Goal: Task Accomplishment & Management: Use online tool/utility

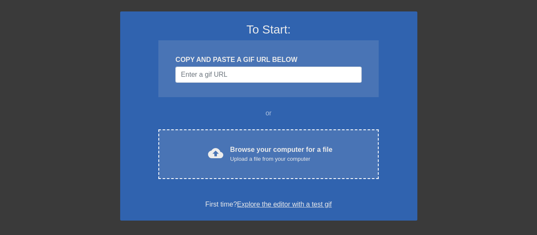
scroll to position [56, 0]
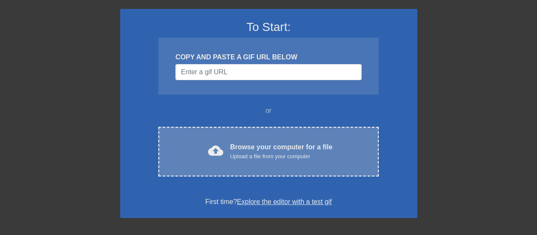
click at [237, 138] on div "cloud_upload Browse your computer for a file Upload a file from your computer C…" at bounding box center [268, 152] width 220 height 50
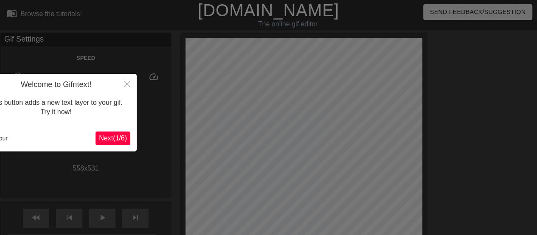
scroll to position [20, 0]
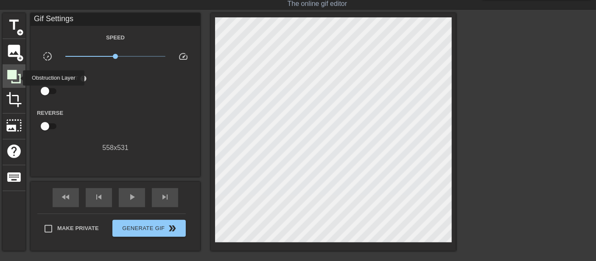
click at [17, 78] on icon at bounding box center [14, 77] width 16 height 16
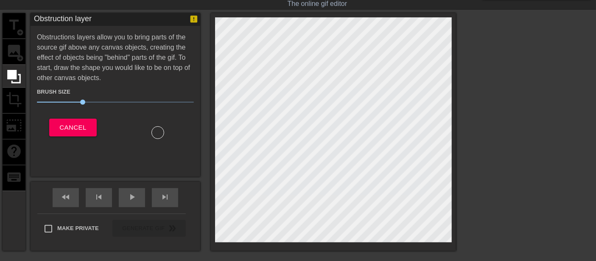
click at [14, 53] on div "title add_circle image add_circle crop photo_size_select_large help keyboard" at bounding box center [14, 132] width 23 height 238
click at [68, 125] on span "Cancel" at bounding box center [72, 127] width 27 height 11
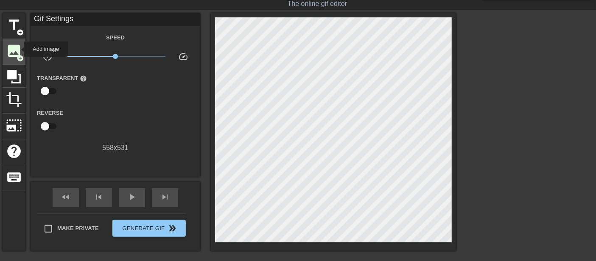
click at [18, 49] on span "image" at bounding box center [14, 51] width 16 height 16
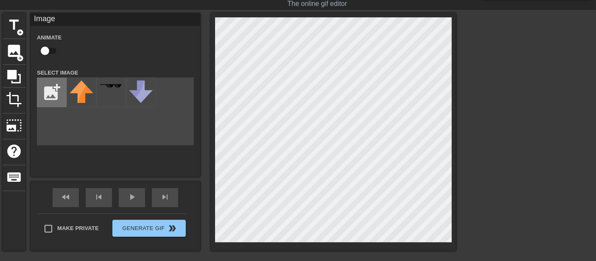
click at [45, 86] on input "file" at bounding box center [51, 92] width 29 height 29
type input "C:\fakepath\wall.png"
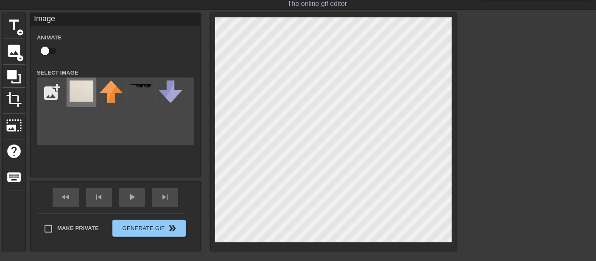
click at [87, 104] on div at bounding box center [82, 93] width 30 height 30
drag, startPoint x: 214, startPoint y: 117, endPoint x: 480, endPoint y: 139, distance: 267.1
click at [480, 139] on div at bounding box center [530, 140] width 127 height 255
click at [503, 154] on div at bounding box center [530, 140] width 127 height 255
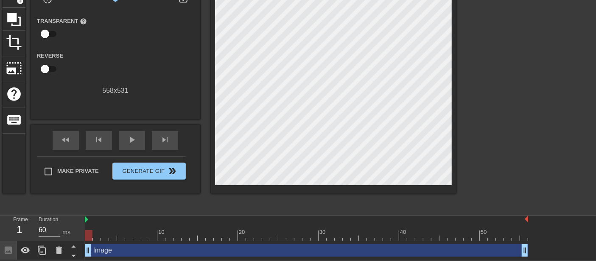
scroll to position [78, 0]
drag, startPoint x: 96, startPoint y: 240, endPoint x: 282, endPoint y: 244, distance: 186.0
click at [282, 235] on div "10 20 30 40 50 Image drag_handle drag_handle" at bounding box center [340, 238] width 511 height 45
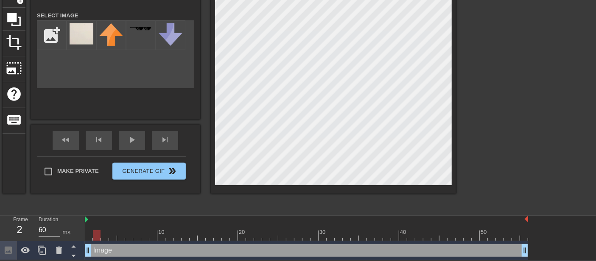
drag, startPoint x: 87, startPoint y: 235, endPoint x: 96, endPoint y: 236, distance: 8.5
click at [96, 235] on div at bounding box center [307, 235] width 444 height 11
drag, startPoint x: 88, startPoint y: 234, endPoint x: 297, endPoint y: 226, distance: 209.4
click at [297, 226] on div "10 20 30 40 50" at bounding box center [307, 228] width 444 height 25
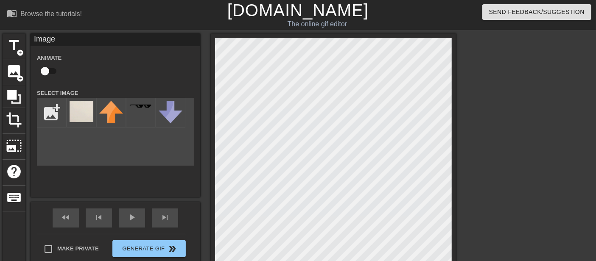
click at [54, 70] on input "checkbox" at bounding box center [45, 71] width 48 height 16
checkbox input "true"
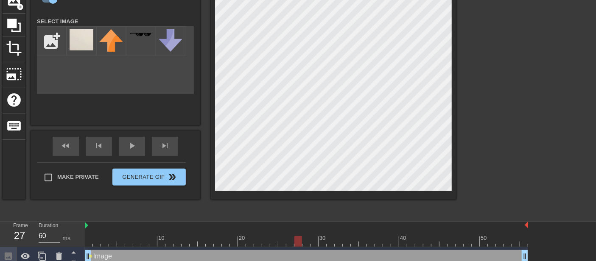
scroll to position [78, 0]
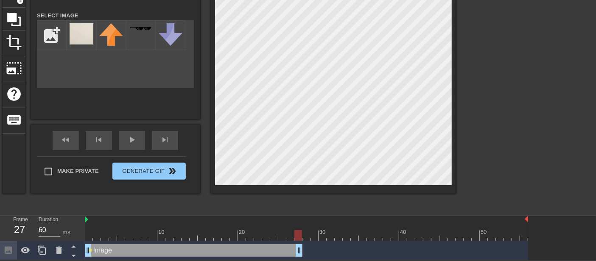
drag, startPoint x: 522, startPoint y: 250, endPoint x: 296, endPoint y: 246, distance: 225.4
drag, startPoint x: 304, startPoint y: 235, endPoint x: 336, endPoint y: 235, distance: 31.4
click at [336, 235] on div at bounding box center [307, 235] width 444 height 11
click at [42, 235] on icon at bounding box center [42, 251] width 10 height 10
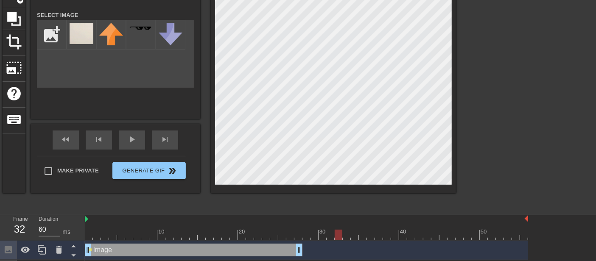
drag, startPoint x: 300, startPoint y: 251, endPoint x: 423, endPoint y: 243, distance: 122.9
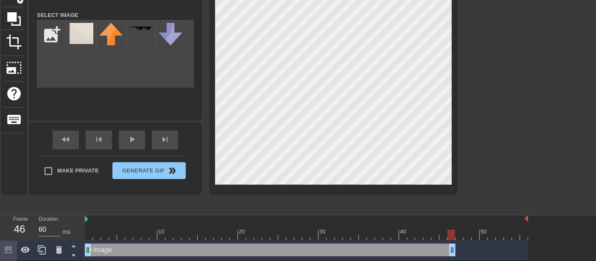
drag, startPoint x: 423, startPoint y: 243, endPoint x: 373, endPoint y: 220, distance: 54.7
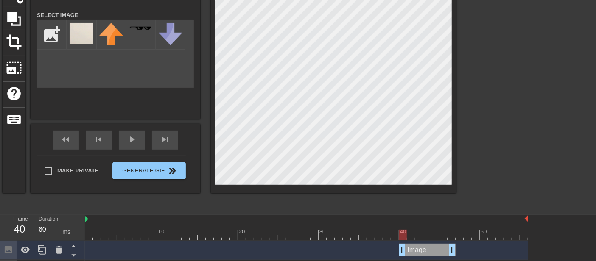
drag, startPoint x: 86, startPoint y: 249, endPoint x: 405, endPoint y: 233, distance: 318.8
click at [405, 233] on div "10 20 30 40 50 Image drag_handle drag_handle Image drag_handle drag_handle lens" at bounding box center [340, 248] width 511 height 64
drag, startPoint x: 417, startPoint y: 233, endPoint x: 533, endPoint y: 232, distance: 116.3
click at [535, 231] on div "10 20 30 40 50 Image drag_handle drag_handle Image drag_handle drag_handle lens" at bounding box center [340, 248] width 511 height 64
click at [55, 235] on icon at bounding box center [59, 250] width 10 height 10
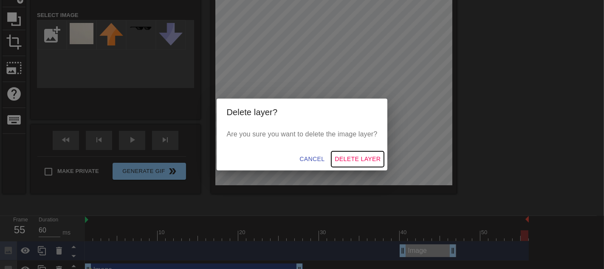
click at [336, 157] on span "Delete Layer" at bounding box center [357, 159] width 46 height 11
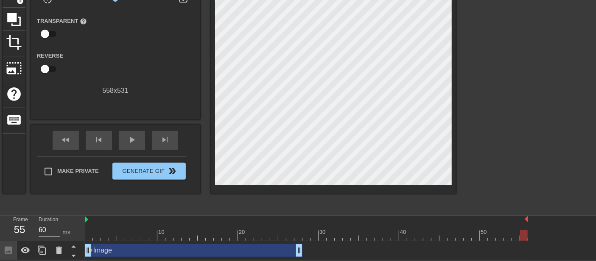
click at [90, 235] on div at bounding box center [307, 235] width 444 height 11
click at [95, 235] on div at bounding box center [307, 235] width 444 height 11
click at [88, 235] on div at bounding box center [307, 235] width 444 height 11
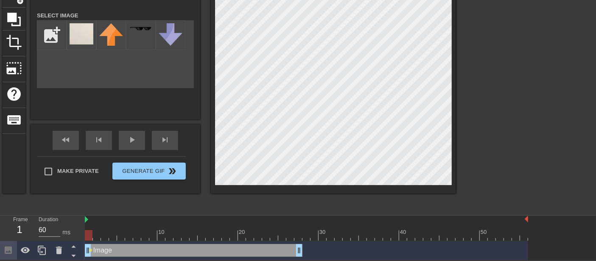
click at [498, 147] on div at bounding box center [530, 83] width 127 height 255
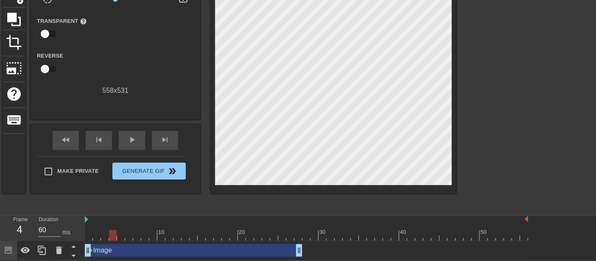
drag, startPoint x: 96, startPoint y: 235, endPoint x: 112, endPoint y: 207, distance: 32.1
click at [112, 207] on div "menu_book Browse the tutorials! [DOMAIN_NAME] The online gif editor Send Feedba…" at bounding box center [298, 91] width 596 height 338
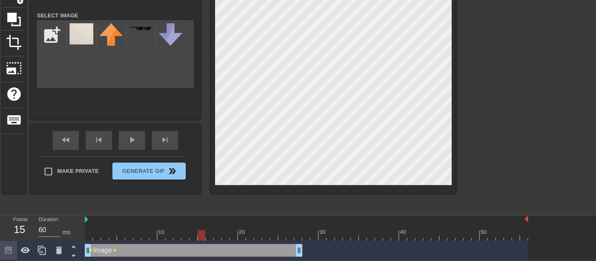
drag, startPoint x: 121, startPoint y: 235, endPoint x: 205, endPoint y: 231, distance: 84.1
click at [205, 231] on div at bounding box center [307, 235] width 444 height 11
drag, startPoint x: 208, startPoint y: 233, endPoint x: 266, endPoint y: 234, distance: 57.7
click at [266, 234] on div at bounding box center [307, 235] width 444 height 11
drag, startPoint x: 274, startPoint y: 232, endPoint x: 302, endPoint y: 235, distance: 28.1
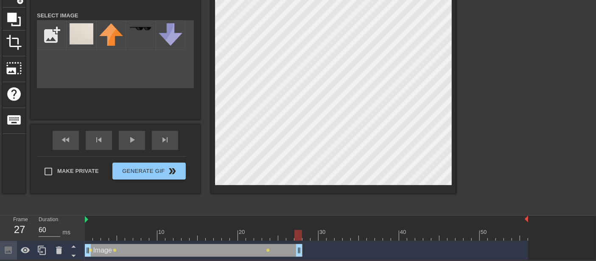
click at [302, 235] on div at bounding box center [307, 235] width 444 height 11
click at [474, 189] on div at bounding box center [530, 83] width 127 height 255
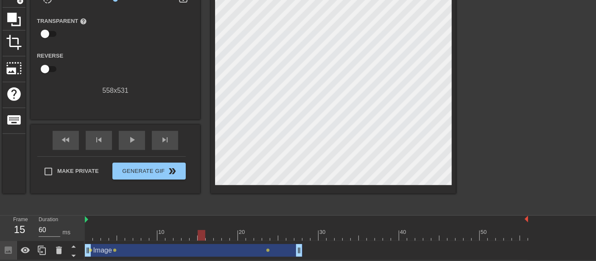
drag, startPoint x: 136, startPoint y: 239, endPoint x: 201, endPoint y: 236, distance: 65.0
click at [201, 235] on div at bounding box center [307, 235] width 444 height 11
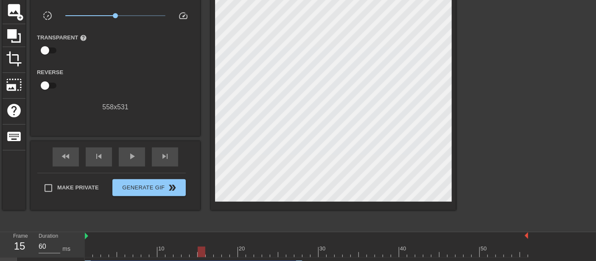
scroll to position [65, 0]
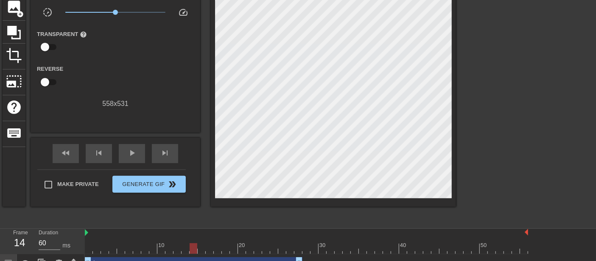
click at [192, 235] on div at bounding box center [307, 249] width 444 height 11
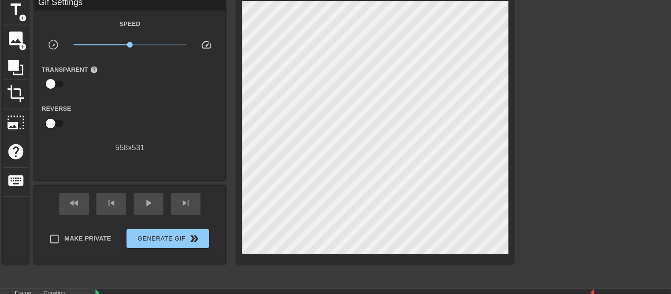
scroll to position [37, 0]
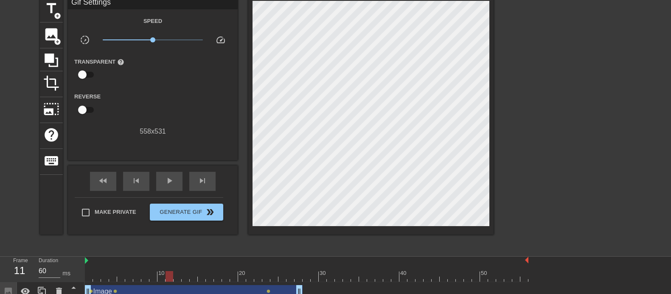
drag, startPoint x: 185, startPoint y: 277, endPoint x: 169, endPoint y: 279, distance: 17.1
click at [169, 235] on div at bounding box center [307, 276] width 444 height 11
click at [52, 37] on span "image" at bounding box center [51, 34] width 16 height 16
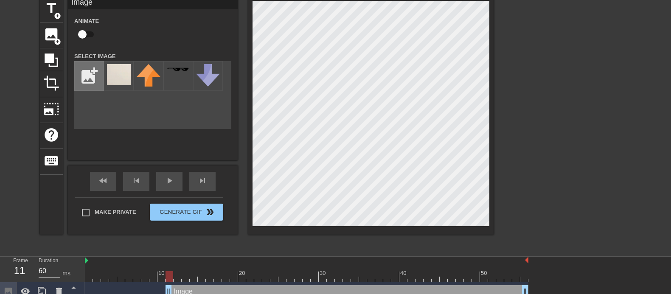
click at [93, 79] on input "file" at bounding box center [89, 76] width 29 height 29
type input "C:\fakepath\00 head+g1.png"
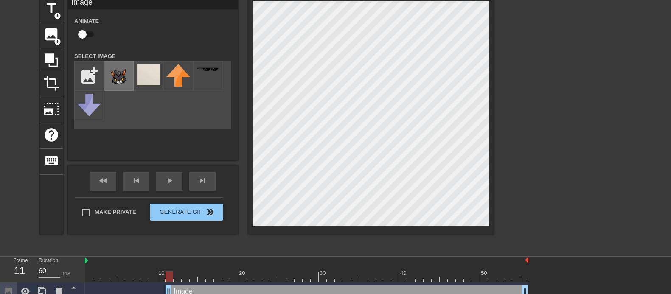
click at [115, 73] on img at bounding box center [119, 78] width 24 height 28
click at [537, 164] on div at bounding box center [567, 124] width 127 height 255
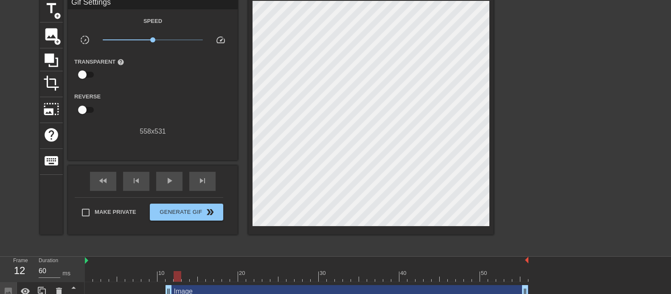
click at [178, 235] on div at bounding box center [307, 276] width 444 height 11
click at [167, 235] on div at bounding box center [307, 276] width 444 height 11
click at [200, 235] on div "Image drag_handle drag_handle" at bounding box center [347, 291] width 363 height 13
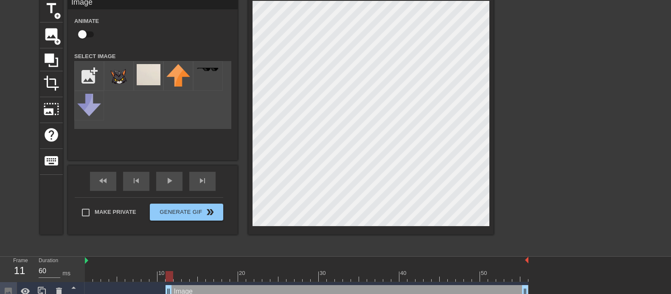
click at [88, 31] on input "checkbox" at bounding box center [82, 34] width 48 height 16
checkbox input "true"
click at [176, 235] on div at bounding box center [307, 276] width 444 height 11
click at [185, 235] on div at bounding box center [307, 276] width 444 height 11
click at [194, 235] on div at bounding box center [307, 276] width 444 height 11
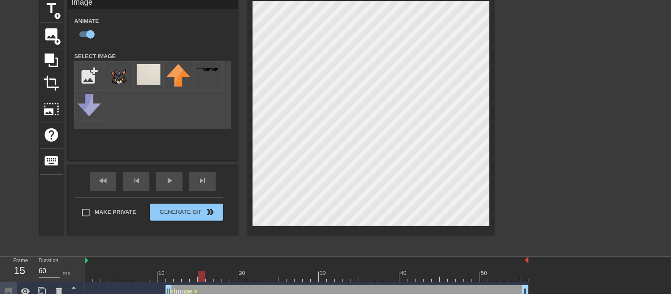
click at [200, 235] on div at bounding box center [307, 276] width 444 height 11
click at [188, 235] on div at bounding box center [307, 276] width 444 height 11
click at [194, 235] on div at bounding box center [307, 276] width 444 height 11
click at [202, 235] on div at bounding box center [307, 276] width 444 height 11
click at [208, 235] on div at bounding box center [307, 276] width 444 height 11
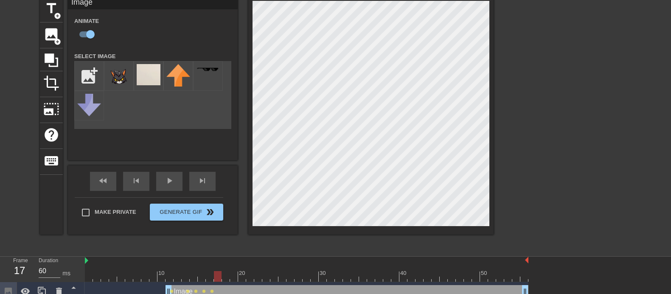
click at [216, 235] on div at bounding box center [307, 276] width 444 height 11
click at [224, 235] on div at bounding box center [307, 276] width 444 height 11
click at [41, 235] on icon at bounding box center [42, 291] width 8 height 9
click at [95, 80] on input "file" at bounding box center [89, 76] width 29 height 29
type input "C:\fakepath\00 head+.png"
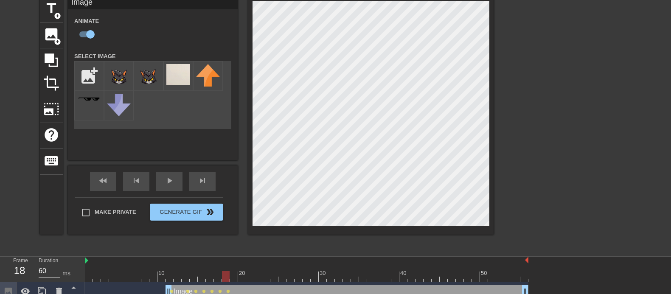
click at [121, 78] on img at bounding box center [119, 78] width 24 height 28
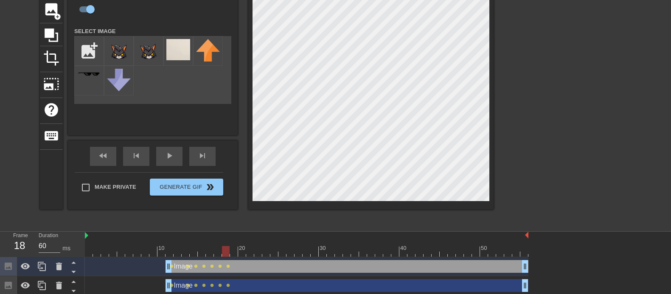
scroll to position [84, 0]
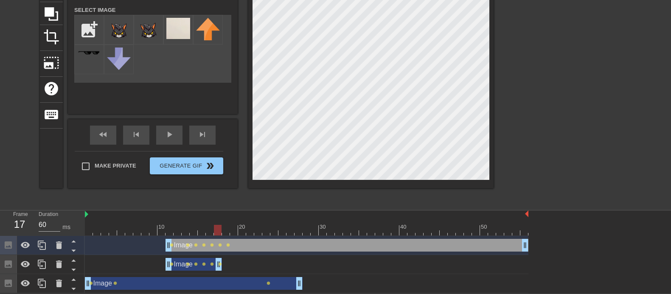
drag, startPoint x: 526, startPoint y: 265, endPoint x: 222, endPoint y: 267, distance: 303.5
click at [222, 235] on div "Image drag_handle drag_handle lens lens lens lens lens lens" at bounding box center [307, 264] width 444 height 13
drag, startPoint x: 168, startPoint y: 244, endPoint x: 222, endPoint y: 250, distance: 55.1
drag, startPoint x: 215, startPoint y: 230, endPoint x: 231, endPoint y: 230, distance: 15.7
click at [231, 230] on div at bounding box center [307, 230] width 444 height 11
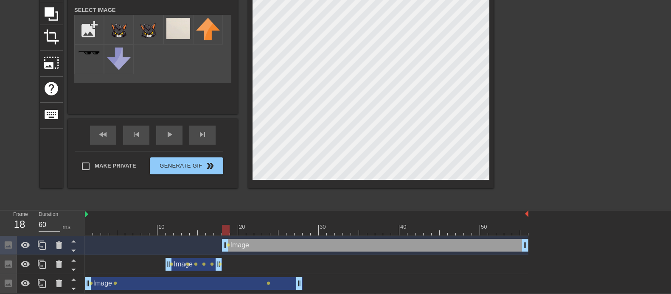
click at [225, 229] on div at bounding box center [307, 230] width 444 height 11
click at [234, 228] on div at bounding box center [307, 230] width 444 height 11
click at [241, 230] on div at bounding box center [307, 230] width 444 height 11
click at [250, 230] on div at bounding box center [307, 230] width 444 height 11
click at [258, 233] on div at bounding box center [307, 230] width 444 height 11
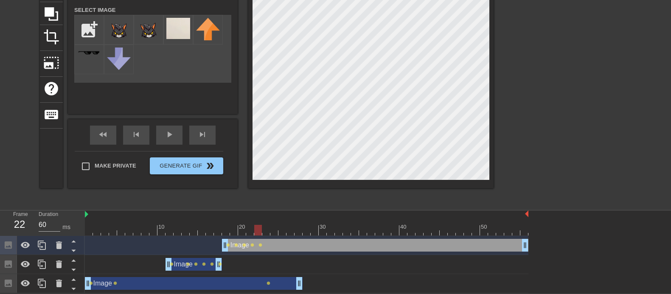
click at [267, 231] on div at bounding box center [307, 230] width 444 height 11
click at [275, 230] on div at bounding box center [307, 230] width 444 height 11
click at [284, 230] on div at bounding box center [307, 230] width 444 height 11
click at [292, 230] on div at bounding box center [307, 230] width 444 height 11
click at [298, 230] on div at bounding box center [307, 230] width 444 height 11
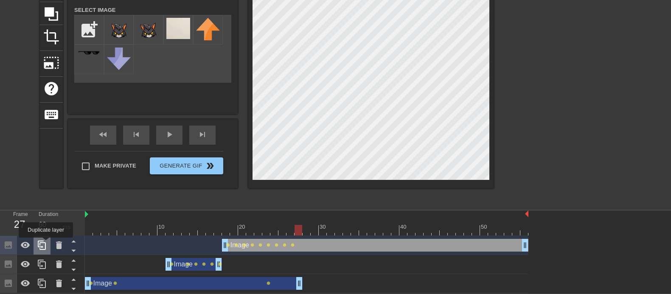
click at [46, 235] on icon at bounding box center [42, 245] width 10 height 10
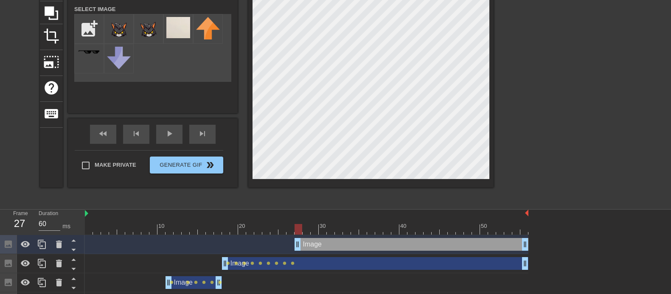
drag, startPoint x: 224, startPoint y: 242, endPoint x: 295, endPoint y: 243, distance: 71.3
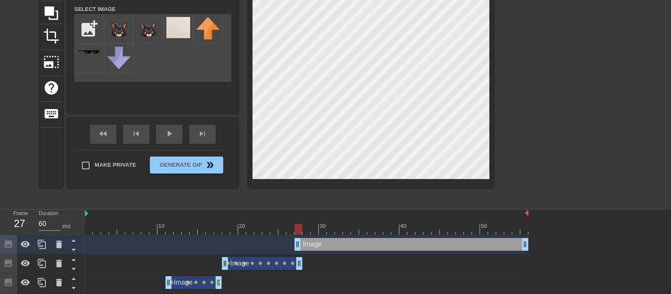
drag, startPoint x: 526, startPoint y: 266, endPoint x: 299, endPoint y: 275, distance: 226.5
click at [299, 235] on div "Image drag_handle drag_handle Image drag_handle drag_handle lens lens lens lens…" at bounding box center [378, 273] width 586 height 76
click at [333, 235] on div "Image drag_handle drag_handle" at bounding box center [412, 244] width 234 height 13
click at [324, 235] on div "Image drag_handle drag_handle" at bounding box center [412, 244] width 234 height 13
click at [141, 31] on img at bounding box center [149, 31] width 24 height 28
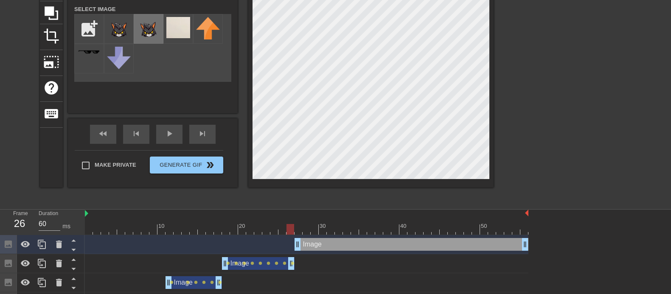
click at [142, 31] on img at bounding box center [149, 31] width 24 height 28
click at [320, 235] on div "Image drag_handle drag_handle" at bounding box center [412, 244] width 234 height 13
click at [298, 231] on div at bounding box center [307, 229] width 444 height 11
drag, startPoint x: 287, startPoint y: 233, endPoint x: 296, endPoint y: 234, distance: 9.0
click at [296, 234] on div at bounding box center [307, 229] width 444 height 11
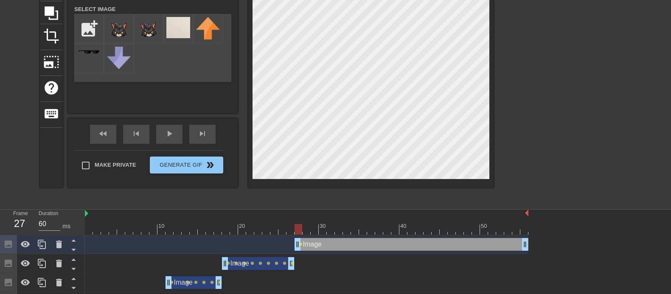
click at [161, 226] on div at bounding box center [307, 229] width 444 height 11
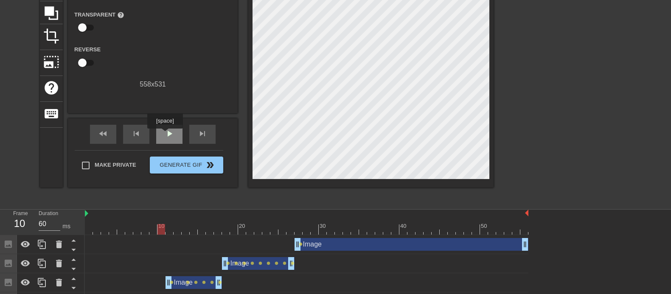
click at [165, 135] on span "play_arrow" at bounding box center [169, 134] width 10 height 10
drag, startPoint x: 297, startPoint y: 231, endPoint x: 304, endPoint y: 233, distance: 7.9
click at [304, 233] on div at bounding box center [307, 229] width 444 height 11
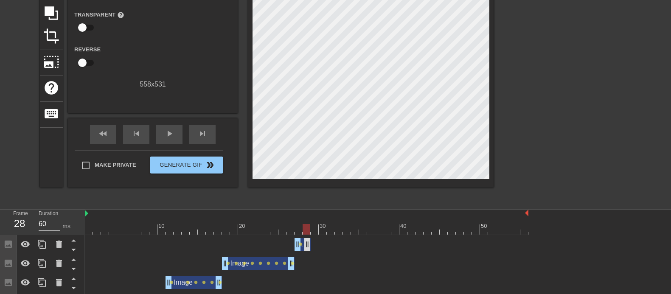
drag, startPoint x: 526, startPoint y: 246, endPoint x: 306, endPoint y: 246, distance: 219.5
click at [42, 235] on icon at bounding box center [42, 244] width 8 height 9
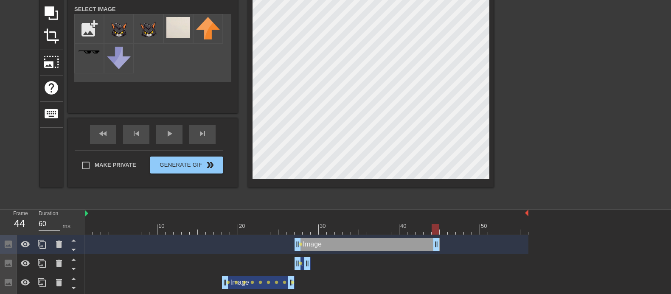
drag, startPoint x: 309, startPoint y: 240, endPoint x: 434, endPoint y: 257, distance: 125.9
click at [442, 235] on div "Image drag_handle drag_handle lens Image drag_handle drag_handle lens Image dra…" at bounding box center [378, 283] width 586 height 96
drag, startPoint x: 296, startPoint y: 240, endPoint x: 312, endPoint y: 242, distance: 15.8
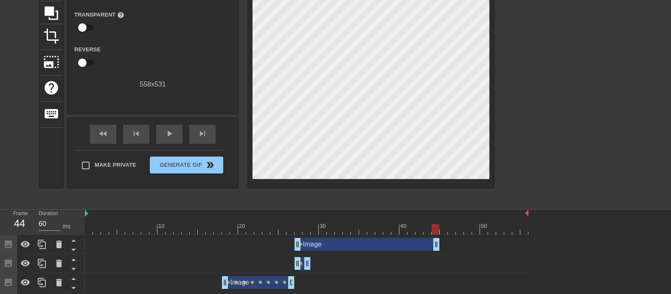
drag, startPoint x: 312, startPoint y: 242, endPoint x: 294, endPoint y: 240, distance: 18.0
click at [294, 235] on div "Image drag_handle drag_handle lens" at bounding box center [307, 244] width 444 height 13
drag, startPoint x: 297, startPoint y: 243, endPoint x: 312, endPoint y: 243, distance: 14.9
click at [338, 235] on div "Image drag_handle drag_handle" at bounding box center [375, 244] width 129 height 13
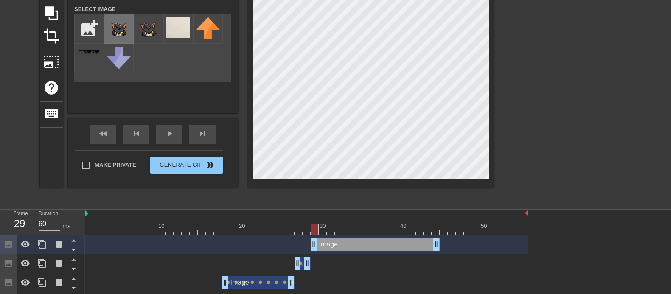
click at [128, 30] on img at bounding box center [119, 31] width 24 height 28
drag, startPoint x: 306, startPoint y: 231, endPoint x: 312, endPoint y: 230, distance: 6.4
click at [312, 230] on div at bounding box center [307, 229] width 444 height 11
drag, startPoint x: 306, startPoint y: 229, endPoint x: 314, endPoint y: 228, distance: 8.1
click at [314, 228] on div at bounding box center [307, 229] width 444 height 11
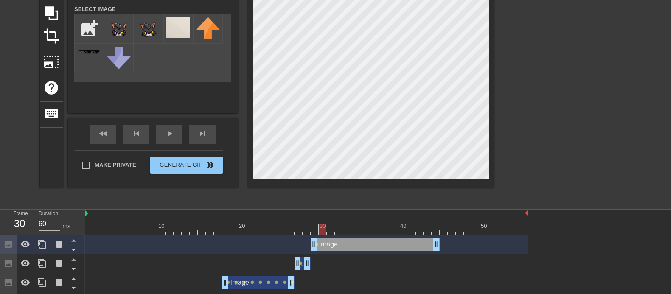
click at [323, 230] on div at bounding box center [307, 229] width 444 height 11
click at [329, 231] on div at bounding box center [307, 229] width 444 height 11
click at [337, 230] on div at bounding box center [307, 229] width 444 height 11
click at [348, 231] on div at bounding box center [307, 229] width 444 height 11
click at [43, 235] on icon at bounding box center [42, 244] width 10 height 10
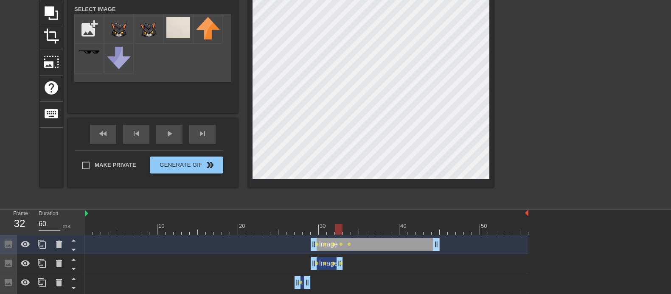
drag, startPoint x: 435, startPoint y: 264, endPoint x: 342, endPoint y: 266, distance: 93.0
drag, startPoint x: 316, startPoint y: 246, endPoint x: 343, endPoint y: 247, distance: 27.2
click at [341, 235] on div "Image drag_handle drag_handle lens" at bounding box center [307, 244] width 444 height 13
click at [145, 33] on img at bounding box center [149, 31] width 24 height 28
click at [353, 229] on div at bounding box center [307, 229] width 444 height 11
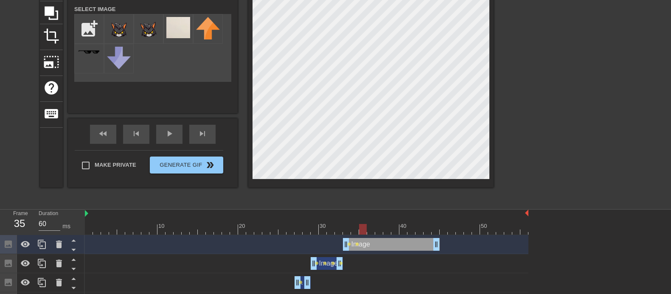
click at [360, 228] on div at bounding box center [307, 229] width 444 height 11
click at [371, 231] on div at bounding box center [307, 229] width 444 height 11
drag, startPoint x: 436, startPoint y: 242, endPoint x: 365, endPoint y: 242, distance: 71.3
click at [365, 235] on div "Image drag_handle drag_handle lens lens lens" at bounding box center [307, 244] width 444 height 13
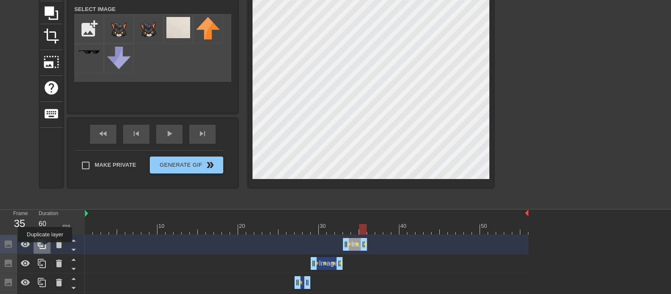
click at [45, 235] on icon at bounding box center [42, 244] width 10 height 10
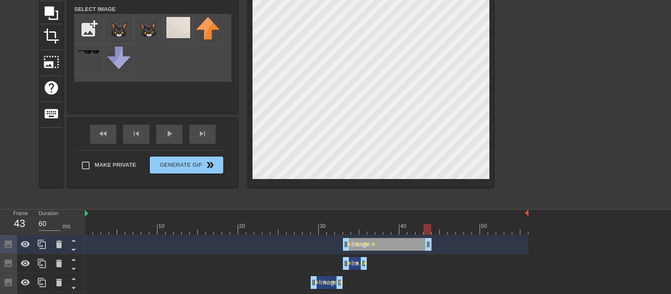
drag, startPoint x: 366, startPoint y: 239, endPoint x: 429, endPoint y: 244, distance: 63.0
drag, startPoint x: 347, startPoint y: 241, endPoint x: 372, endPoint y: 241, distance: 25.5
click at [122, 32] on img at bounding box center [119, 31] width 24 height 28
drag, startPoint x: 360, startPoint y: 228, endPoint x: 370, endPoint y: 228, distance: 9.8
click at [370, 228] on div at bounding box center [307, 229] width 444 height 11
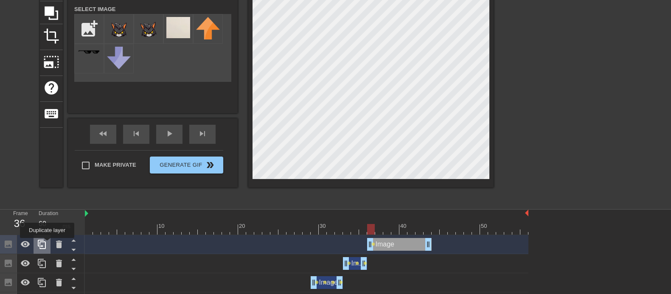
click at [47, 235] on icon at bounding box center [42, 244] width 10 height 10
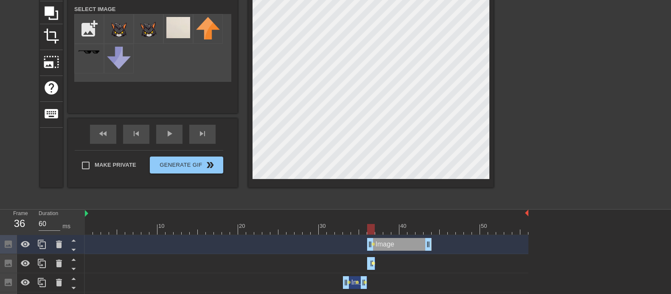
drag, startPoint x: 427, startPoint y: 262, endPoint x: 372, endPoint y: 264, distance: 54.4
click at [372, 235] on div "Image drag_handle drag_handle lens" at bounding box center [307, 263] width 444 height 13
drag, startPoint x: 369, startPoint y: 240, endPoint x: 375, endPoint y: 240, distance: 5.5
click at [375, 235] on div "Image drag_handle drag_handle" at bounding box center [307, 244] width 444 height 13
click at [84, 30] on input "file" at bounding box center [89, 28] width 29 height 29
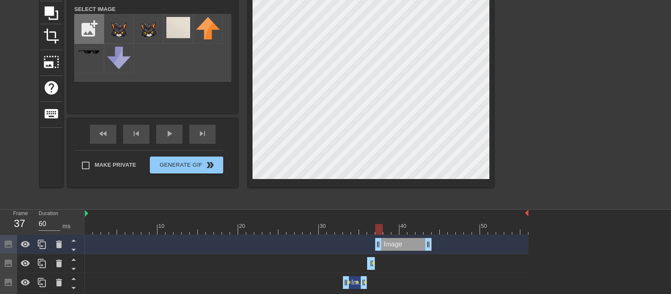
type input "C:\fakepath\00 head+d1.png"
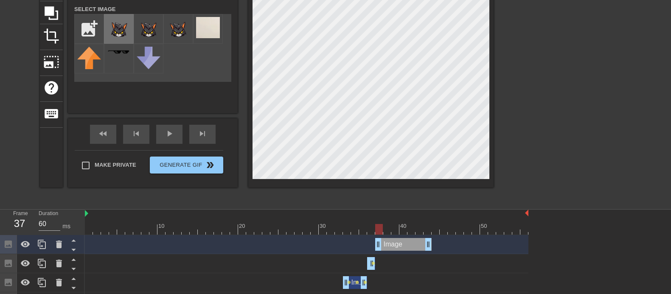
click at [116, 30] on img at bounding box center [119, 31] width 24 height 28
drag, startPoint x: 363, startPoint y: 226, endPoint x: 377, endPoint y: 227, distance: 14.0
click at [377, 227] on div at bounding box center [307, 229] width 444 height 11
drag, startPoint x: 368, startPoint y: 229, endPoint x: 377, endPoint y: 228, distance: 9.0
click at [377, 228] on div at bounding box center [307, 229] width 444 height 11
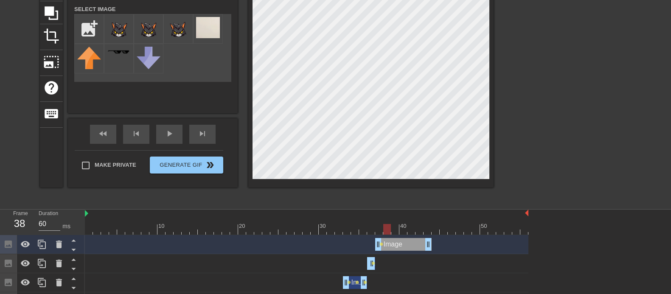
click at [385, 229] on div at bounding box center [307, 229] width 444 height 11
click at [165, 136] on span "play_arrow" at bounding box center [169, 134] width 10 height 10
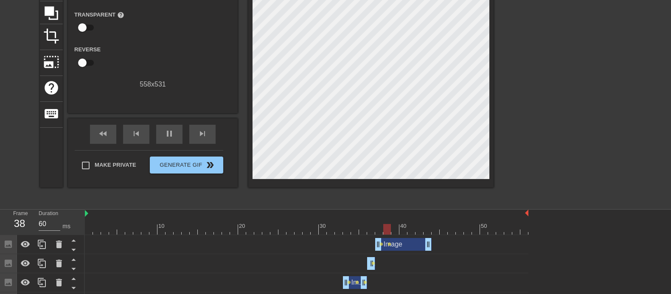
click at [385, 233] on div at bounding box center [307, 229] width 444 height 11
click at [386, 230] on div at bounding box center [307, 229] width 444 height 11
drag, startPoint x: 377, startPoint y: 229, endPoint x: 385, endPoint y: 228, distance: 7.2
click at [385, 228] on div at bounding box center [307, 229] width 444 height 11
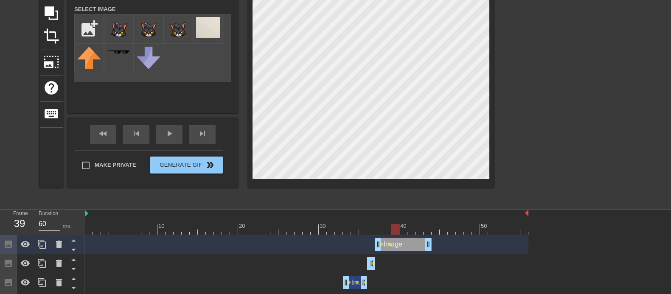
click at [394, 227] on div at bounding box center [307, 229] width 444 height 11
click at [401, 230] on div at bounding box center [307, 229] width 444 height 11
click at [413, 229] on div at bounding box center [307, 229] width 444 height 11
drag, startPoint x: 402, startPoint y: 231, endPoint x: 410, endPoint y: 230, distance: 7.7
click at [410, 230] on div at bounding box center [307, 229] width 444 height 11
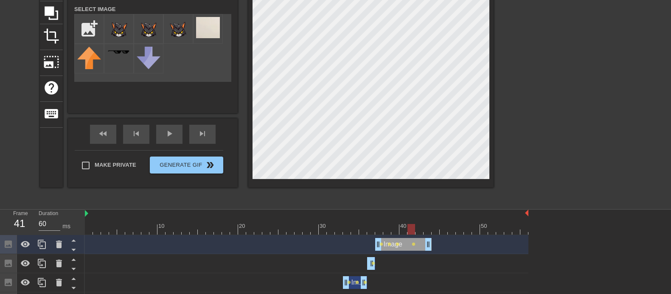
drag, startPoint x: 400, startPoint y: 229, endPoint x: 409, endPoint y: 228, distance: 9.0
click at [409, 228] on div at bounding box center [307, 229] width 444 height 11
click at [90, 32] on input "file" at bounding box center [89, 28] width 29 height 29
click at [94, 29] on input "file" at bounding box center [89, 28] width 29 height 29
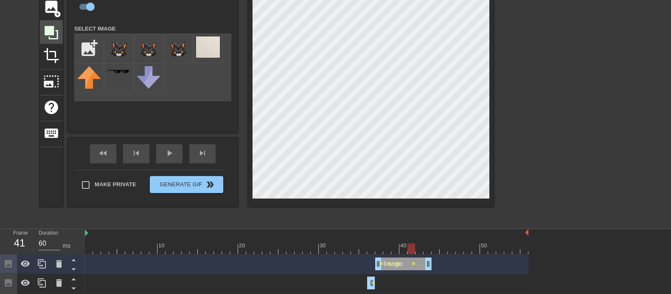
scroll to position [56, 0]
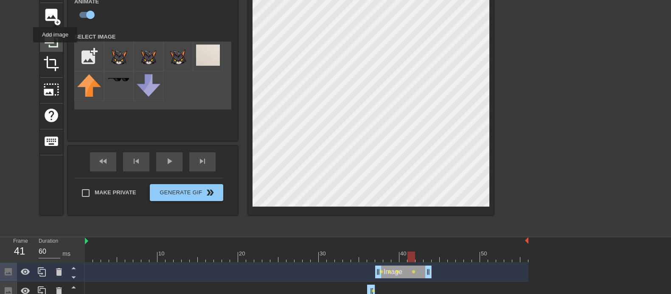
click at [55, 16] on span "image" at bounding box center [51, 15] width 16 height 16
checkbox input "false"
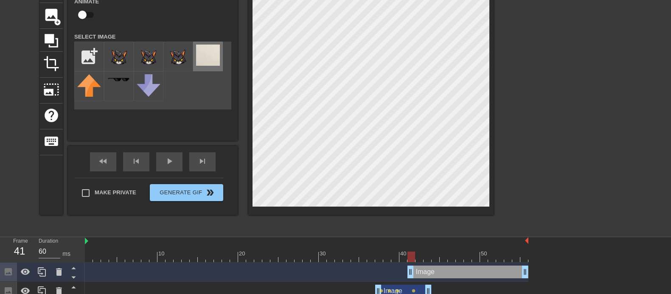
click at [206, 57] on img at bounding box center [208, 55] width 24 height 21
drag, startPoint x: 238, startPoint y: 69, endPoint x: 510, endPoint y: 79, distance: 272.7
click at [510, 79] on div at bounding box center [567, 104] width 127 height 255
drag, startPoint x: 410, startPoint y: 269, endPoint x: 398, endPoint y: 268, distance: 11.9
click at [398, 235] on div "Image drag_handle drag_handle" at bounding box center [307, 272] width 444 height 13
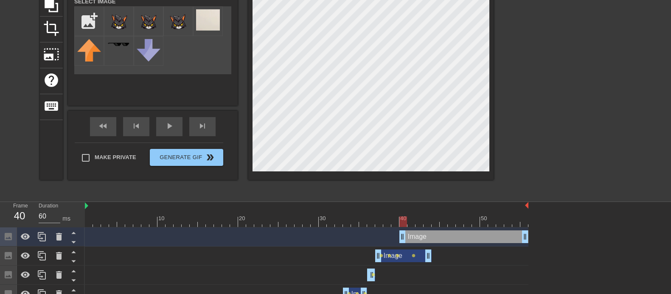
scroll to position [114, 0]
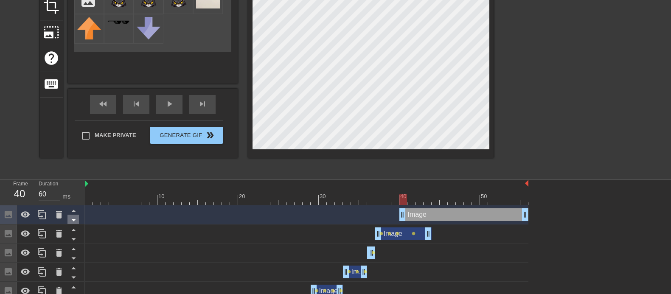
click at [70, 220] on icon at bounding box center [73, 220] width 11 height 11
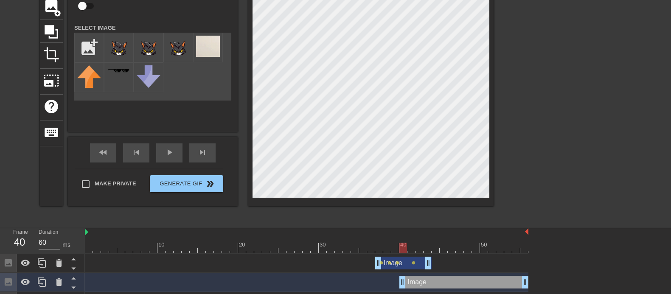
scroll to position [65, 0]
click at [391, 235] on div at bounding box center [307, 248] width 444 height 11
click at [537, 118] on div at bounding box center [567, 96] width 127 height 255
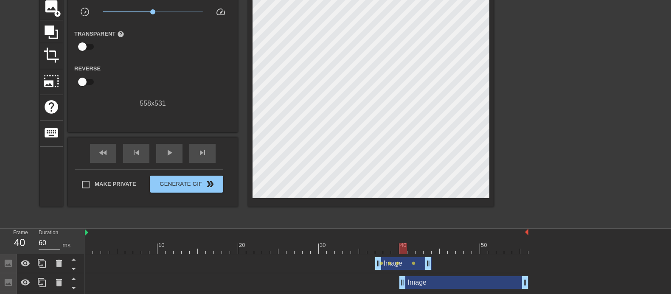
click at [400, 235] on div at bounding box center [307, 248] width 444 height 11
drag, startPoint x: 400, startPoint y: 285, endPoint x: 394, endPoint y: 285, distance: 6.4
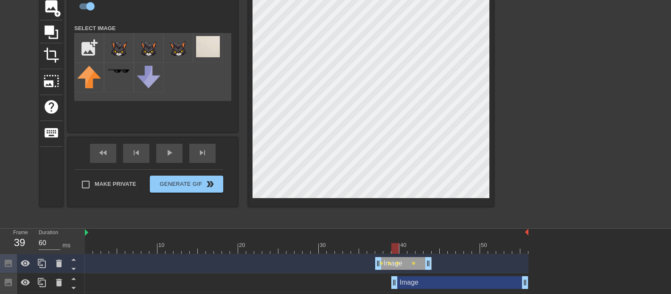
click at [452, 235] on div "Image drag_handle drag_handle" at bounding box center [459, 282] width 137 height 13
checkbox input "false"
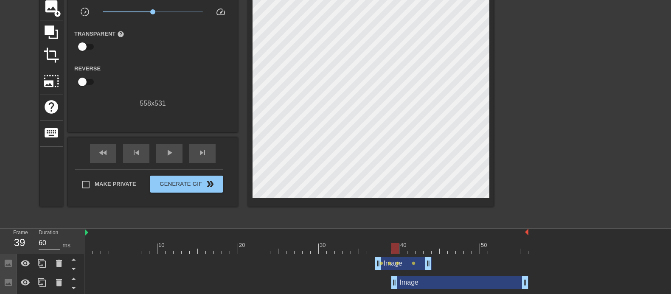
click at [537, 171] on div at bounding box center [567, 96] width 127 height 255
drag, startPoint x: 385, startPoint y: 245, endPoint x: 408, endPoint y: 246, distance: 22.5
click at [408, 235] on div at bounding box center [307, 248] width 444 height 11
click at [420, 235] on div at bounding box center [307, 248] width 444 height 11
drag, startPoint x: 410, startPoint y: 247, endPoint x: 417, endPoint y: 247, distance: 6.8
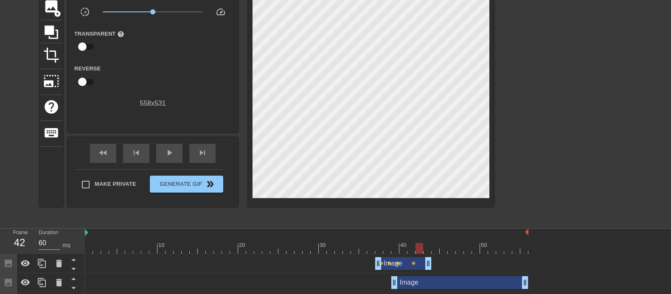
click at [417, 235] on div at bounding box center [307, 248] width 444 height 11
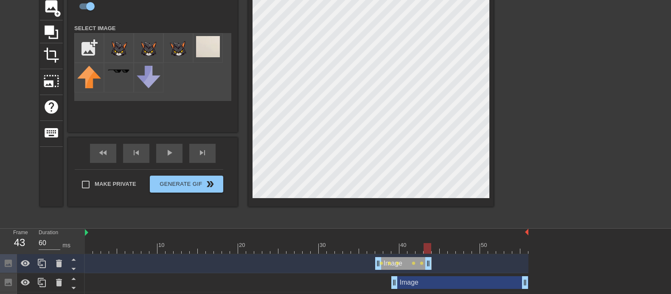
drag, startPoint x: 409, startPoint y: 247, endPoint x: 430, endPoint y: 247, distance: 20.8
click at [430, 235] on div at bounding box center [307, 248] width 444 height 11
click at [45, 235] on icon at bounding box center [42, 263] width 8 height 9
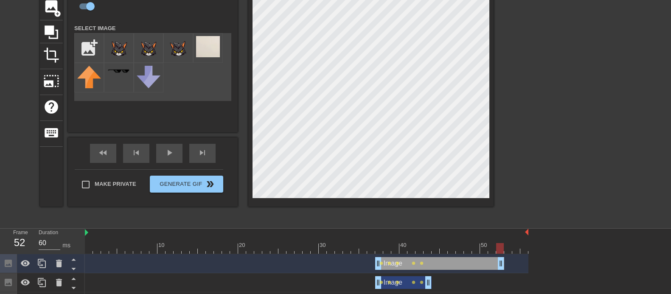
drag, startPoint x: 429, startPoint y: 261, endPoint x: 504, endPoint y: 265, distance: 75.2
drag, startPoint x: 379, startPoint y: 261, endPoint x: 430, endPoint y: 267, distance: 51.3
drag, startPoint x: 428, startPoint y: 283, endPoint x: 423, endPoint y: 282, distance: 5.2
click at [423, 235] on div "Image drag_handle drag_handle lens lens lens lens lens" at bounding box center [307, 282] width 444 height 13
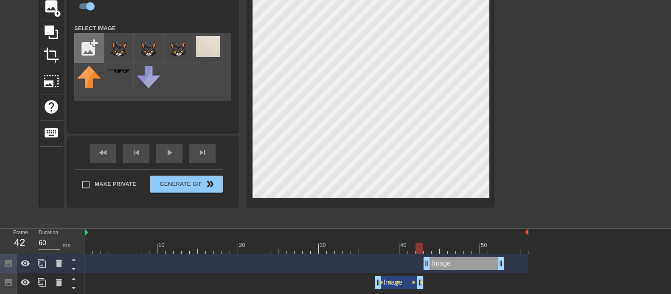
click at [88, 43] on input "file" at bounding box center [89, 48] width 29 height 29
type input "C:\fakepath\00 head+d2.png"
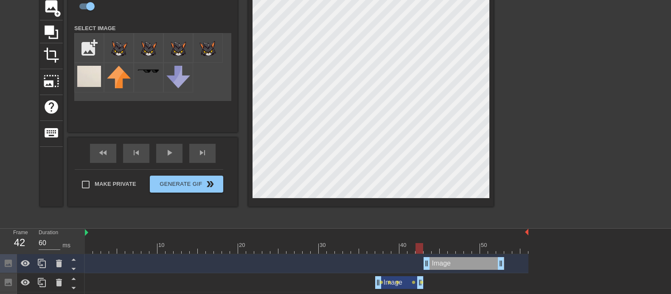
click at [118, 52] on img at bounding box center [119, 50] width 24 height 28
click at [118, 53] on img at bounding box center [119, 50] width 24 height 28
click at [429, 235] on div at bounding box center [307, 248] width 444 height 11
drag, startPoint x: 419, startPoint y: 250, endPoint x: 426, endPoint y: 250, distance: 6.4
click at [426, 235] on div at bounding box center [307, 248] width 444 height 11
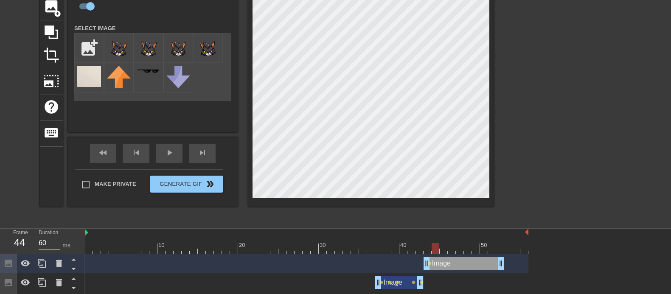
click at [436, 235] on div at bounding box center [307, 248] width 444 height 11
drag, startPoint x: 427, startPoint y: 248, endPoint x: 433, endPoint y: 247, distance: 5.6
click at [433, 235] on div at bounding box center [307, 248] width 444 height 11
click at [441, 235] on div at bounding box center [307, 248] width 444 height 11
drag, startPoint x: 430, startPoint y: 249, endPoint x: 451, endPoint y: 248, distance: 20.4
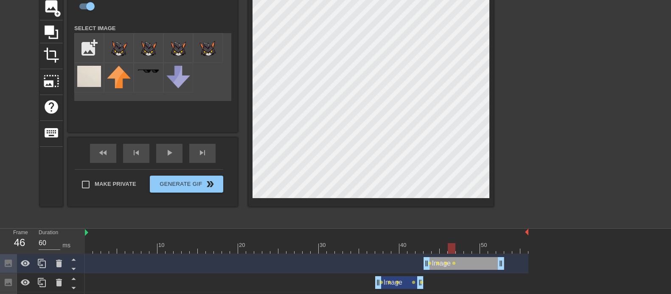
click at [451, 235] on div at bounding box center [307, 248] width 444 height 11
drag, startPoint x: 172, startPoint y: 247, endPoint x: 343, endPoint y: 230, distance: 171.9
click at [343, 230] on div "10 20 30 40 50" at bounding box center [307, 241] width 444 height 25
drag, startPoint x: 315, startPoint y: 246, endPoint x: 457, endPoint y: 242, distance: 141.8
drag, startPoint x: 457, startPoint y: 242, endPoint x: 348, endPoint y: 249, distance: 109.7
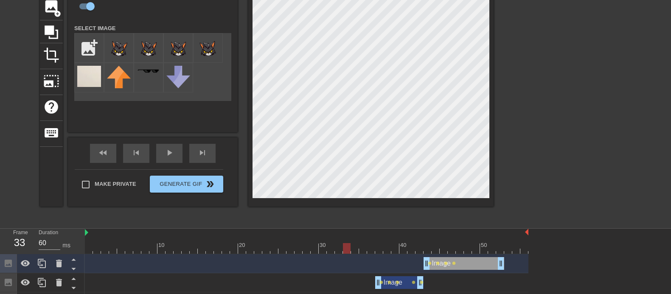
click at [348, 235] on div at bounding box center [307, 248] width 444 height 11
click at [357, 235] on div at bounding box center [307, 248] width 444 height 11
drag, startPoint x: 462, startPoint y: 248, endPoint x: 482, endPoint y: 242, distance: 21.3
click at [488, 235] on div "10 20 30 40 50" at bounding box center [307, 241] width 444 height 25
drag, startPoint x: 449, startPoint y: 248, endPoint x: 458, endPoint y: 247, distance: 9.4
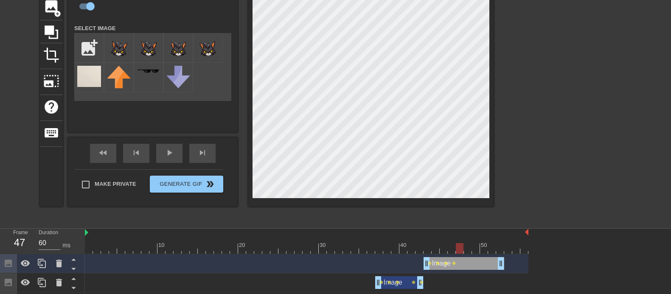
click at [458, 235] on div at bounding box center [307, 248] width 444 height 11
drag, startPoint x: 450, startPoint y: 247, endPoint x: 461, endPoint y: 253, distance: 12.5
click at [461, 235] on div at bounding box center [307, 248] width 444 height 11
drag, startPoint x: 447, startPoint y: 245, endPoint x: 458, endPoint y: 246, distance: 10.2
click at [458, 235] on div at bounding box center [307, 248] width 444 height 11
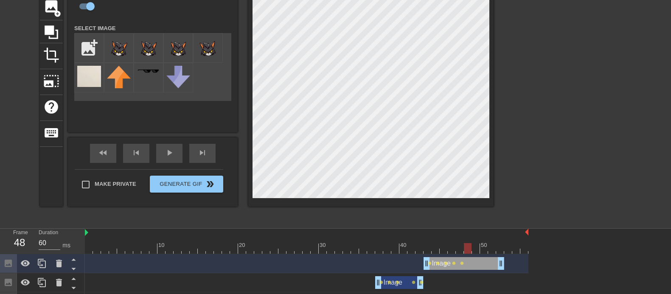
click at [467, 235] on div at bounding box center [307, 248] width 444 height 11
click at [475, 235] on div at bounding box center [307, 248] width 444 height 11
drag, startPoint x: 502, startPoint y: 262, endPoint x: 471, endPoint y: 262, distance: 31.4
click at [471, 235] on div "Image drag_handle drag_handle lens lens lens lens lens lens" at bounding box center [307, 263] width 444 height 13
click at [37, 235] on icon at bounding box center [42, 264] width 10 height 10
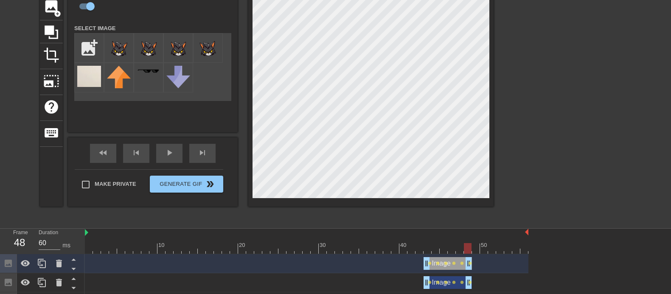
drag, startPoint x: 468, startPoint y: 259, endPoint x: 514, endPoint y: 256, distance: 46.3
drag, startPoint x: 514, startPoint y: 256, endPoint x: 526, endPoint y: 262, distance: 12.3
drag, startPoint x: 427, startPoint y: 265, endPoint x: 474, endPoint y: 264, distance: 46.7
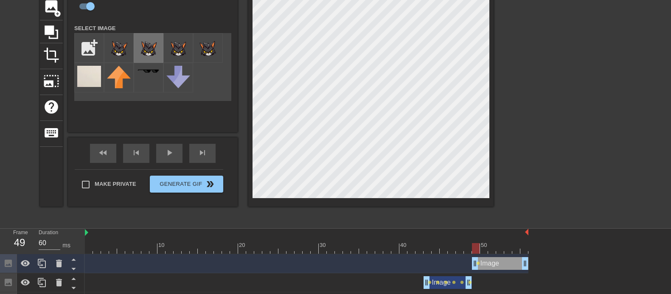
click at [148, 49] on img at bounding box center [149, 50] width 24 height 28
drag, startPoint x: 465, startPoint y: 247, endPoint x: 393, endPoint y: 250, distance: 71.4
click at [393, 235] on div at bounding box center [307, 248] width 444 height 11
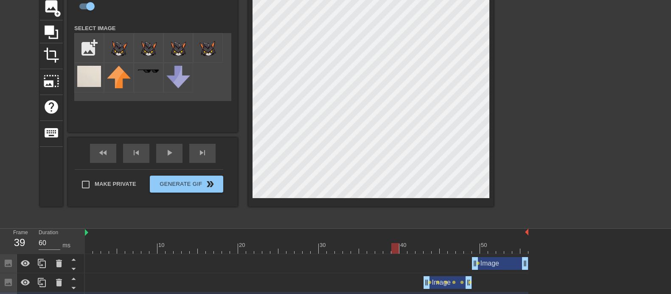
drag, startPoint x: 387, startPoint y: 248, endPoint x: 393, endPoint y: 249, distance: 6.0
click at [393, 235] on div at bounding box center [307, 248] width 444 height 11
click at [401, 235] on div at bounding box center [307, 248] width 444 height 11
drag, startPoint x: 392, startPoint y: 247, endPoint x: 402, endPoint y: 248, distance: 9.8
click at [402, 235] on div at bounding box center [307, 248] width 444 height 11
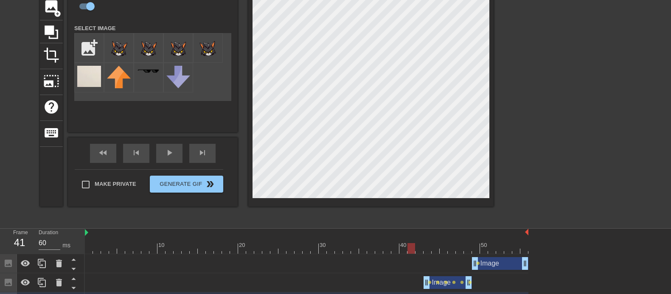
click at [410, 235] on div at bounding box center [307, 248] width 444 height 11
drag, startPoint x: 402, startPoint y: 250, endPoint x: 411, endPoint y: 250, distance: 9.3
click at [411, 235] on div at bounding box center [307, 248] width 444 height 11
click at [419, 235] on div at bounding box center [307, 248] width 444 height 11
drag, startPoint x: 410, startPoint y: 250, endPoint x: 416, endPoint y: 250, distance: 5.9
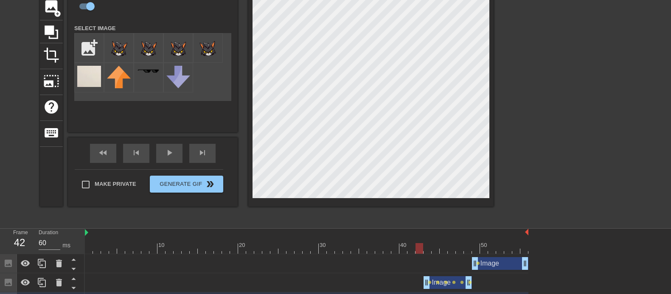
click at [416, 235] on div at bounding box center [307, 248] width 444 height 11
click at [429, 235] on div at bounding box center [307, 248] width 444 height 11
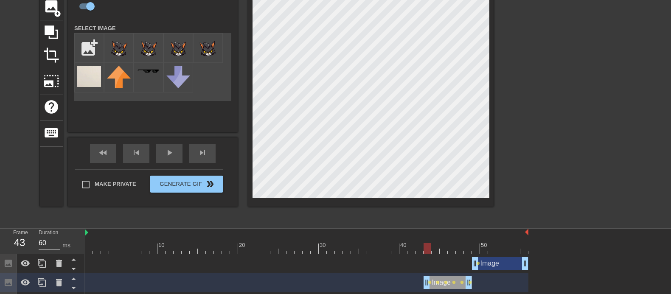
drag, startPoint x: 419, startPoint y: 247, endPoint x: 426, endPoint y: 248, distance: 6.8
click at [426, 235] on div at bounding box center [307, 248] width 444 height 11
click at [437, 235] on div at bounding box center [307, 248] width 444 height 11
click at [442, 235] on div at bounding box center [307, 248] width 444 height 11
click at [452, 235] on div at bounding box center [307, 248] width 444 height 11
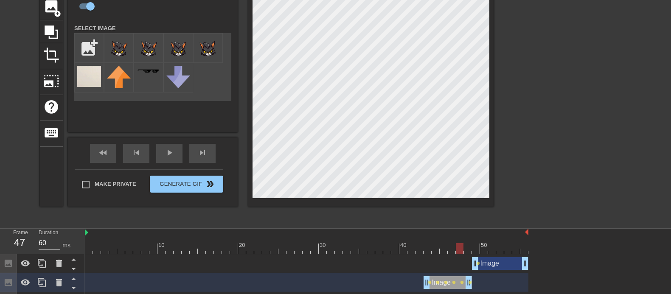
click at [459, 235] on div at bounding box center [307, 248] width 444 height 11
click at [450, 235] on div at bounding box center [307, 248] width 444 height 11
click at [460, 235] on div at bounding box center [307, 248] width 444 height 11
drag, startPoint x: 448, startPoint y: 247, endPoint x: 442, endPoint y: 246, distance: 6.0
click at [442, 235] on div at bounding box center [307, 248] width 444 height 11
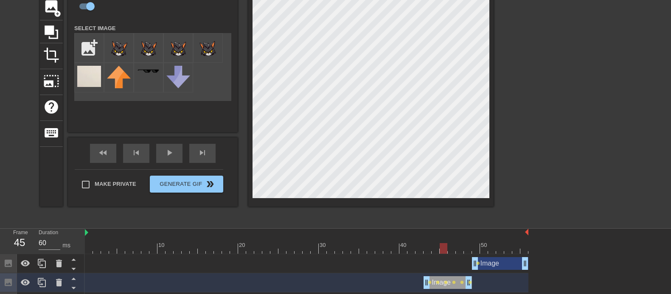
drag, startPoint x: 434, startPoint y: 250, endPoint x: 440, endPoint y: 249, distance: 6.4
click at [440, 235] on div at bounding box center [307, 248] width 444 height 11
click at [450, 235] on div at bounding box center [307, 248] width 444 height 11
click at [461, 235] on div at bounding box center [307, 248] width 444 height 11
click at [467, 235] on div at bounding box center [307, 248] width 444 height 11
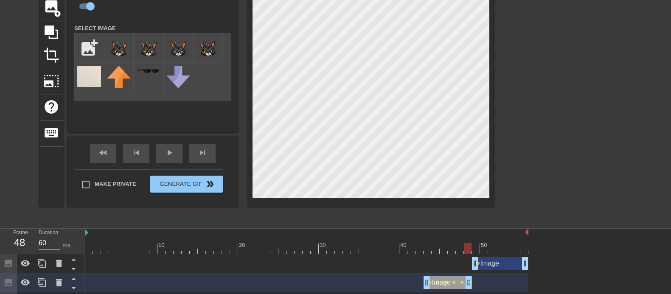
drag, startPoint x: 459, startPoint y: 247, endPoint x: 466, endPoint y: 247, distance: 7.2
click at [466, 235] on div at bounding box center [307, 248] width 444 height 11
click at [475, 235] on div at bounding box center [307, 248] width 444 height 11
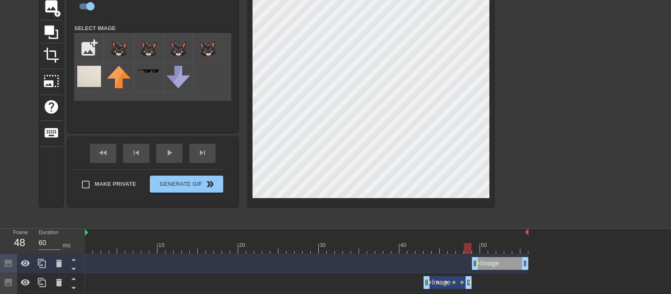
click at [467, 235] on div at bounding box center [307, 248] width 444 height 11
click at [457, 235] on div at bounding box center [307, 248] width 444 height 11
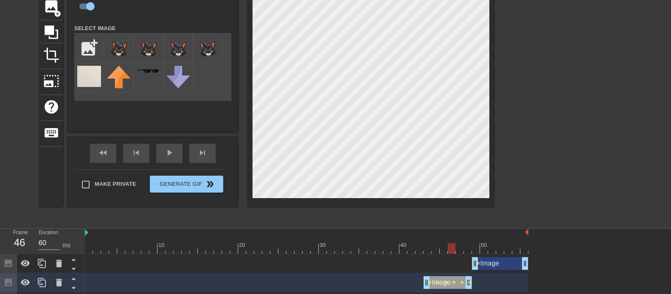
click at [451, 235] on div at bounding box center [307, 248] width 444 height 11
click at [458, 235] on div at bounding box center [307, 248] width 444 height 11
click at [465, 235] on div at bounding box center [307, 248] width 444 height 11
click at [476, 235] on div at bounding box center [307, 248] width 444 height 11
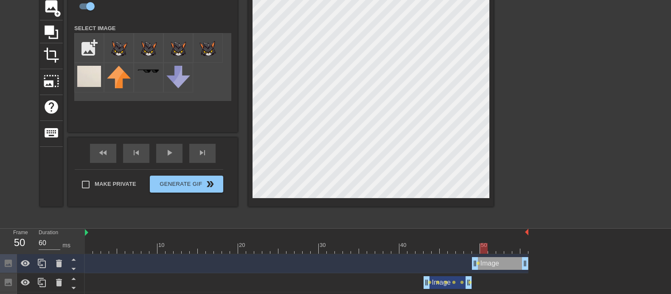
click at [482, 235] on div at bounding box center [307, 248] width 444 height 11
click at [492, 235] on div at bounding box center [307, 248] width 444 height 11
click at [499, 235] on div at bounding box center [307, 248] width 444 height 11
click at [507, 235] on div at bounding box center [307, 248] width 444 height 11
click at [516, 235] on div at bounding box center [307, 248] width 444 height 11
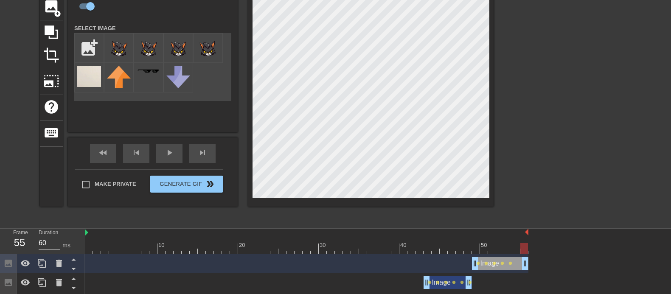
click at [524, 235] on div at bounding box center [307, 248] width 444 height 11
drag, startPoint x: 526, startPoint y: 266, endPoint x: 503, endPoint y: 266, distance: 22.5
click at [45, 235] on icon at bounding box center [42, 263] width 8 height 9
drag, startPoint x: 500, startPoint y: 258, endPoint x: 531, endPoint y: 260, distance: 30.6
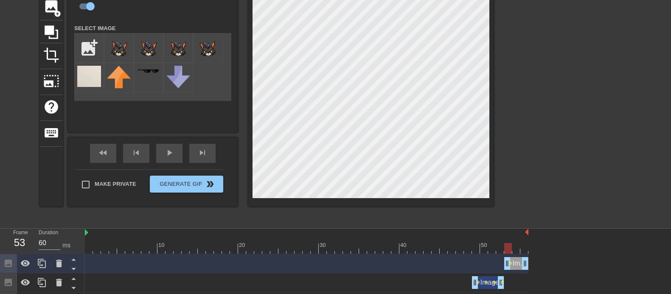
drag, startPoint x: 473, startPoint y: 260, endPoint x: 503, endPoint y: 262, distance: 30.2
click at [503, 235] on div "Image drag_handle drag_handle lens" at bounding box center [307, 263] width 444 height 13
click at [178, 50] on img at bounding box center [178, 50] width 24 height 28
drag, startPoint x: 496, startPoint y: 249, endPoint x: 509, endPoint y: 249, distance: 12.3
click at [509, 235] on div at bounding box center [307, 248] width 444 height 11
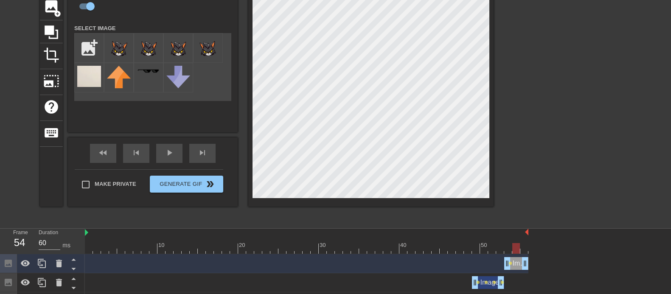
click at [517, 235] on div at bounding box center [307, 248] width 444 height 11
click at [525, 235] on div at bounding box center [524, 242] width 8 height 11
click at [537, 168] on div at bounding box center [567, 96] width 127 height 255
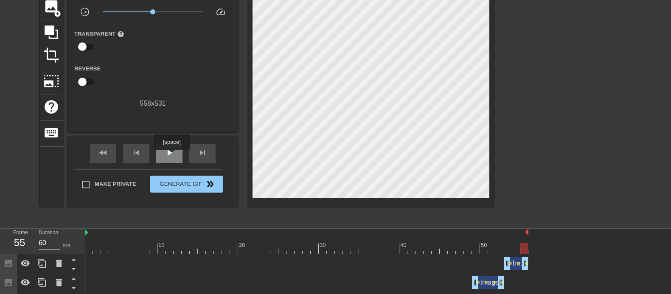
click at [171, 156] on span "play_arrow" at bounding box center [169, 153] width 10 height 10
click at [346, 235] on div at bounding box center [307, 248] width 444 height 11
drag, startPoint x: 346, startPoint y: 252, endPoint x: 388, endPoint y: 247, distance: 42.2
click at [388, 235] on div at bounding box center [387, 248] width 8 height 11
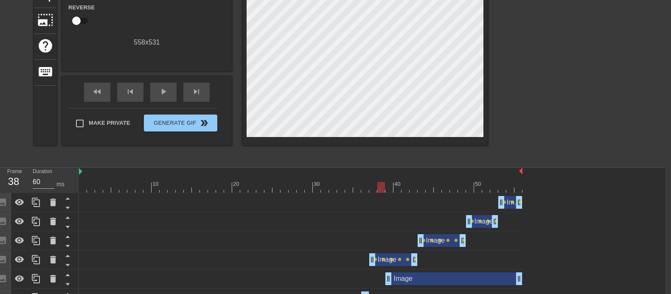
scroll to position [126, 6]
click at [22, 235] on icon at bounding box center [19, 259] width 10 height 10
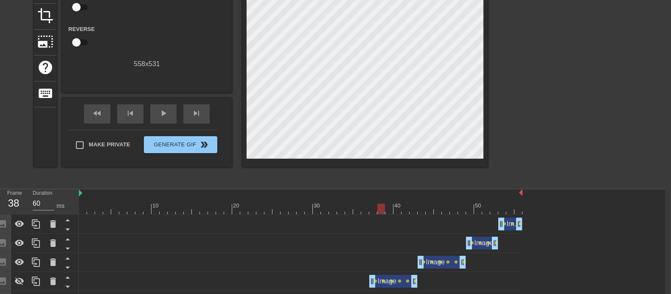
scroll to position [101, 6]
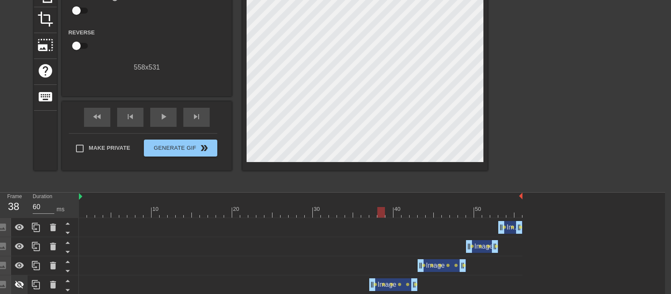
click at [23, 235] on icon at bounding box center [19, 285] width 10 height 10
drag, startPoint x: 128, startPoint y: 211, endPoint x: 174, endPoint y: 211, distance: 45.4
click at [174, 211] on div at bounding box center [301, 212] width 444 height 11
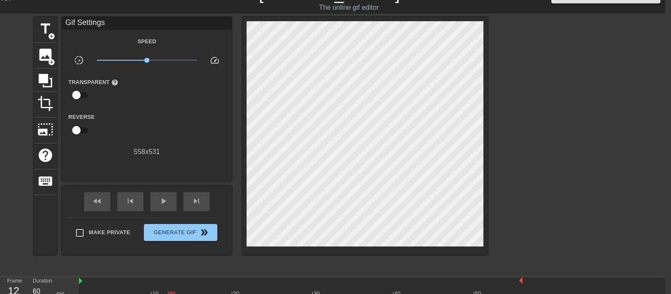
scroll to position [16, 6]
click at [46, 56] on span "image" at bounding box center [45, 55] width 16 height 16
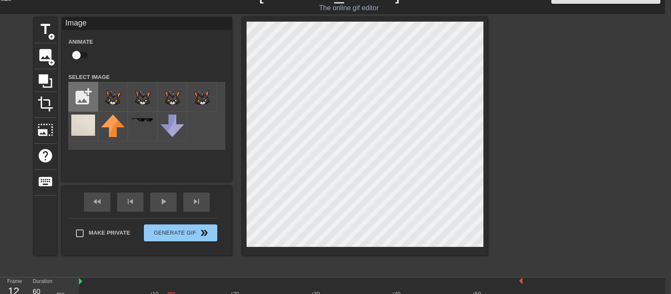
click at [79, 98] on input "file" at bounding box center [83, 96] width 29 height 29
type input "C:\fakepath\windo.png"
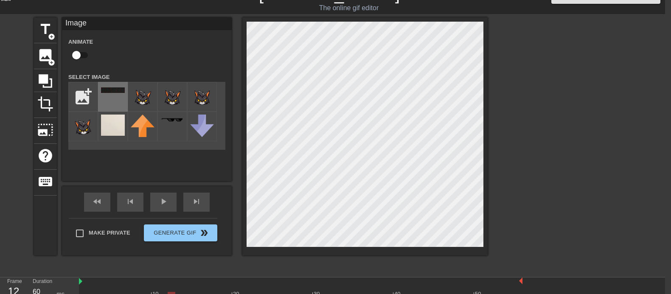
click at [123, 94] on div at bounding box center [113, 97] width 30 height 30
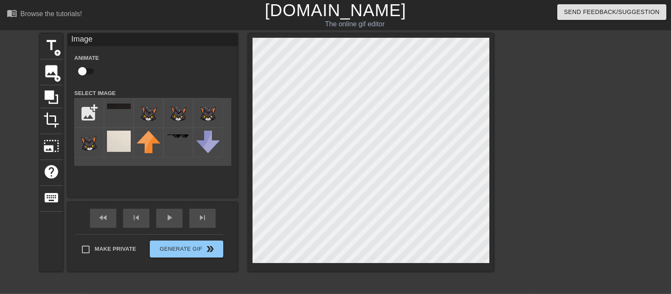
scroll to position [0, 0]
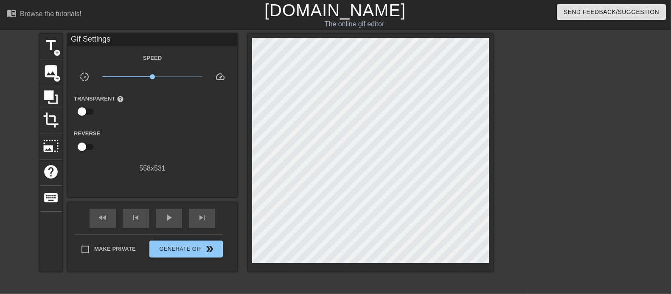
click at [537, 137] on div at bounding box center [566, 161] width 127 height 255
click at [169, 215] on span "play_arrow" at bounding box center [169, 218] width 10 height 10
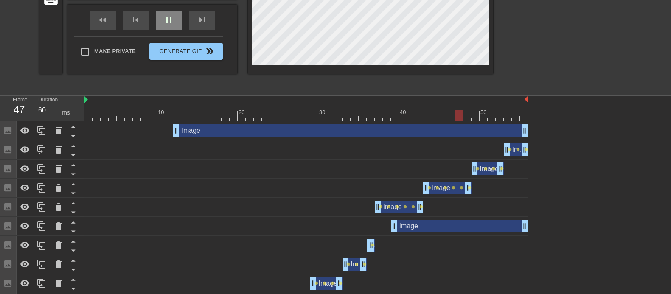
scroll to position [200, 0]
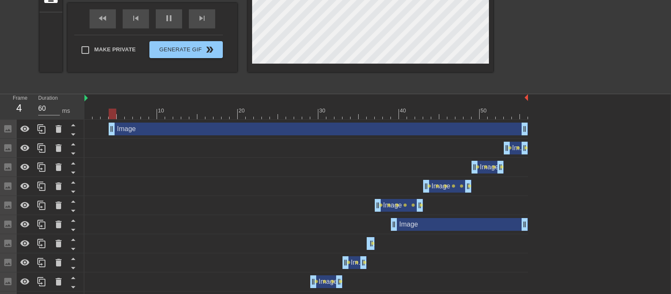
drag, startPoint x: 176, startPoint y: 129, endPoint x: 110, endPoint y: 126, distance: 65.4
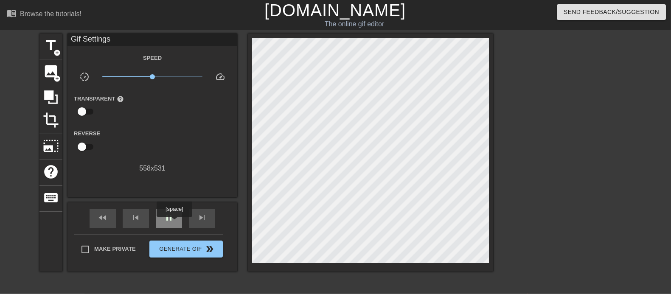
click at [174, 223] on div "pause" at bounding box center [169, 218] width 26 height 19
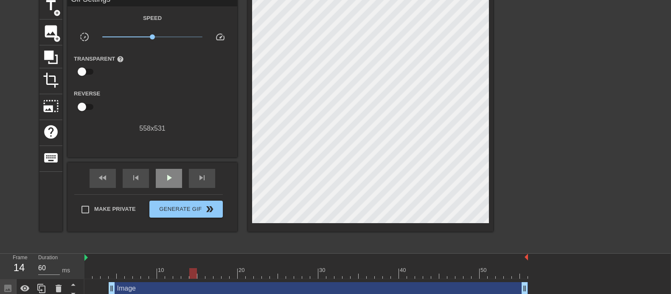
scroll to position [90, 0]
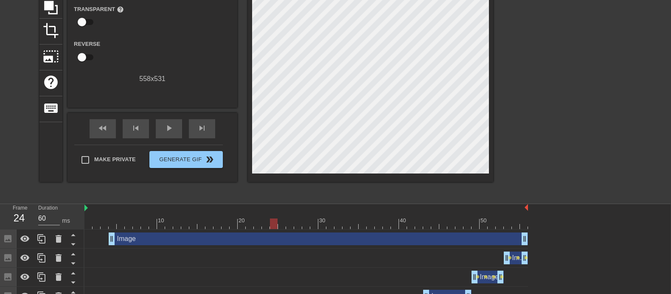
drag, startPoint x: 201, startPoint y: 227, endPoint x: 272, endPoint y: 225, distance: 70.5
click at [272, 225] on div at bounding box center [306, 224] width 444 height 11
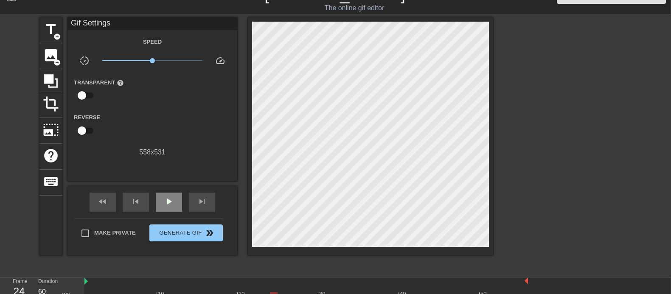
scroll to position [13, 0]
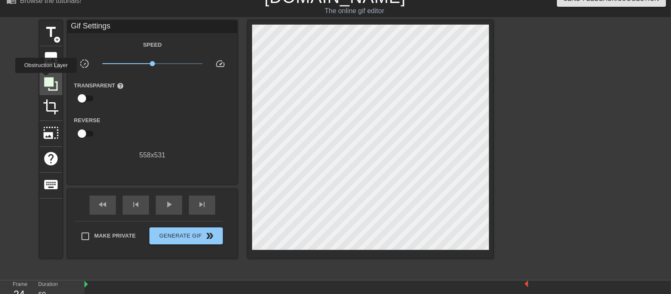
click at [46, 79] on icon at bounding box center [51, 84] width 14 height 14
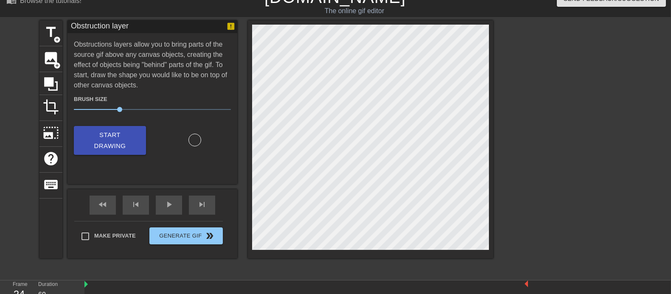
click at [523, 153] on div at bounding box center [566, 147] width 127 height 255
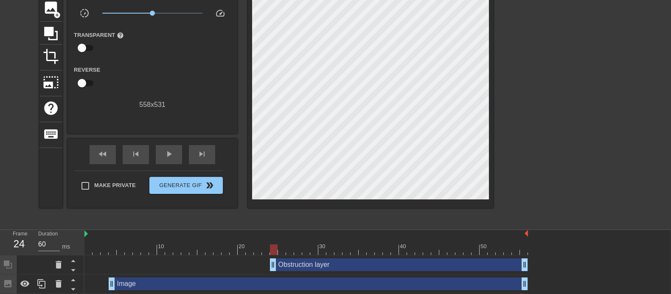
scroll to position [74, 0]
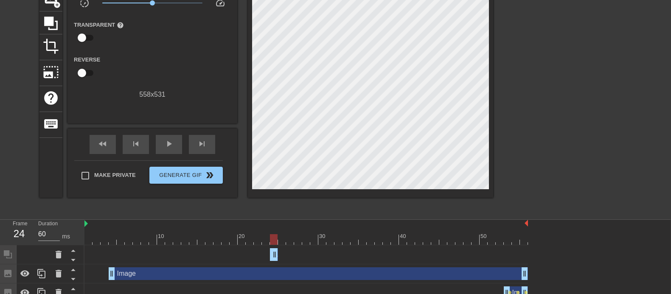
drag, startPoint x: 524, startPoint y: 251, endPoint x: 259, endPoint y: 240, distance: 265.5
click at [282, 235] on div at bounding box center [306, 239] width 444 height 11
click at [55, 26] on icon at bounding box center [51, 23] width 16 height 16
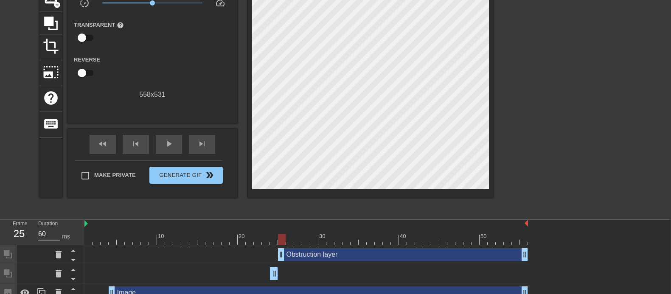
click at [537, 166] on div at bounding box center [566, 87] width 127 height 255
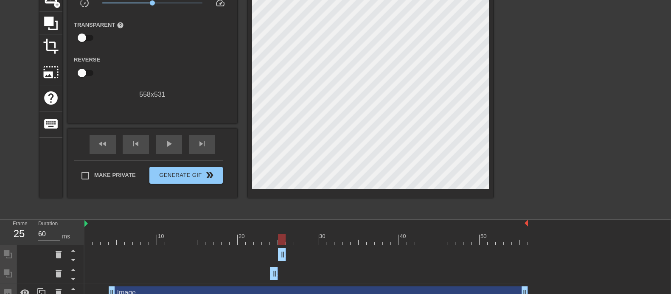
drag, startPoint x: 524, startPoint y: 251, endPoint x: 262, endPoint y: 259, distance: 262.0
click at [262, 235] on div "Obstruction layer drag_handle drag_handle" at bounding box center [306, 254] width 444 height 13
click at [290, 235] on div at bounding box center [306, 239] width 444 height 11
click at [53, 21] on icon at bounding box center [51, 24] width 14 height 14
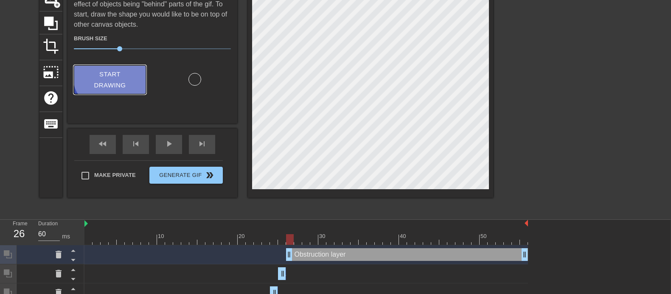
click at [115, 73] on span "Start Drawing" at bounding box center [110, 80] width 52 height 22
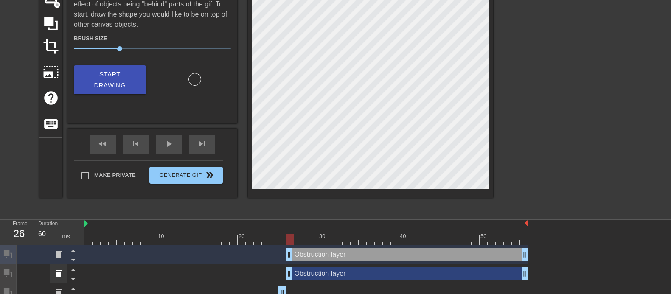
click at [61, 235] on icon at bounding box center [59, 274] width 6 height 8
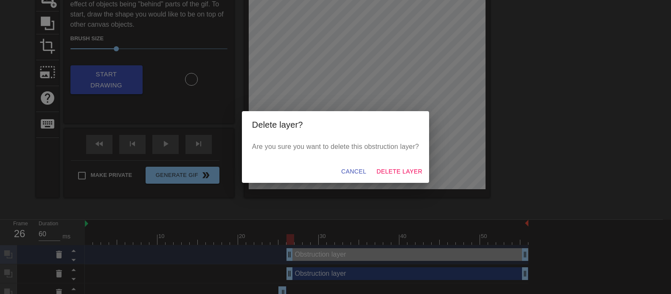
scroll to position [74, 0]
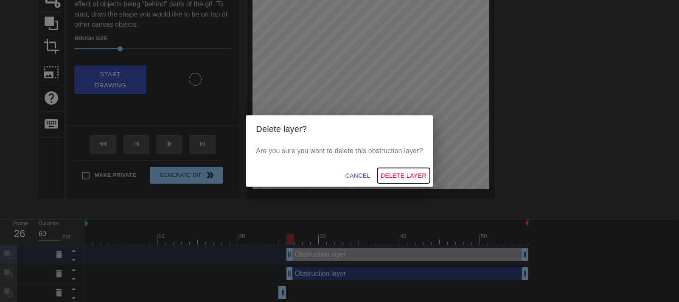
click at [385, 171] on span "Delete Layer" at bounding box center [404, 176] width 46 height 11
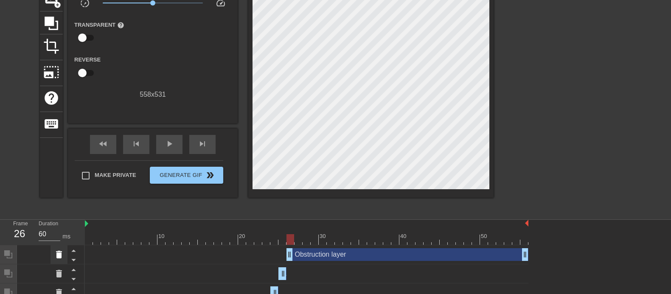
click at [57, 235] on icon at bounding box center [59, 255] width 6 height 8
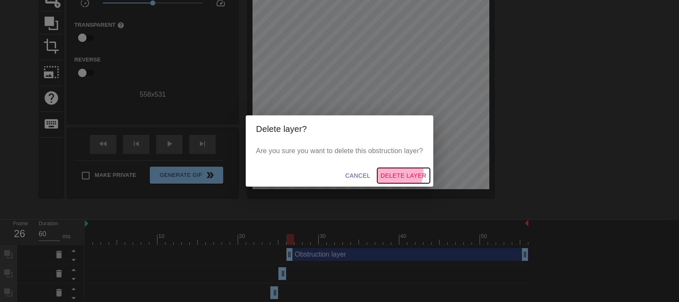
click at [382, 171] on span "Delete Layer" at bounding box center [404, 176] width 46 height 11
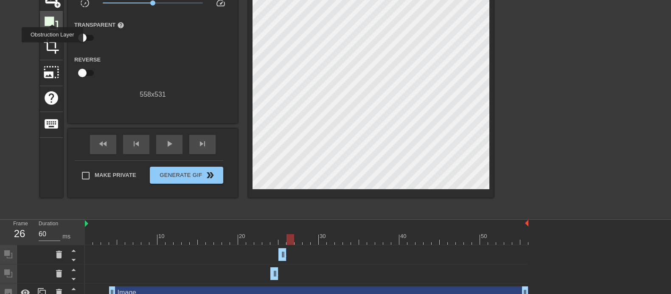
click at [52, 17] on icon at bounding box center [52, 24] width 14 height 14
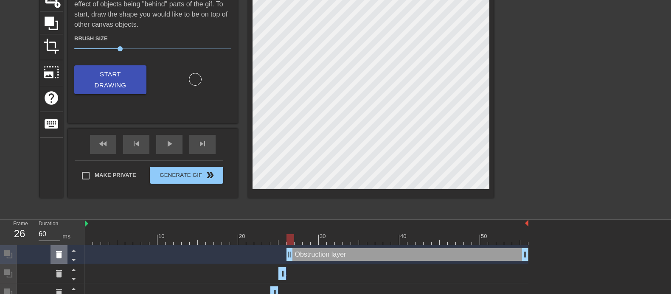
click at [59, 235] on icon at bounding box center [59, 255] width 10 height 10
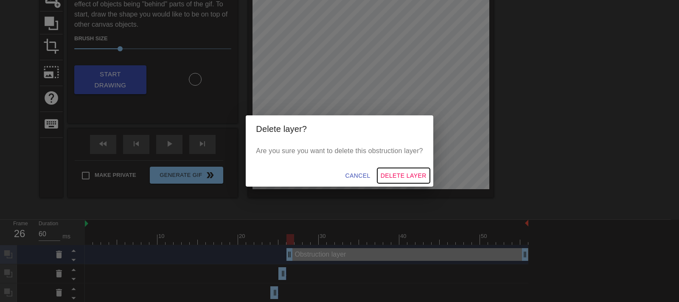
click at [393, 171] on span "Delete Layer" at bounding box center [404, 176] width 46 height 11
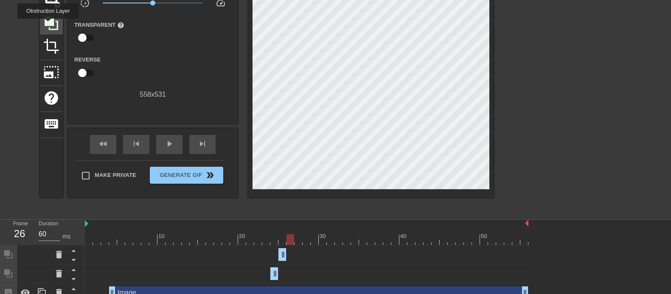
click at [48, 25] on icon at bounding box center [52, 24] width 14 height 14
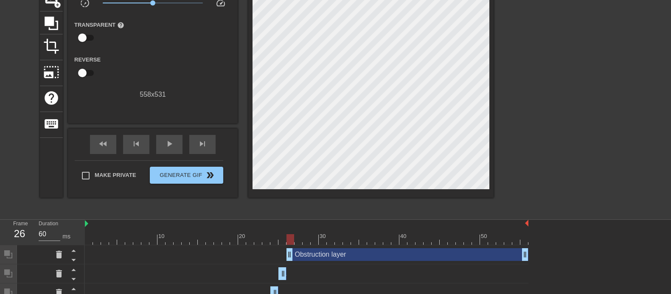
click at [536, 143] on div at bounding box center [567, 87] width 127 height 255
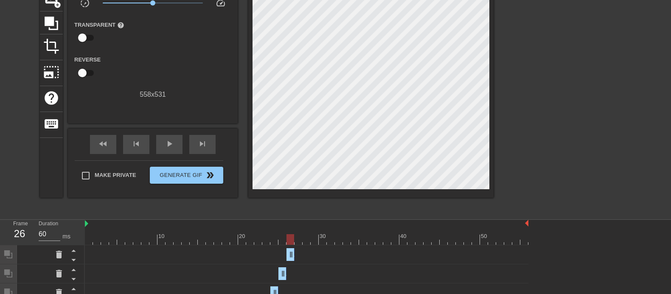
drag, startPoint x: 526, startPoint y: 257, endPoint x: 275, endPoint y: 256, distance: 250.9
click at [275, 235] on div "Obstruction layer drag_handle drag_handle" at bounding box center [307, 254] width 444 height 13
drag, startPoint x: 279, startPoint y: 240, endPoint x: 289, endPoint y: 238, distance: 9.5
click at [289, 235] on div at bounding box center [307, 239] width 444 height 11
click at [296, 235] on div at bounding box center [307, 239] width 444 height 11
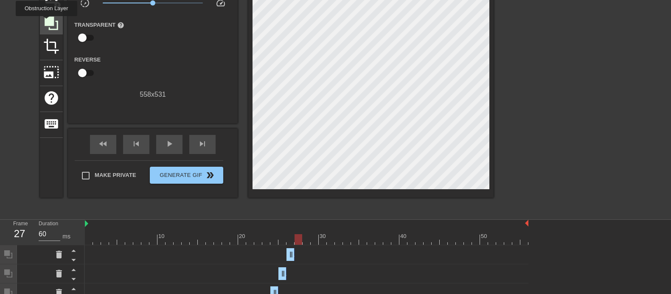
click at [46, 22] on icon at bounding box center [52, 24] width 14 height 14
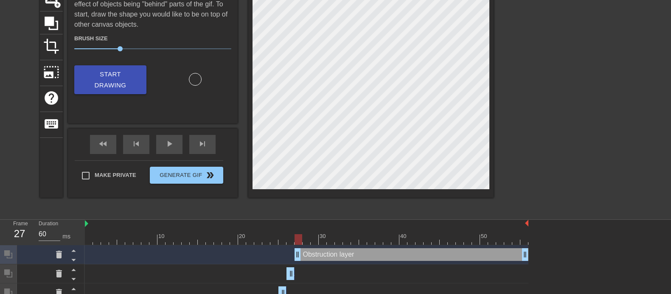
click at [537, 157] on div at bounding box center [567, 87] width 127 height 255
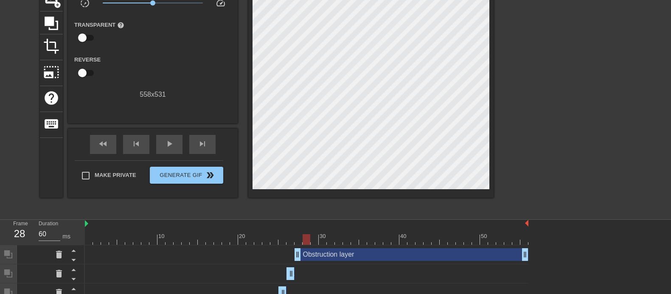
click at [305, 235] on div at bounding box center [307, 239] width 444 height 11
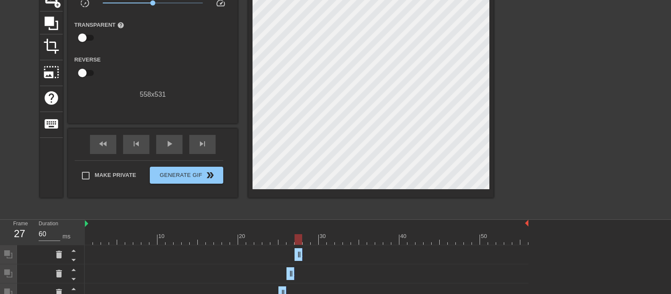
drag, startPoint x: 524, startPoint y: 255, endPoint x: 278, endPoint y: 261, distance: 246.3
click at [278, 235] on div "Obstruction layer drag_handle drag_handle" at bounding box center [307, 254] width 444 height 13
click at [305, 235] on div at bounding box center [307, 239] width 444 height 11
click at [51, 28] on icon at bounding box center [52, 24] width 14 height 14
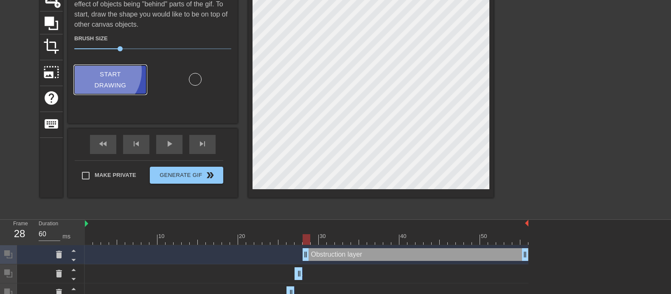
click at [103, 70] on span "Start Drawing" at bounding box center [110, 80] width 52 height 22
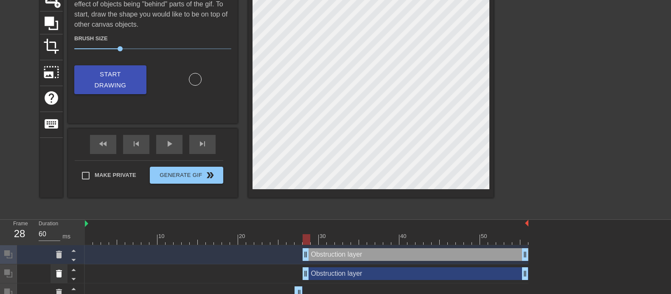
click at [56, 235] on icon at bounding box center [59, 274] width 10 height 10
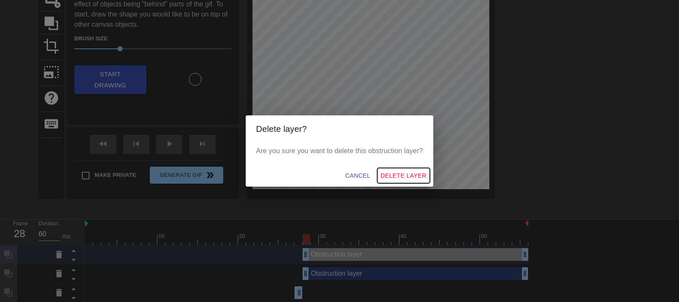
click at [390, 173] on span "Delete Layer" at bounding box center [404, 176] width 46 height 11
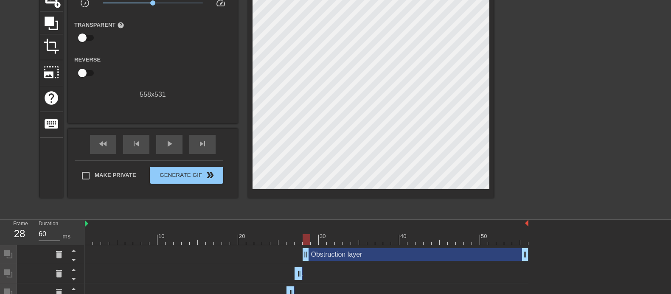
drag, startPoint x: 295, startPoint y: 240, endPoint x: 305, endPoint y: 240, distance: 10.2
click at [305, 235] on div at bounding box center [307, 239] width 444 height 11
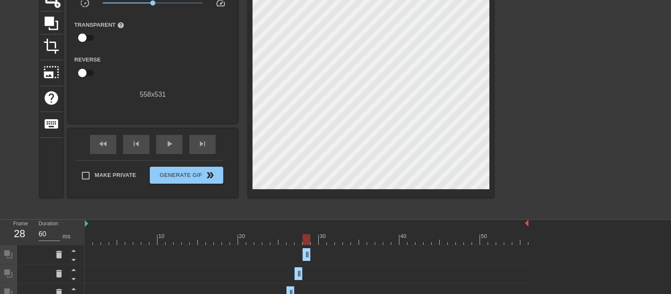
drag, startPoint x: 524, startPoint y: 253, endPoint x: 290, endPoint y: 261, distance: 234.1
click at [290, 235] on div "Obstruction layer drag_handle drag_handle" at bounding box center [307, 254] width 444 height 19
click at [313, 235] on div at bounding box center [307, 239] width 444 height 11
click at [49, 27] on icon at bounding box center [52, 24] width 14 height 14
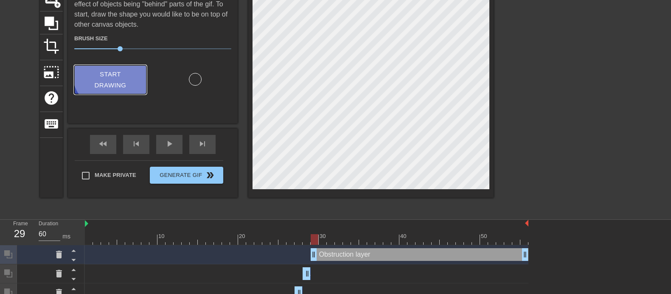
click at [115, 72] on span "Start Drawing" at bounding box center [110, 80] width 52 height 22
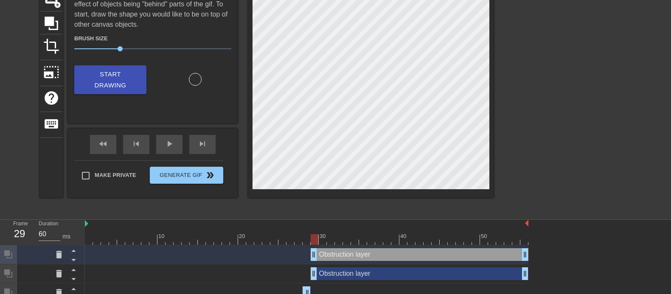
click at [84, 50] on span "30" at bounding box center [152, 49] width 157 height 10
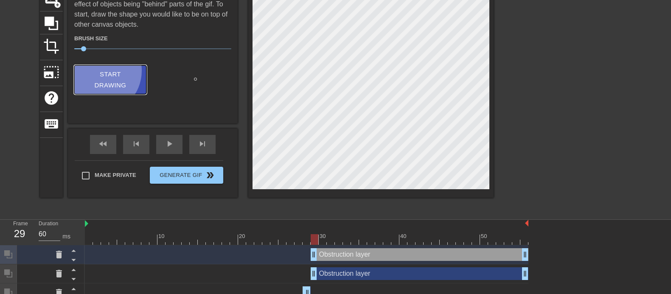
click at [101, 70] on span "Start Drawing" at bounding box center [110, 80] width 52 height 22
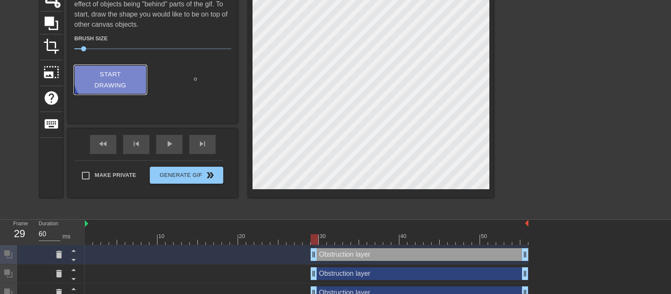
click at [118, 71] on span "Start Drawing" at bounding box center [110, 80] width 52 height 22
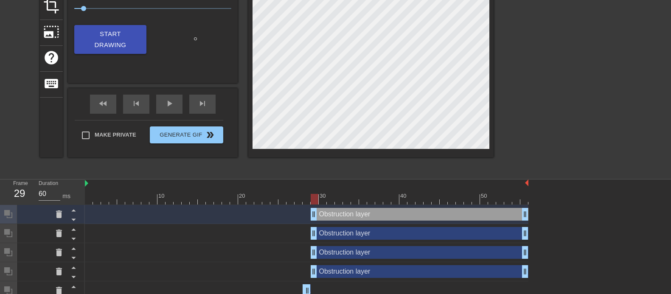
scroll to position [115, 0]
click at [55, 235] on icon at bounding box center [59, 271] width 10 height 10
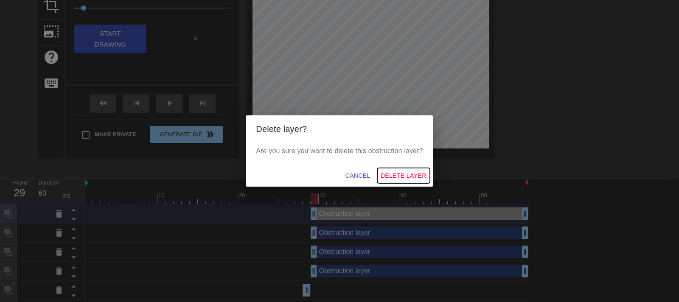
click at [386, 174] on span "Delete Layer" at bounding box center [404, 176] width 46 height 11
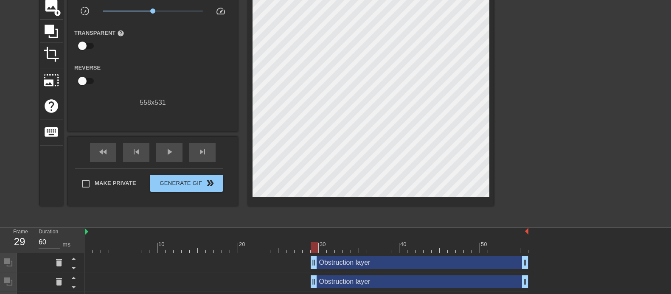
scroll to position [59, 0]
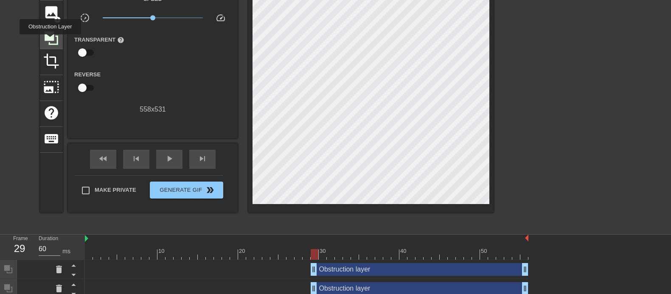
click at [50, 40] on icon at bounding box center [51, 38] width 16 height 16
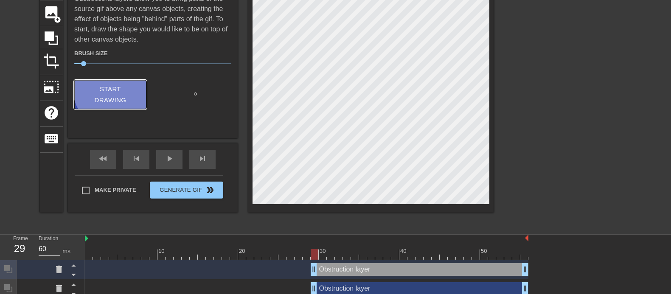
click at [125, 85] on span "Start Drawing" at bounding box center [110, 95] width 52 height 22
click at [537, 150] on div at bounding box center [567, 102] width 127 height 255
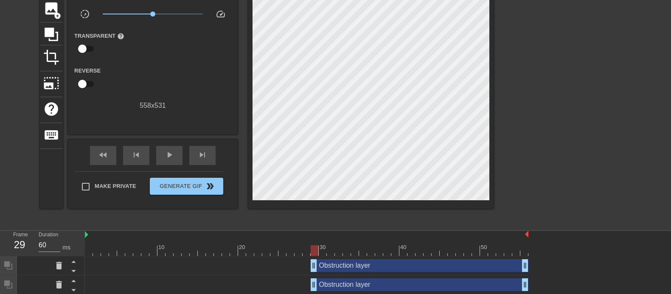
scroll to position [64, 0]
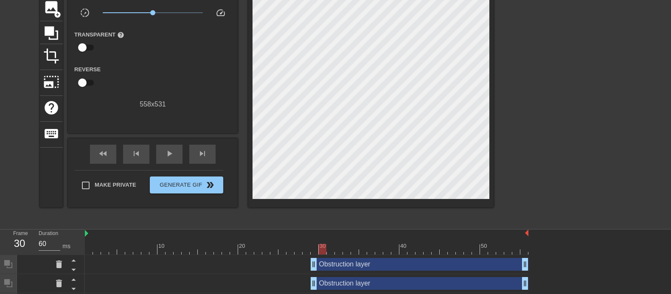
click at [323, 235] on div at bounding box center [307, 249] width 444 height 11
click at [312, 235] on div at bounding box center [307, 249] width 444 height 11
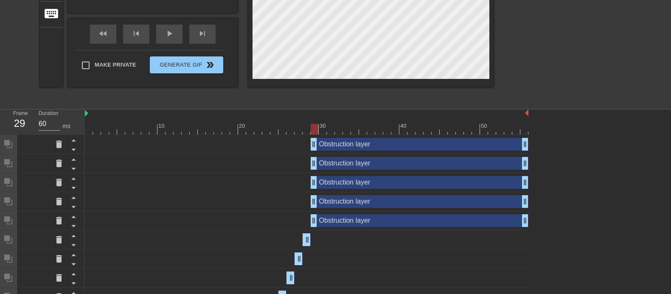
scroll to position [188, 0]
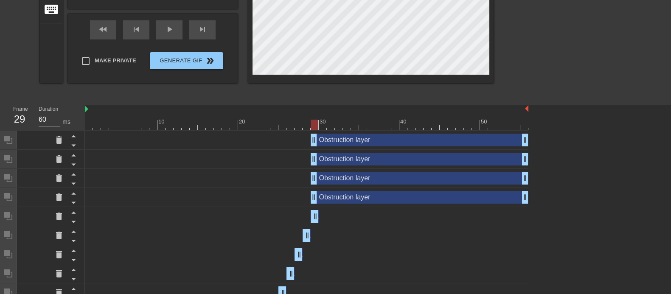
drag, startPoint x: 528, startPoint y: 218, endPoint x: 358, endPoint y: 208, distance: 169.7
click at [249, 225] on div "Obstruction layer drag_handle drag_handle" at bounding box center [307, 216] width 444 height 19
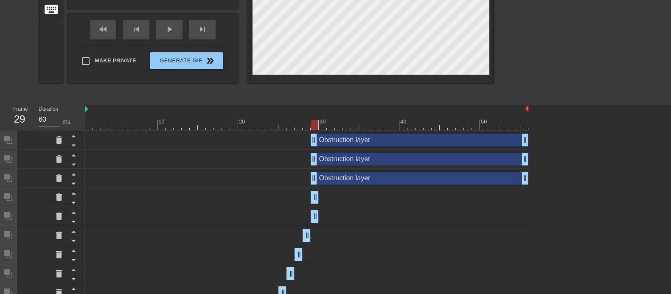
drag, startPoint x: 526, startPoint y: 198, endPoint x: 202, endPoint y: 205, distance: 324.0
click at [202, 205] on div "Obstruction layer drag_handle drag_handle" at bounding box center [307, 197] width 444 height 19
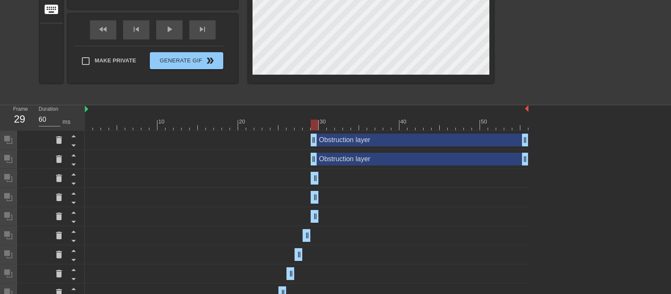
drag, startPoint x: 527, startPoint y: 179, endPoint x: 270, endPoint y: 182, distance: 256.4
click at [270, 182] on div "Obstruction layer drag_handle drag_handle" at bounding box center [307, 178] width 444 height 13
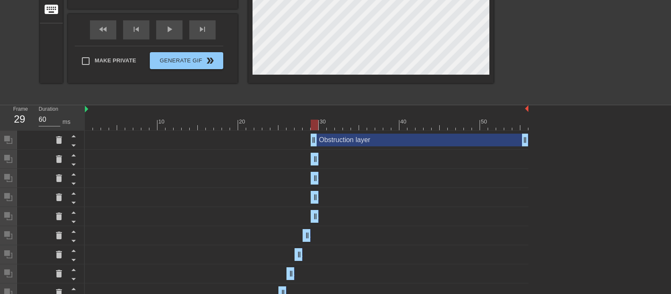
drag, startPoint x: 526, startPoint y: 162, endPoint x: 254, endPoint y: 172, distance: 272.7
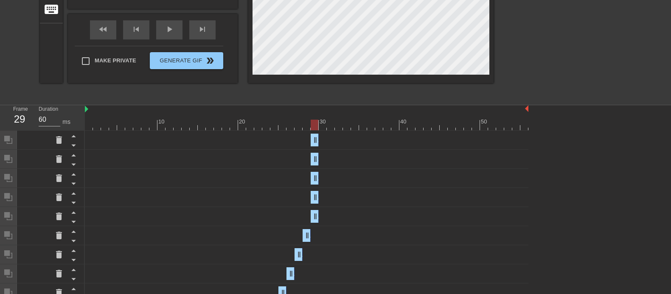
drag, startPoint x: 526, startPoint y: 140, endPoint x: 233, endPoint y: 161, distance: 293.2
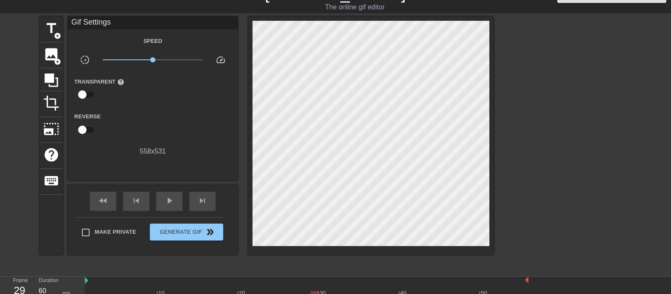
scroll to position [17, 0]
click at [169, 200] on span "play_arrow" at bounding box center [169, 201] width 10 height 10
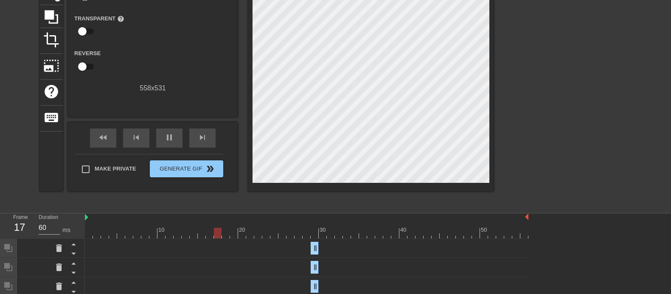
scroll to position [85, 0]
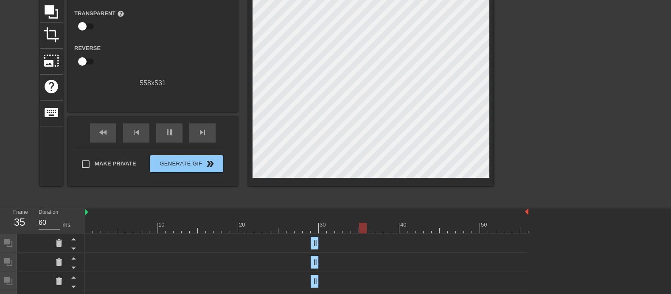
click at [323, 228] on div at bounding box center [307, 228] width 444 height 11
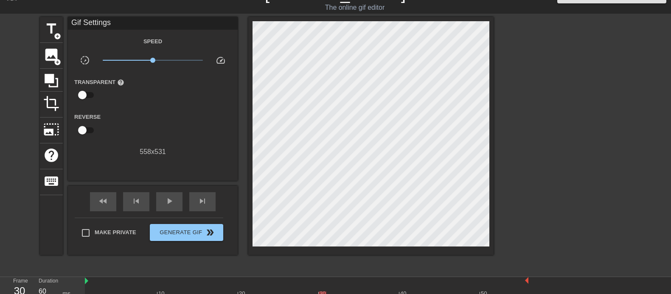
scroll to position [16, 0]
click at [51, 81] on icon at bounding box center [52, 81] width 14 height 14
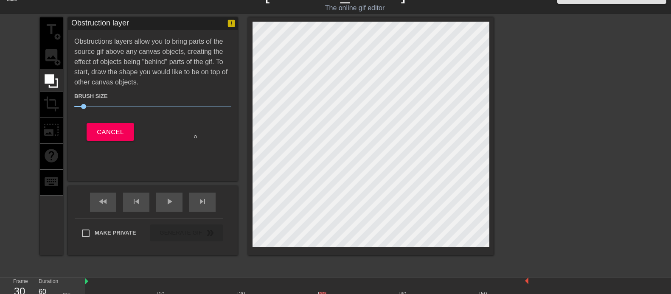
click at [121, 108] on span "7" at bounding box center [152, 106] width 157 height 10
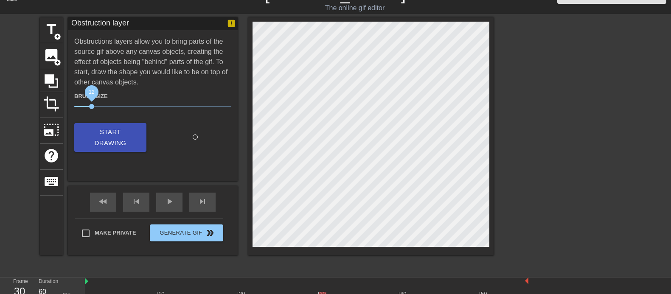
drag, startPoint x: 96, startPoint y: 106, endPoint x: 91, endPoint y: 106, distance: 4.7
click at [91, 106] on span "12" at bounding box center [152, 106] width 157 height 10
click at [104, 133] on span "Start Drawing" at bounding box center [110, 137] width 52 height 22
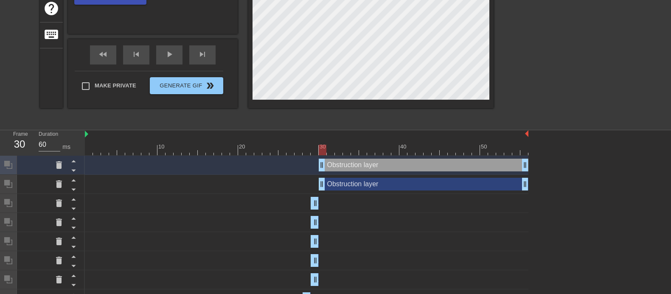
scroll to position [165, 0]
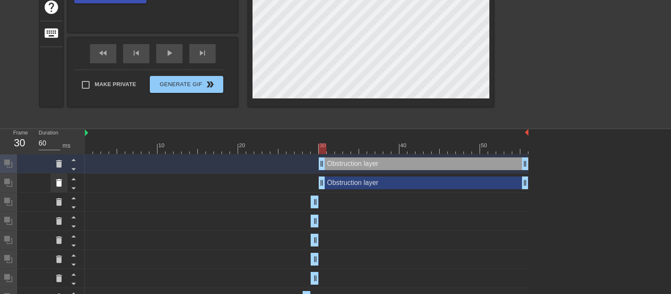
click at [59, 186] on icon at bounding box center [59, 183] width 6 height 8
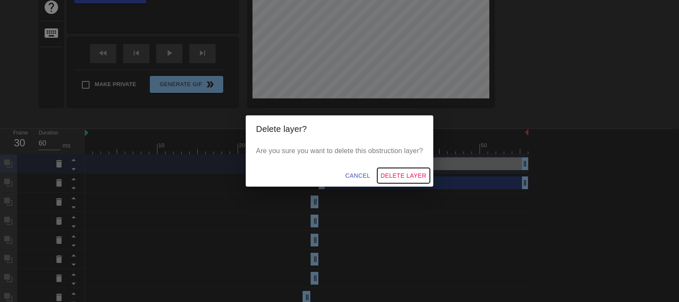
click at [401, 174] on span "Delete Layer" at bounding box center [404, 176] width 46 height 11
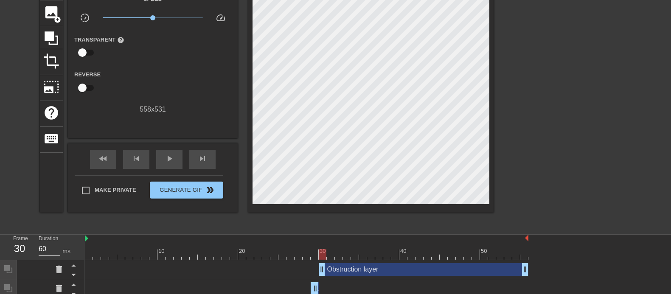
scroll to position [59, 0]
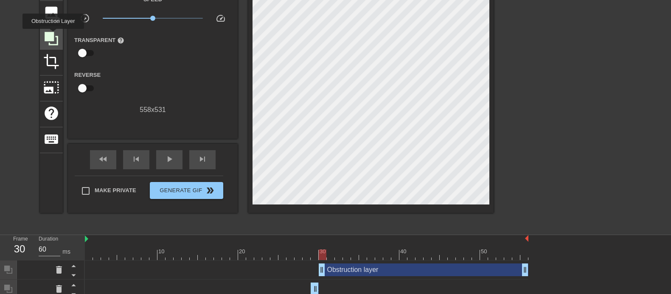
click at [53, 35] on icon at bounding box center [52, 39] width 14 height 14
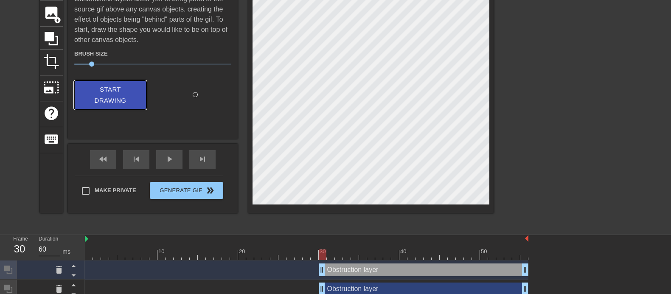
click at [108, 86] on span "Start Drawing" at bounding box center [110, 95] width 52 height 22
click at [123, 91] on span "Start Drawing" at bounding box center [110, 95] width 52 height 22
click at [126, 89] on span "Start Drawing" at bounding box center [110, 95] width 52 height 22
click at [537, 176] on div at bounding box center [567, 102] width 127 height 255
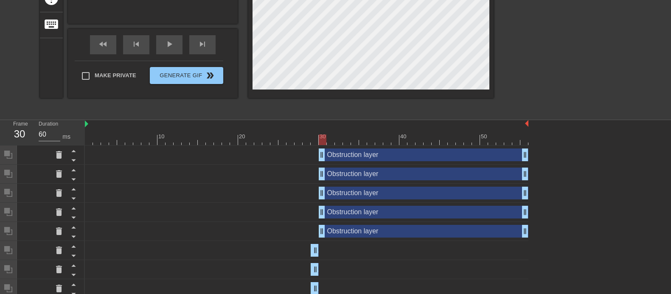
scroll to position [178, 0]
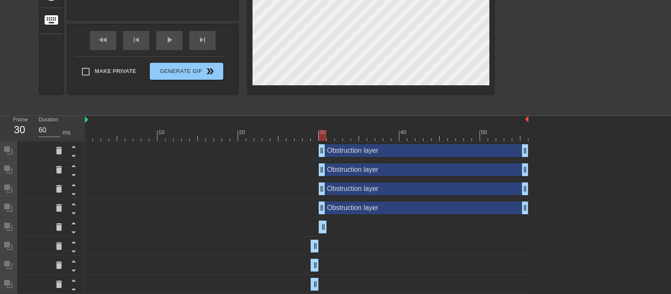
drag, startPoint x: 524, startPoint y: 229, endPoint x: 286, endPoint y: 221, distance: 238.3
click at [286, 221] on div "Obstruction layer drag_handle drag_handle" at bounding box center [307, 227] width 444 height 13
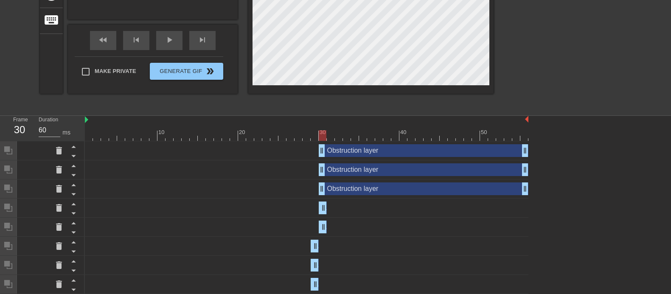
drag, startPoint x: 526, startPoint y: 210, endPoint x: 287, endPoint y: 212, distance: 238.1
click at [287, 212] on div "Obstruction layer drag_handle drag_handle" at bounding box center [307, 208] width 444 height 13
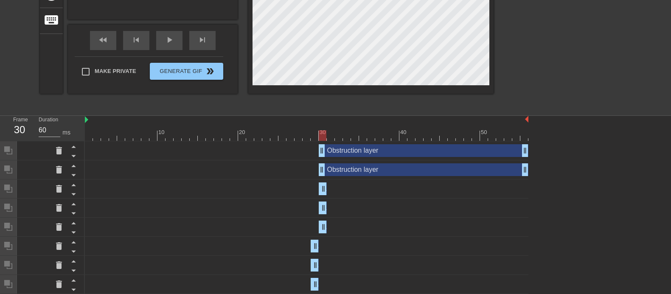
drag, startPoint x: 526, startPoint y: 188, endPoint x: 299, endPoint y: 185, distance: 227.1
click at [299, 185] on div "Obstruction layer drag_handle drag_handle" at bounding box center [307, 189] width 444 height 13
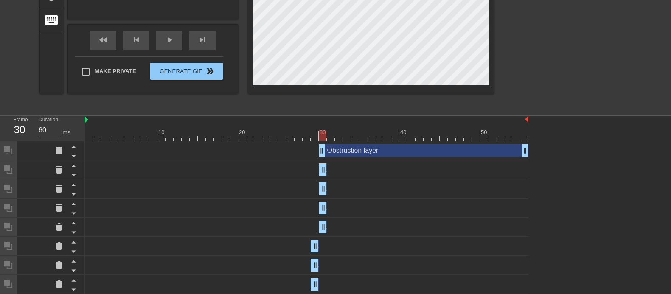
drag, startPoint x: 526, startPoint y: 170, endPoint x: 280, endPoint y: 187, distance: 246.4
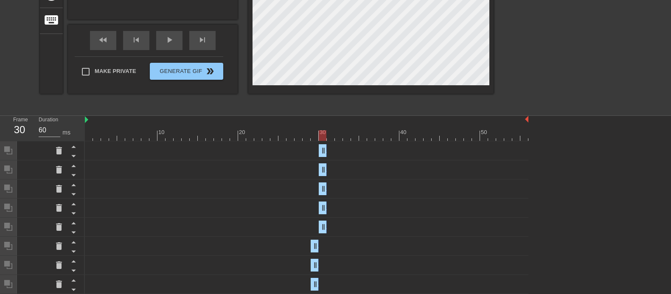
drag, startPoint x: 524, startPoint y: 152, endPoint x: 279, endPoint y: 174, distance: 245.5
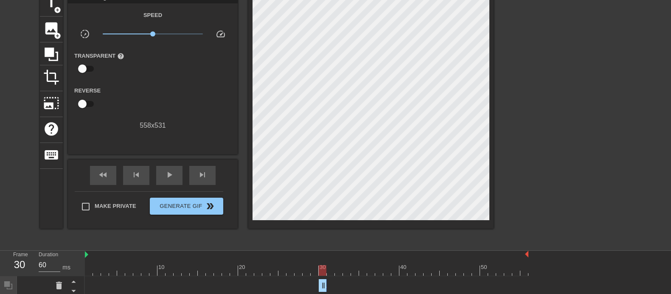
scroll to position [39, 0]
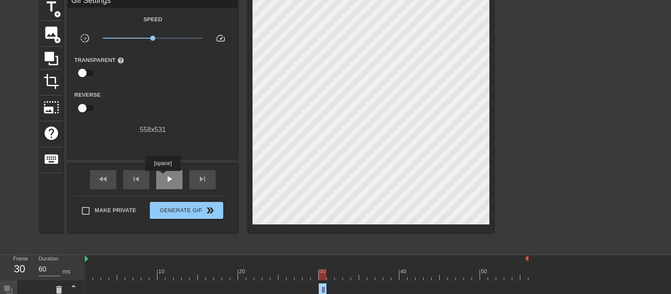
click at [163, 177] on div "play_arrow" at bounding box center [169, 179] width 26 height 19
drag, startPoint x: 323, startPoint y: 275, endPoint x: 329, endPoint y: 275, distance: 5.1
click at [329, 235] on div at bounding box center [307, 275] width 444 height 11
click at [51, 55] on icon at bounding box center [52, 59] width 14 height 14
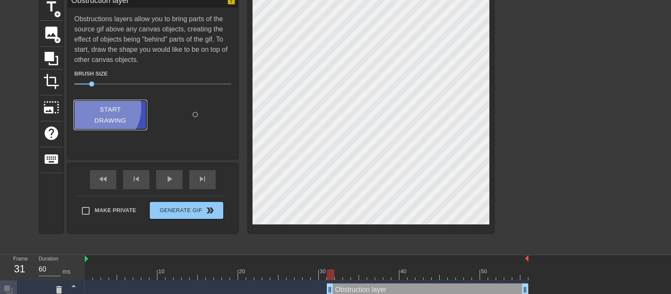
click at [99, 107] on span "Start Drawing" at bounding box center [110, 115] width 52 height 22
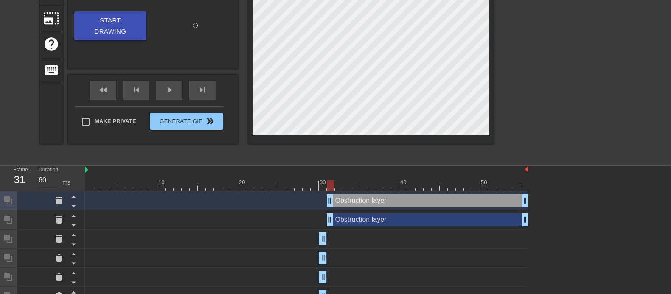
scroll to position [129, 0]
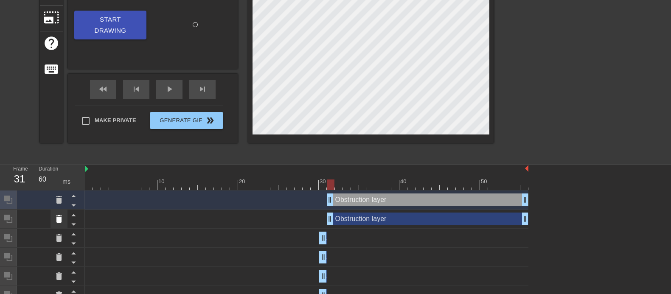
click at [58, 216] on icon at bounding box center [59, 219] width 6 height 8
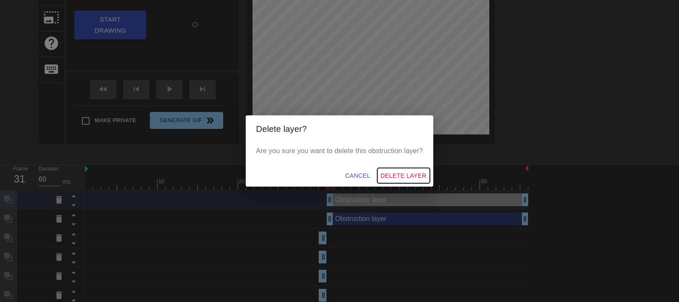
click at [386, 172] on span "Delete Layer" at bounding box center [404, 176] width 46 height 11
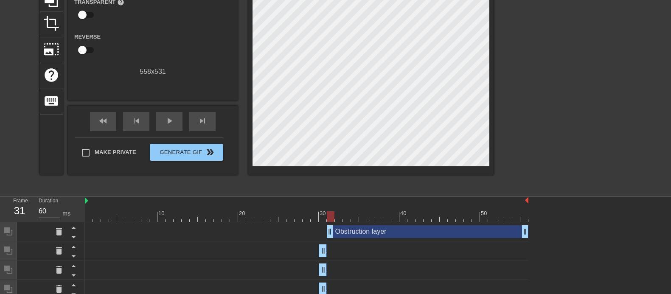
scroll to position [74, 0]
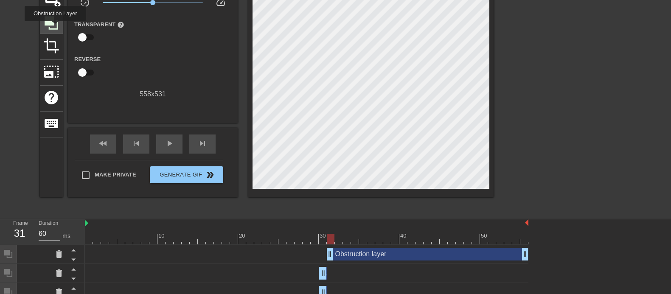
click at [56, 27] on icon at bounding box center [51, 23] width 16 height 16
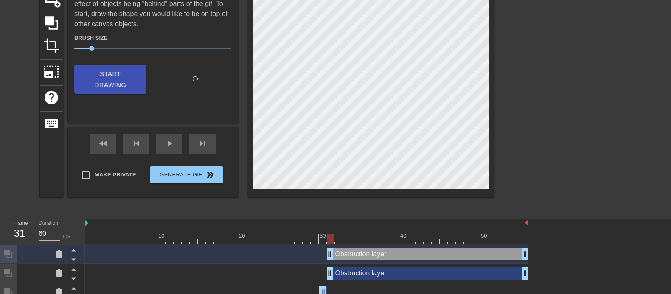
click at [534, 141] on div at bounding box center [567, 86] width 127 height 255
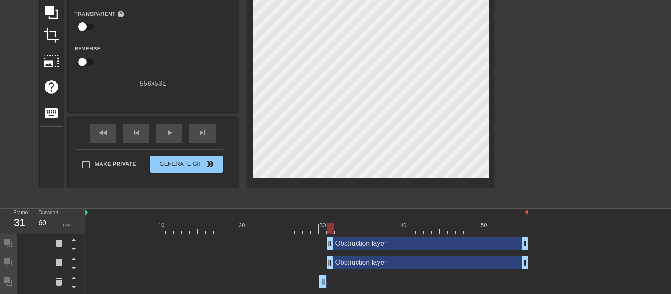
scroll to position [88, 0]
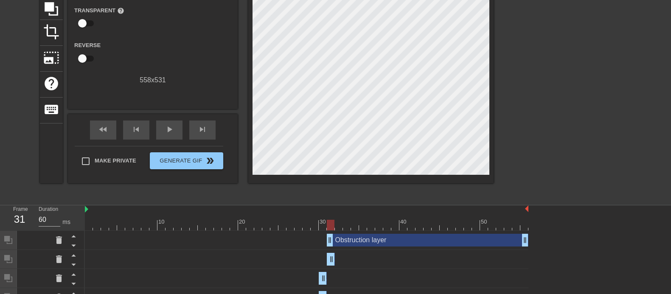
drag, startPoint x: 523, startPoint y: 257, endPoint x: 313, endPoint y: 249, distance: 210.7
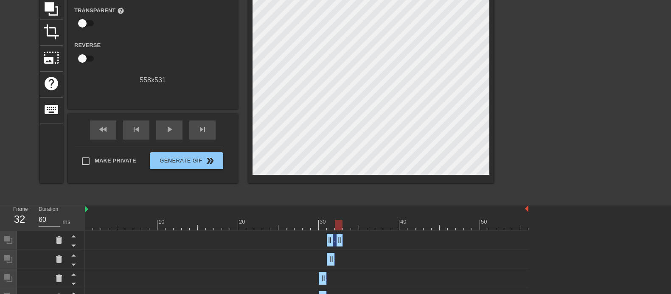
drag, startPoint x: 526, startPoint y: 243, endPoint x: 337, endPoint y: 236, distance: 188.2
drag, startPoint x: 340, startPoint y: 240, endPoint x: 312, endPoint y: 240, distance: 28.0
click at [312, 235] on div "Obstruction layer drag_handle drag_handle" at bounding box center [307, 240] width 444 height 13
click at [537, 176] on div at bounding box center [567, 72] width 127 height 255
click at [169, 132] on span "play_arrow" at bounding box center [169, 129] width 10 height 10
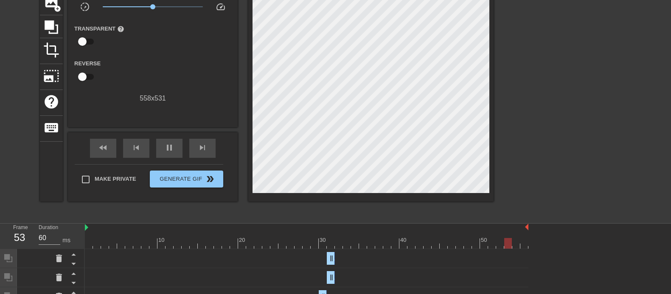
scroll to position [90, 0]
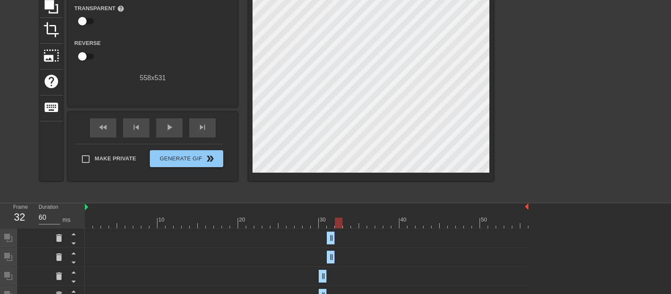
click at [339, 222] on div at bounding box center [307, 223] width 444 height 11
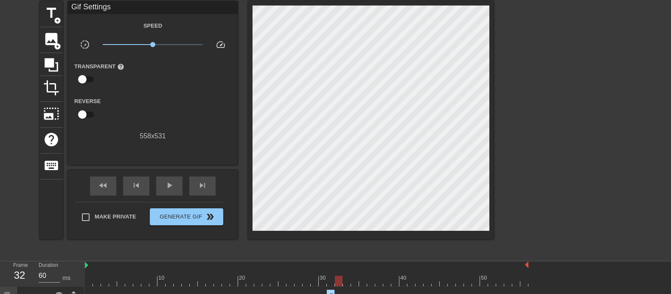
scroll to position [25, 0]
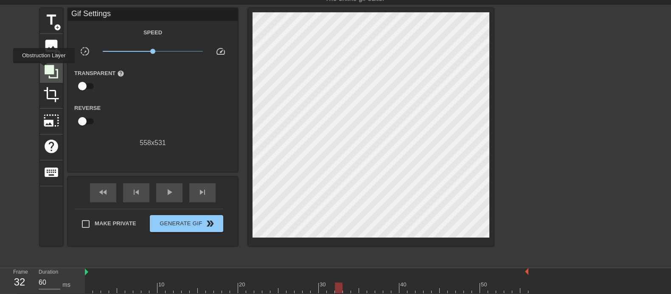
click at [44, 69] on icon at bounding box center [51, 72] width 16 height 16
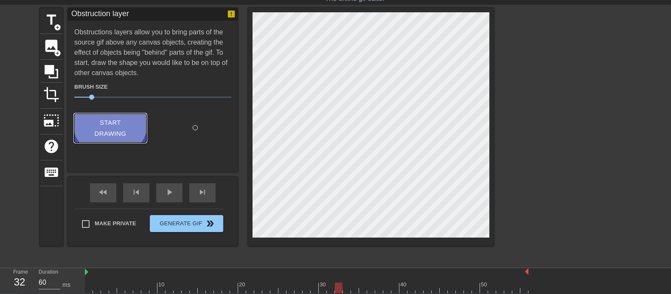
click at [114, 119] on span "Start Drawing" at bounding box center [110, 128] width 52 height 22
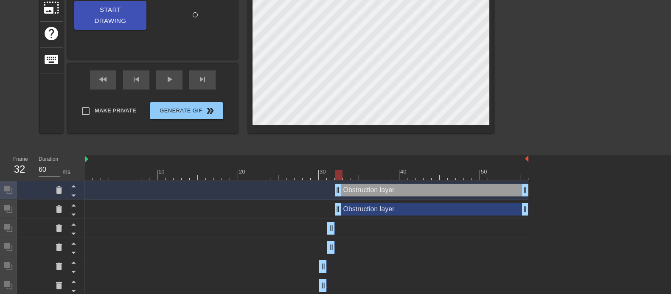
scroll to position [140, 0]
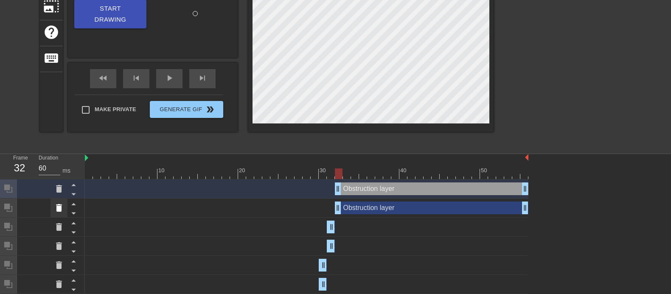
click at [60, 204] on icon at bounding box center [59, 208] width 10 height 10
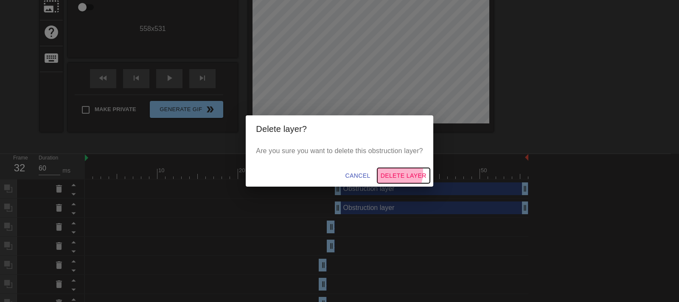
click at [385, 172] on span "Delete Layer" at bounding box center [404, 176] width 46 height 11
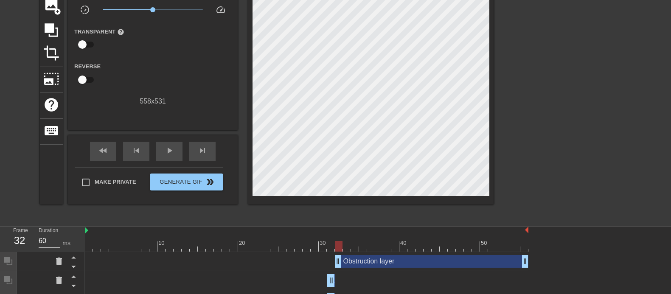
scroll to position [72, 0]
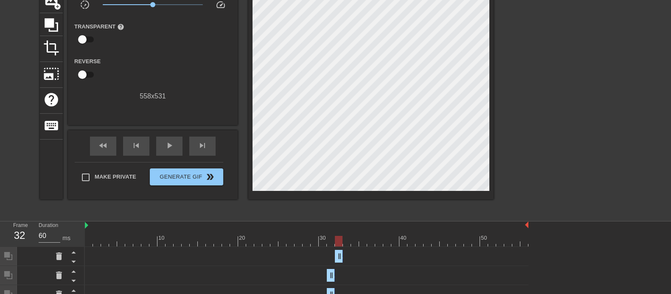
drag, startPoint x: 523, startPoint y: 252, endPoint x: 334, endPoint y: 254, distance: 188.9
click at [334, 235] on div "Obstruction layer drag_handle drag_handle" at bounding box center [307, 256] width 444 height 13
drag, startPoint x: 346, startPoint y: 243, endPoint x: 312, endPoint y: 241, distance: 33.6
click at [312, 235] on div at bounding box center [307, 241] width 444 height 11
click at [52, 25] on icon at bounding box center [52, 25] width 14 height 14
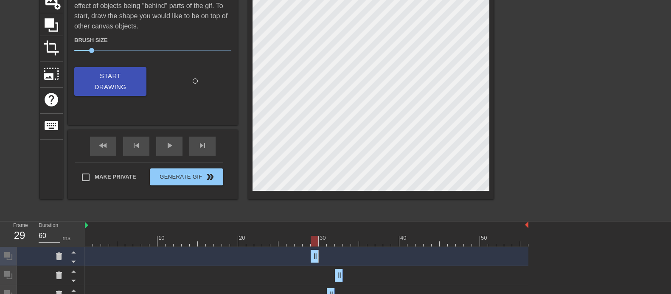
drag, startPoint x: 527, startPoint y: 257, endPoint x: 270, endPoint y: 252, distance: 256.9
click at [270, 235] on div "Obstruction layer drag_handle drag_handle" at bounding box center [307, 256] width 444 height 13
click at [322, 235] on div at bounding box center [307, 241] width 444 height 11
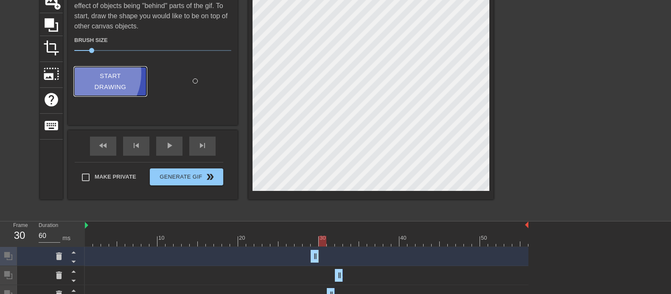
click at [87, 73] on button "Start Drawing" at bounding box center [110, 81] width 72 height 29
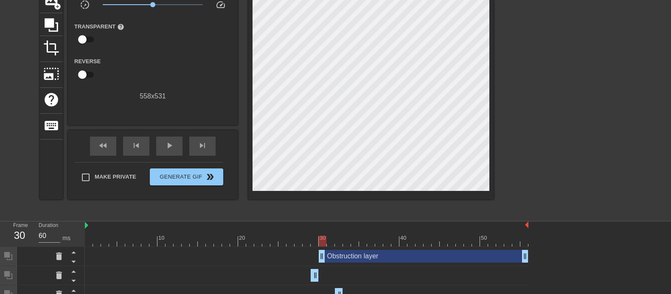
click at [537, 161] on div at bounding box center [567, 88] width 127 height 255
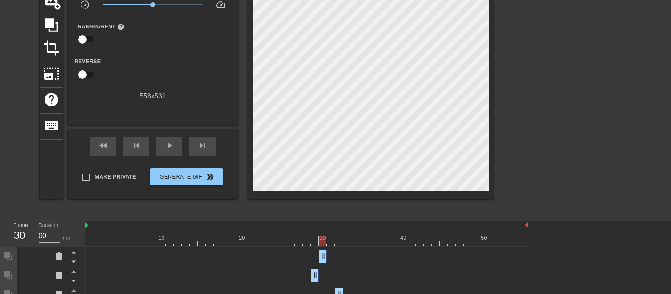
drag, startPoint x: 525, startPoint y: 259, endPoint x: 287, endPoint y: 250, distance: 237.4
click at [287, 235] on div "Obstruction layer drag_handle drag_handle" at bounding box center [307, 256] width 444 height 13
click at [330, 235] on div at bounding box center [307, 241] width 444 height 11
click at [530, 157] on div at bounding box center [567, 88] width 127 height 255
click at [162, 152] on div "play_arrow" at bounding box center [169, 146] width 26 height 19
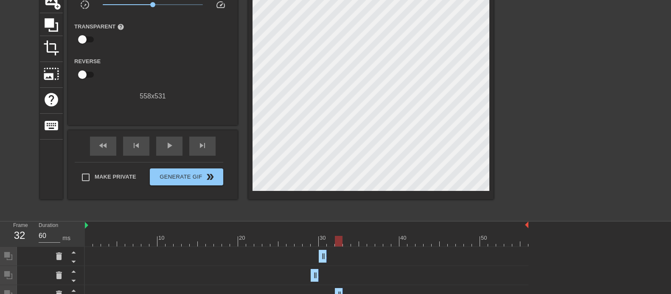
click at [337, 235] on div at bounding box center [307, 241] width 444 height 11
click at [348, 235] on div at bounding box center [307, 241] width 444 height 11
click at [53, 29] on icon at bounding box center [52, 25] width 14 height 14
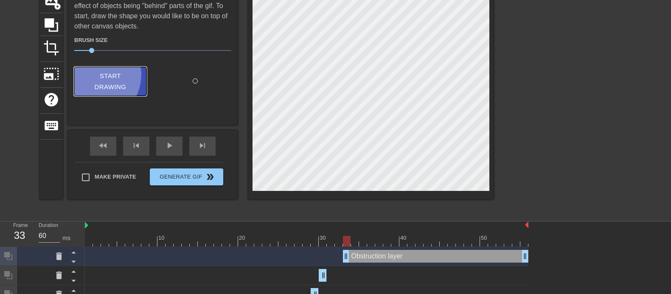
click at [95, 74] on span "Start Drawing" at bounding box center [110, 81] width 52 height 22
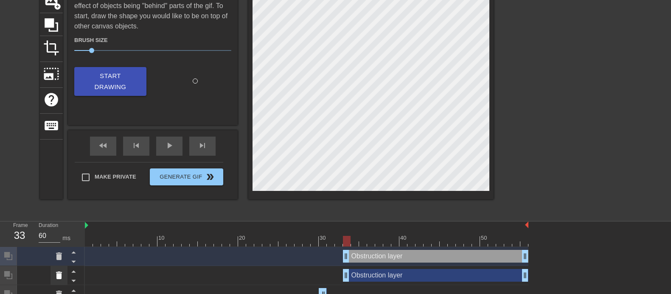
click at [54, 235] on icon at bounding box center [59, 275] width 10 height 10
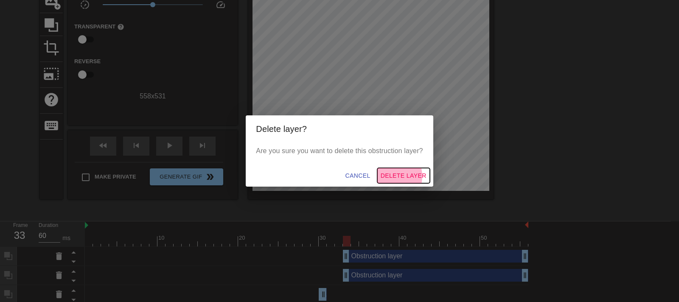
click at [385, 177] on span "Delete Layer" at bounding box center [404, 176] width 46 height 11
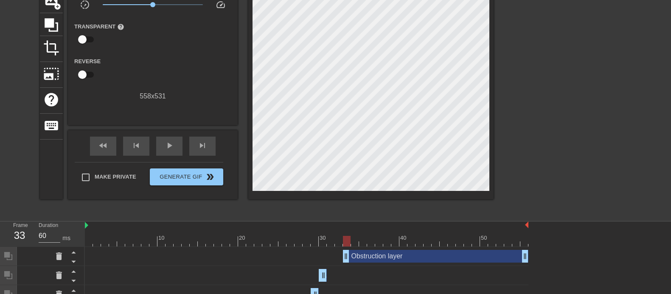
drag, startPoint x: 337, startPoint y: 239, endPoint x: 344, endPoint y: 241, distance: 7.0
click at [344, 235] on div at bounding box center [307, 241] width 444 height 11
click at [47, 27] on icon at bounding box center [51, 25] width 16 height 16
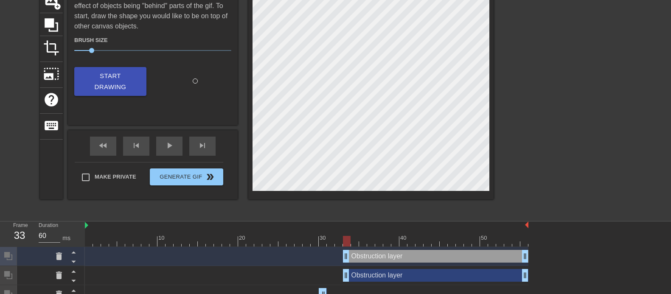
click at [537, 160] on div at bounding box center [567, 88] width 127 height 255
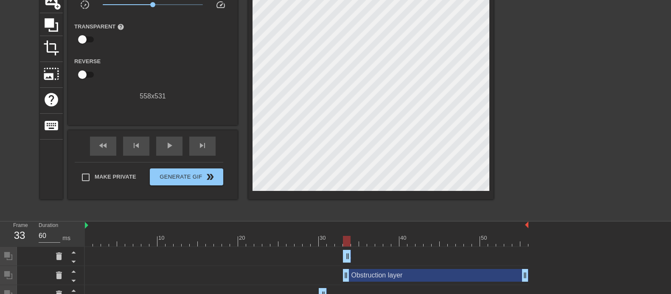
drag, startPoint x: 526, startPoint y: 255, endPoint x: 347, endPoint y: 239, distance: 179.0
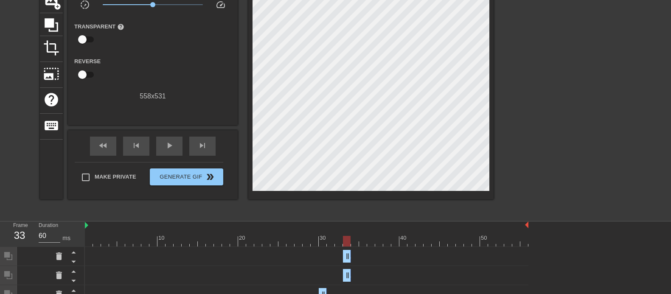
drag, startPoint x: 527, startPoint y: 273, endPoint x: 303, endPoint y: 267, distance: 224.2
click at [303, 235] on div "Obstruction layer drag_handle drag_handle" at bounding box center [307, 275] width 444 height 19
click at [166, 149] on span "play_arrow" at bounding box center [169, 146] width 10 height 10
click at [354, 235] on div at bounding box center [355, 235] width 8 height 11
click at [45, 25] on icon at bounding box center [52, 25] width 14 height 14
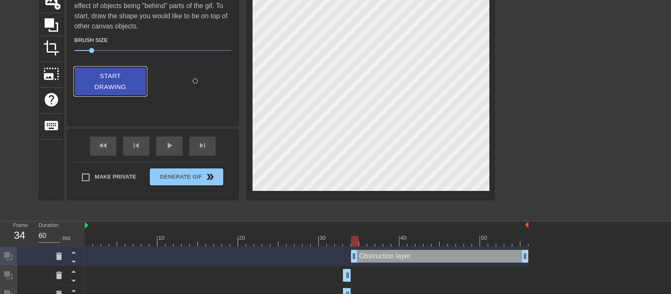
click at [92, 74] on span "Start Drawing" at bounding box center [110, 81] width 52 height 22
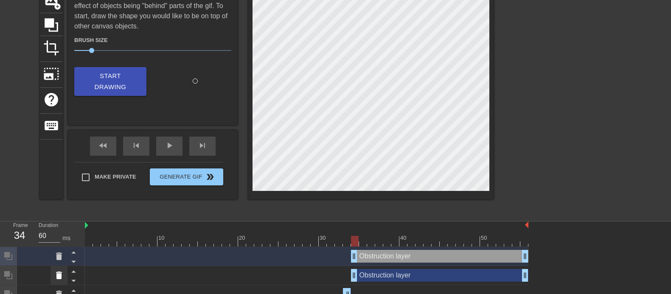
click at [55, 235] on icon at bounding box center [59, 275] width 10 height 10
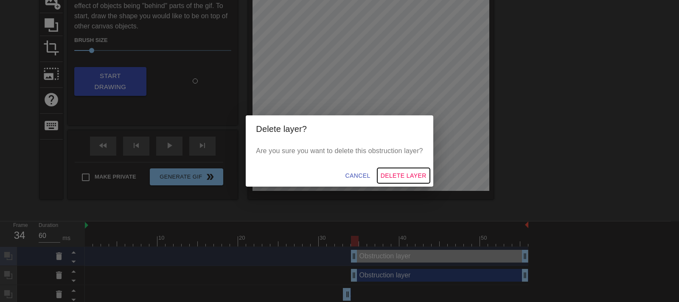
click at [388, 174] on span "Delete Layer" at bounding box center [404, 176] width 46 height 11
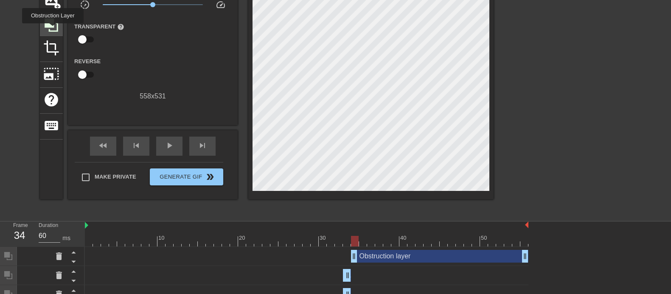
click at [53, 29] on icon at bounding box center [51, 25] width 16 height 16
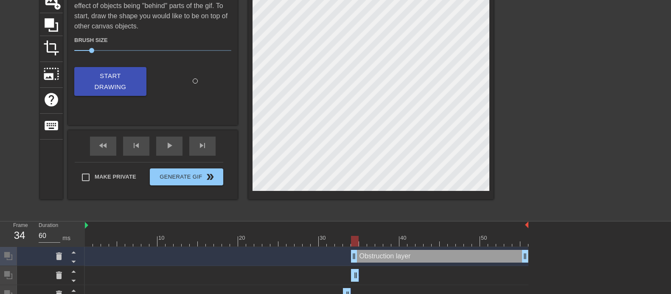
drag, startPoint x: 522, startPoint y: 272, endPoint x: 284, endPoint y: 273, distance: 238.6
click at [284, 235] on div "Obstruction layer drag_handle drag_handle" at bounding box center [307, 275] width 444 height 13
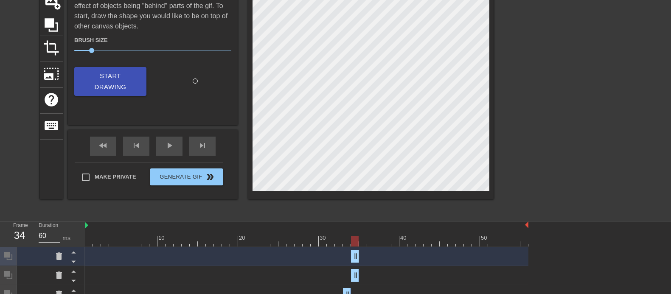
drag, startPoint x: 525, startPoint y: 254, endPoint x: 312, endPoint y: 253, distance: 213.1
click at [312, 235] on div "Obstruction layer drag_handle drag_handle" at bounding box center [307, 256] width 444 height 13
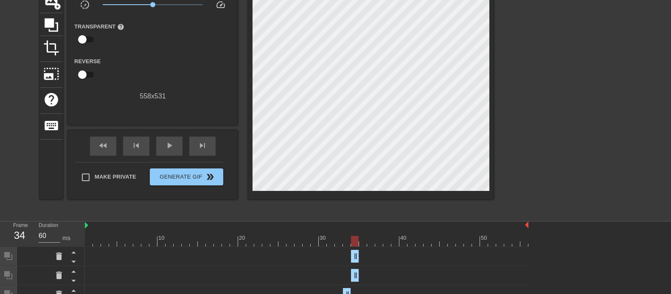
click at [537, 171] on div at bounding box center [567, 88] width 127 height 255
click at [362, 235] on div at bounding box center [307, 241] width 444 height 11
click at [50, 30] on icon at bounding box center [52, 25] width 14 height 14
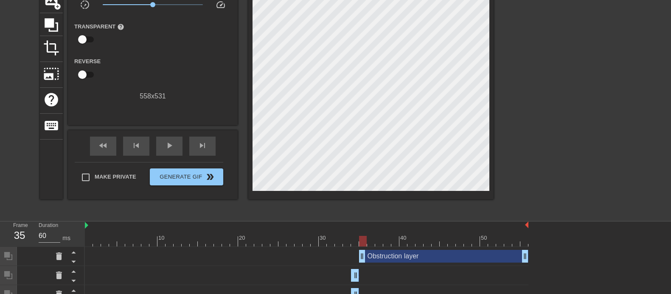
click at [537, 138] on div at bounding box center [567, 88] width 127 height 255
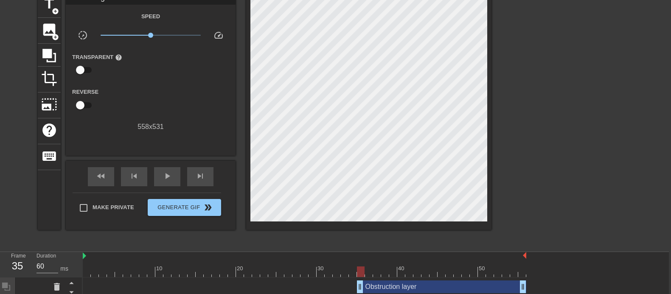
scroll to position [0, 2]
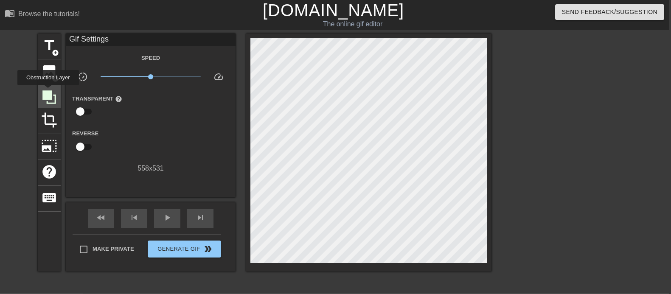
click at [48, 91] on icon at bounding box center [49, 97] width 14 height 14
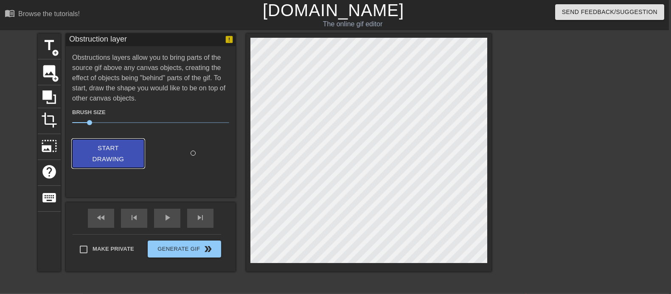
click at [106, 143] on span "Start Drawing" at bounding box center [108, 154] width 52 height 22
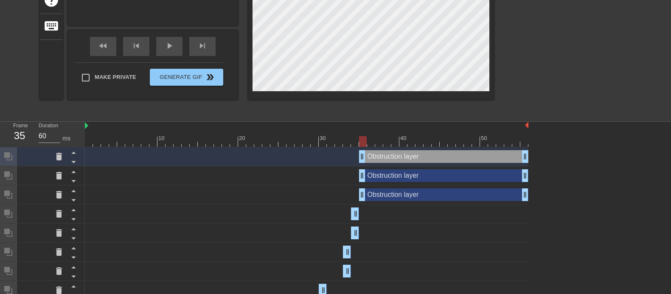
scroll to position [172, 0]
click at [406, 197] on div "Obstruction layer drag_handle drag_handle" at bounding box center [443, 194] width 169 height 13
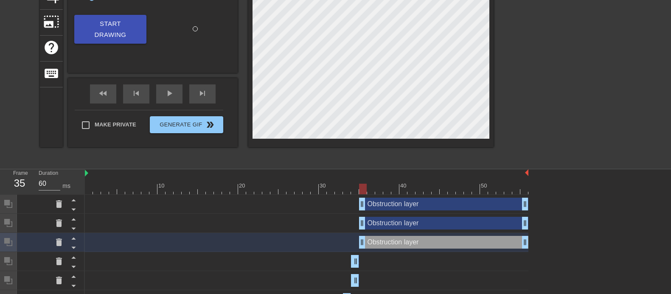
scroll to position [123, 0]
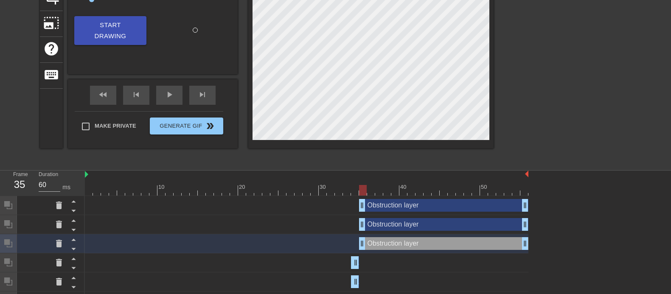
click at [406, 225] on div "Obstruction layer drag_handle drag_handle" at bounding box center [443, 224] width 169 height 13
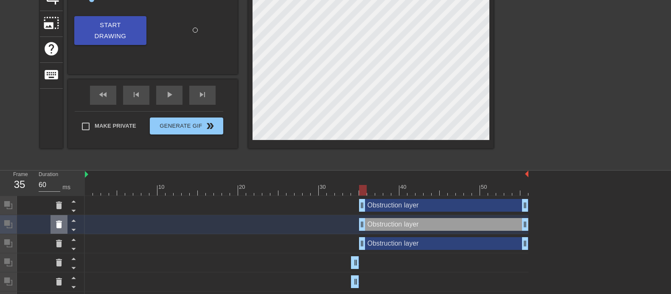
click at [51, 224] on div at bounding box center [59, 224] width 17 height 19
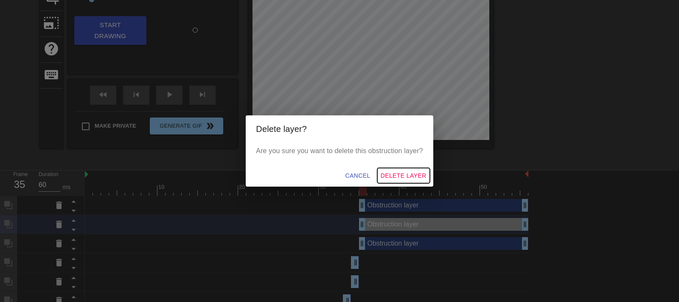
click at [393, 174] on span "Delete Layer" at bounding box center [404, 176] width 46 height 11
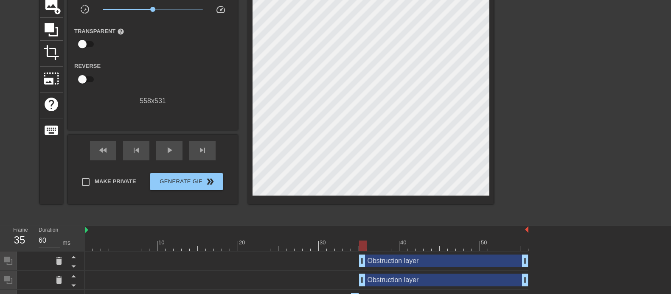
scroll to position [66, 0]
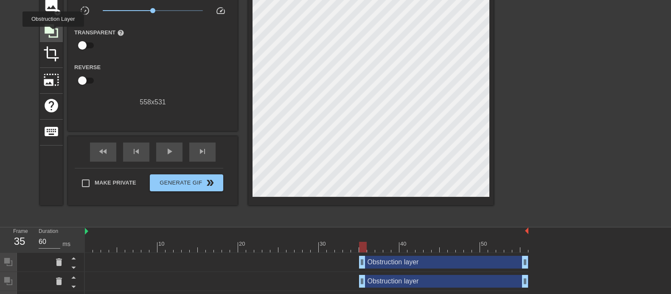
click at [53, 33] on icon at bounding box center [51, 31] width 16 height 16
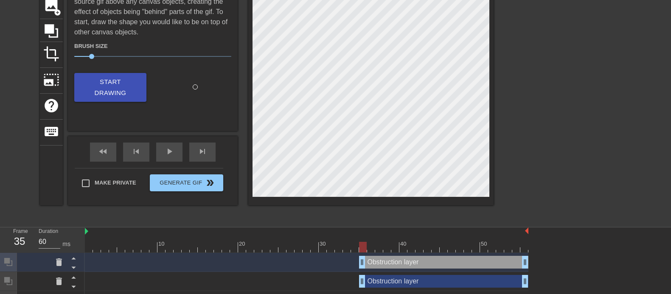
click at [535, 177] on div at bounding box center [567, 94] width 127 height 255
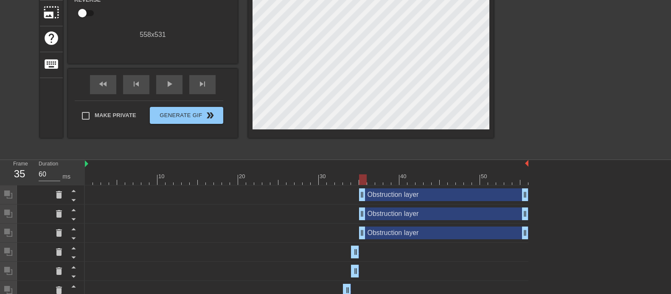
scroll to position [138, 0]
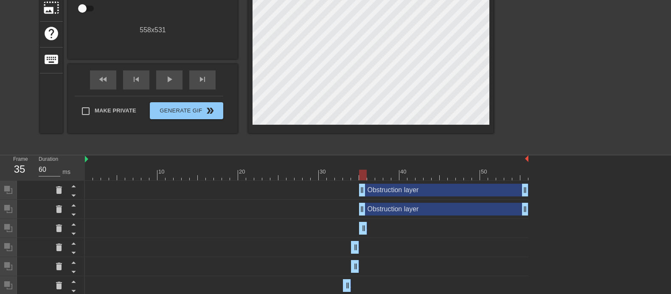
drag, startPoint x: 524, startPoint y: 228, endPoint x: 274, endPoint y: 217, distance: 249.9
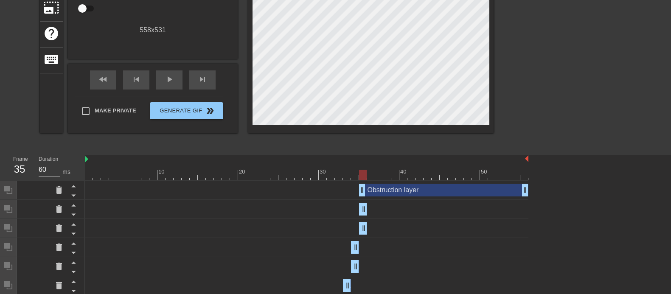
drag, startPoint x: 524, startPoint y: 212, endPoint x: 291, endPoint y: 198, distance: 233.9
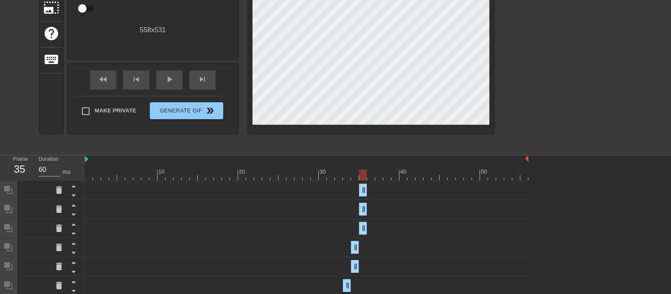
drag, startPoint x: 527, startPoint y: 193, endPoint x: 320, endPoint y: 191, distance: 206.7
click at [320, 191] on div "Obstruction layer drag_handle drag_handle" at bounding box center [307, 190] width 444 height 13
click at [537, 113] on div at bounding box center [567, 22] width 127 height 255
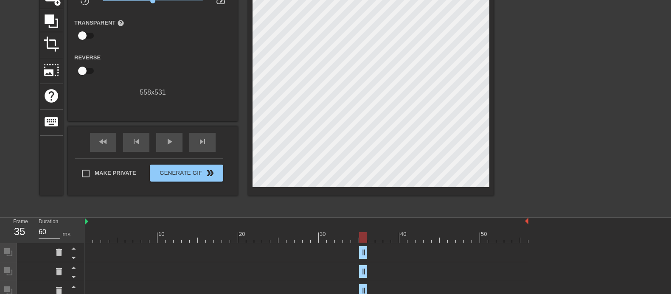
scroll to position [74, 0]
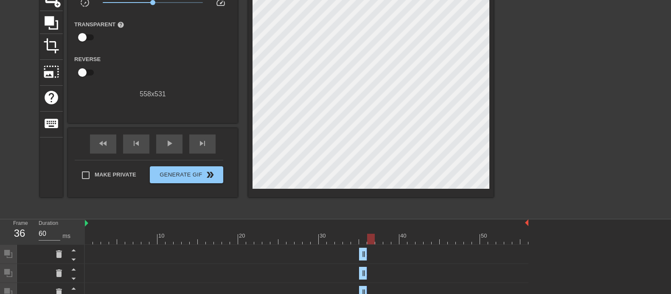
click at [369, 235] on div at bounding box center [307, 239] width 444 height 11
click at [56, 26] on icon at bounding box center [51, 23] width 16 height 16
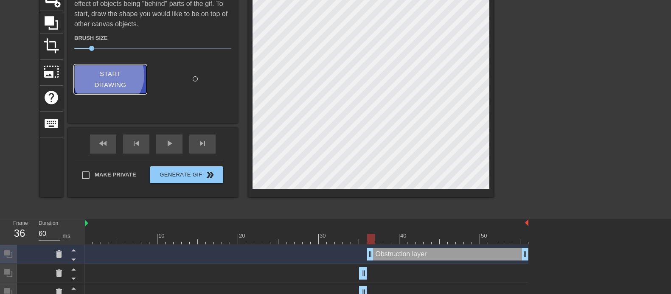
click at [112, 75] on span "Start Drawing" at bounding box center [110, 79] width 52 height 22
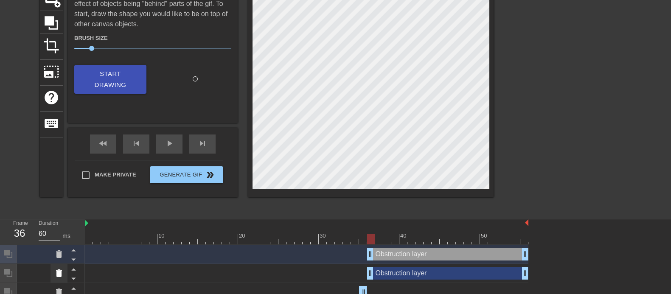
click at [58, 235] on icon at bounding box center [59, 274] width 6 height 8
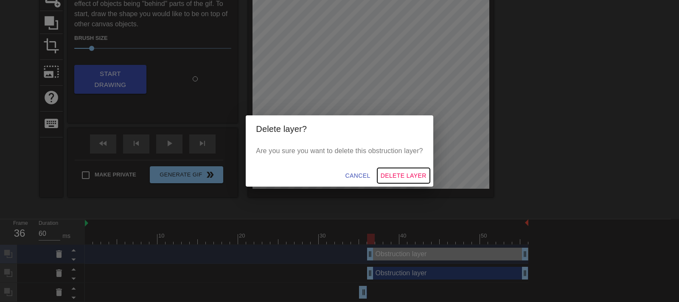
click at [387, 174] on span "Delete Layer" at bounding box center [404, 176] width 46 height 11
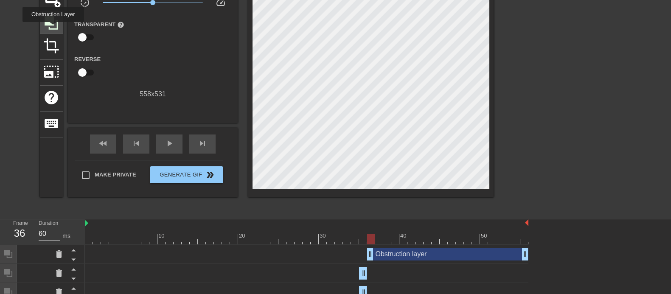
click at [53, 28] on icon at bounding box center [52, 23] width 14 height 14
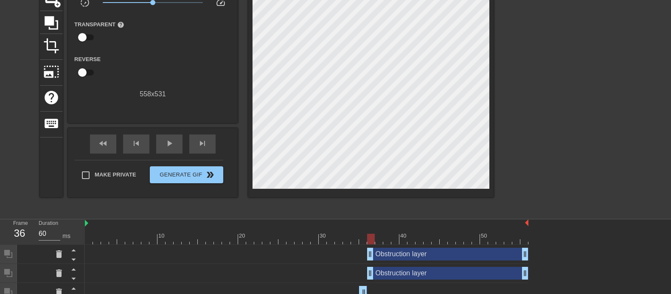
click at [537, 147] on div at bounding box center [567, 86] width 127 height 255
drag, startPoint x: 524, startPoint y: 272, endPoint x: 354, endPoint y: 268, distance: 170.7
click at [354, 235] on div "Obstruction layer drag_handle drag_handle" at bounding box center [307, 273] width 444 height 13
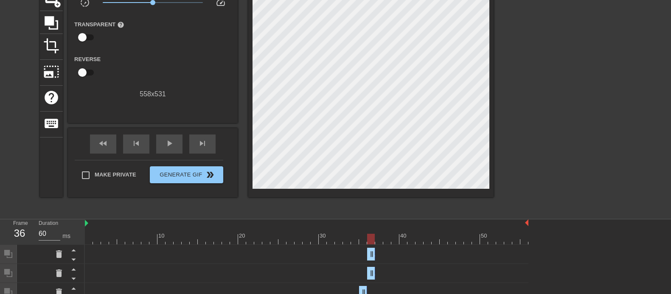
drag, startPoint x: 526, startPoint y: 256, endPoint x: 283, endPoint y: 229, distance: 245.2
click at [171, 148] on span "play_arrow" at bounding box center [169, 143] width 10 height 10
click at [376, 235] on div at bounding box center [307, 239] width 444 height 11
drag, startPoint x: 374, startPoint y: 239, endPoint x: 362, endPoint y: 238, distance: 12.3
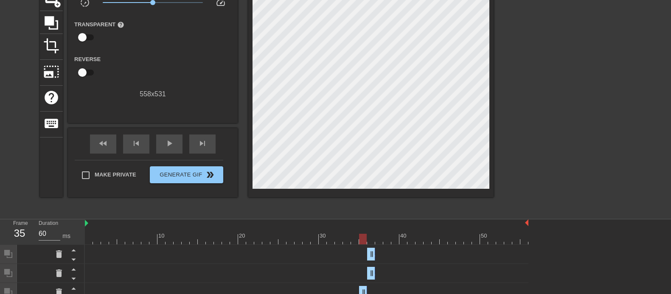
click at [362, 235] on div at bounding box center [307, 239] width 444 height 11
drag, startPoint x: 372, startPoint y: 239, endPoint x: 377, endPoint y: 239, distance: 4.3
click at [377, 235] on div at bounding box center [307, 239] width 444 height 11
click at [58, 30] on div at bounding box center [51, 22] width 23 height 23
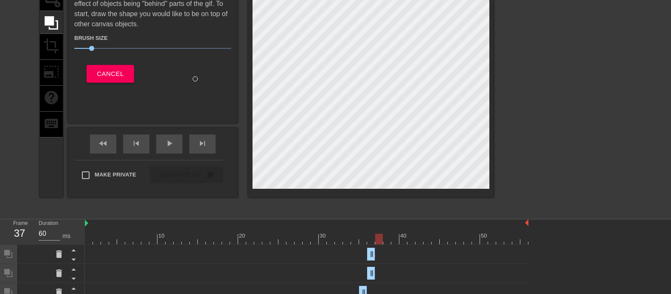
click at [251, 58] on div at bounding box center [370, 78] width 245 height 238
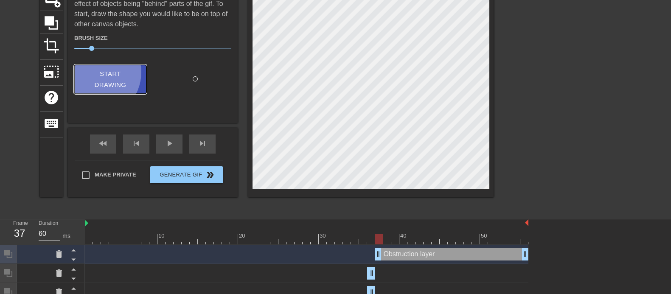
click at [98, 72] on span "Start Drawing" at bounding box center [110, 79] width 52 height 22
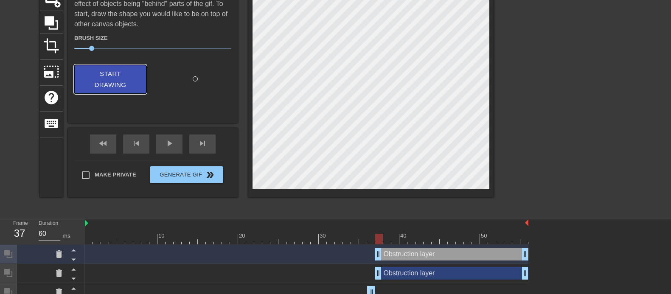
click at [126, 74] on span "Start Drawing" at bounding box center [110, 79] width 52 height 22
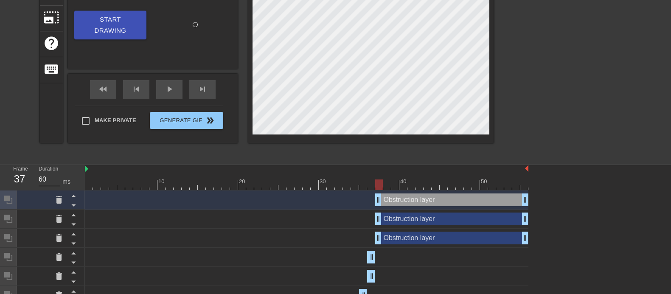
scroll to position [134, 0]
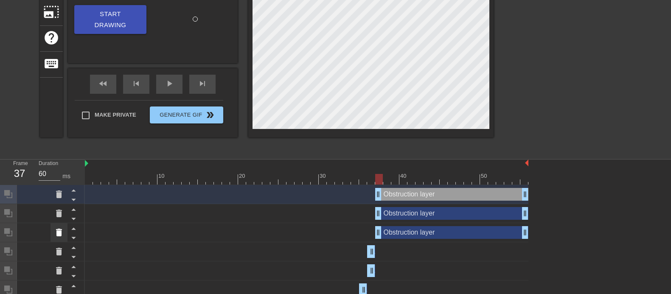
click at [59, 235] on icon at bounding box center [59, 233] width 6 height 8
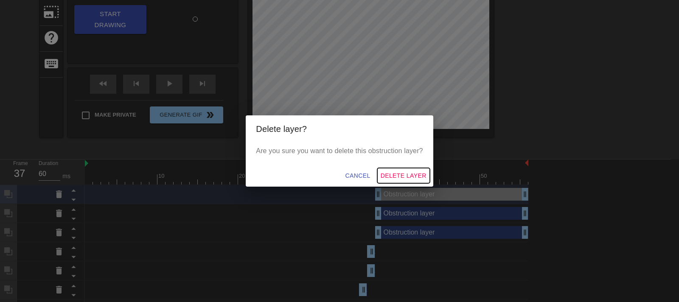
click at [387, 173] on span "Delete Layer" at bounding box center [404, 176] width 46 height 11
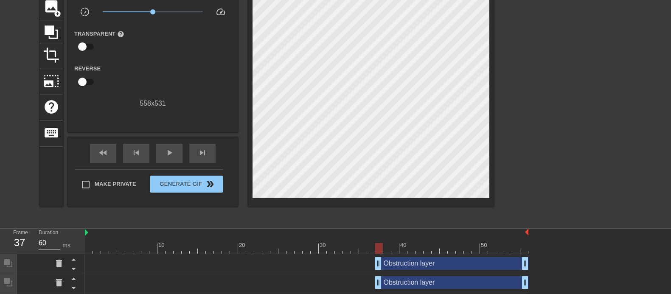
scroll to position [64, 0]
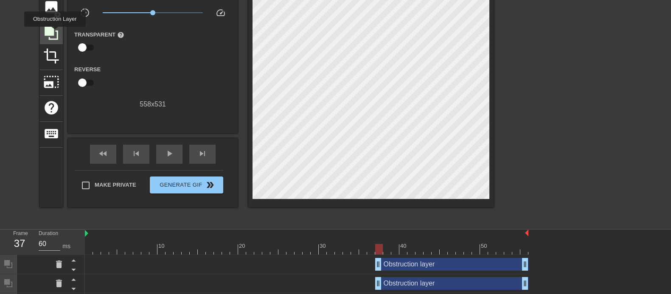
click at [55, 33] on icon at bounding box center [51, 33] width 16 height 16
click at [537, 145] on div at bounding box center [567, 96] width 127 height 255
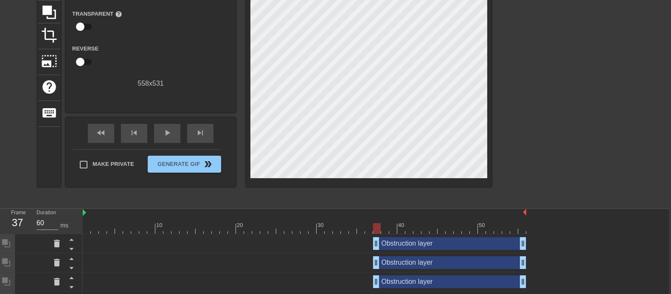
scroll to position [87, 3]
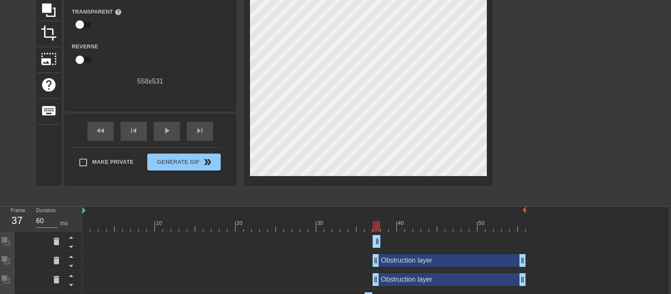
drag, startPoint x: 520, startPoint y: 241, endPoint x: 378, endPoint y: 244, distance: 142.2
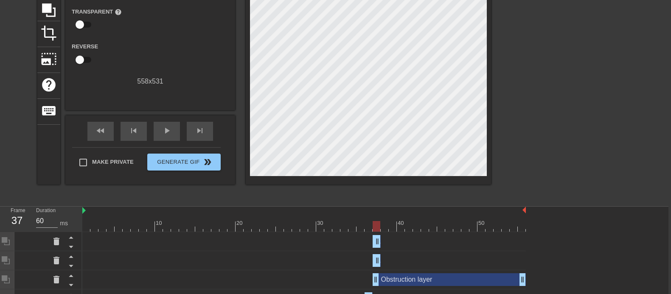
drag, startPoint x: 521, startPoint y: 261, endPoint x: 352, endPoint y: 270, distance: 169.6
click at [352, 235] on div "Obstruction layer drag_handle drag_handle" at bounding box center [304, 260] width 444 height 19
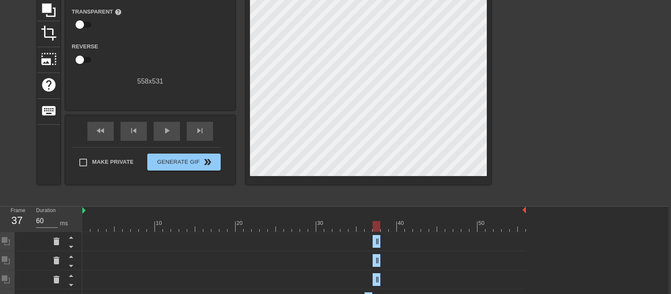
drag, startPoint x: 522, startPoint y: 279, endPoint x: 338, endPoint y: 272, distance: 184.4
click at [338, 235] on div "Obstruction layer drag_handle drag_handle" at bounding box center [304, 279] width 444 height 19
click at [537, 178] on div at bounding box center [564, 74] width 127 height 255
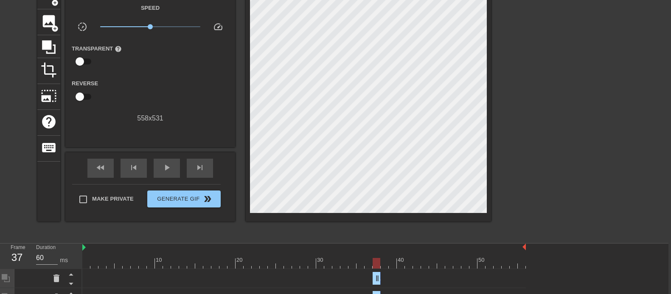
scroll to position [44, 3]
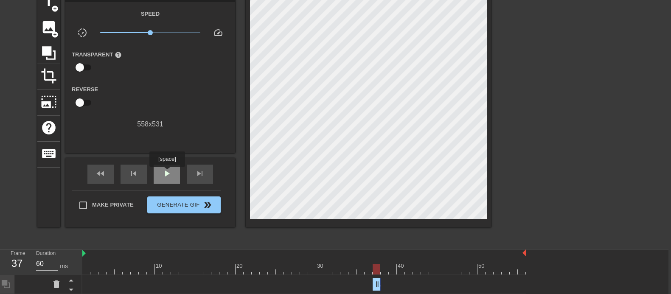
click at [167, 173] on span "play_arrow" at bounding box center [167, 174] width 10 height 10
click at [380, 235] on div at bounding box center [304, 269] width 444 height 11
drag, startPoint x: 380, startPoint y: 267, endPoint x: 385, endPoint y: 276, distance: 9.9
click at [44, 46] on icon at bounding box center [49, 53] width 14 height 14
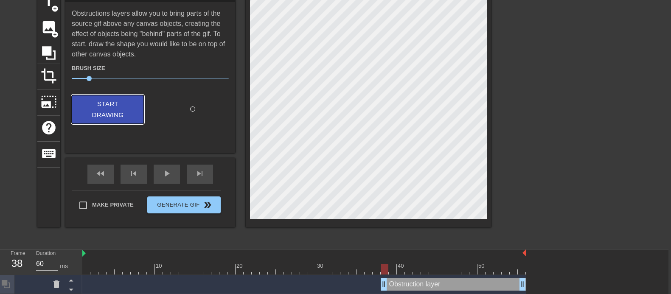
click at [102, 103] on span "Start Drawing" at bounding box center [108, 109] width 52 height 22
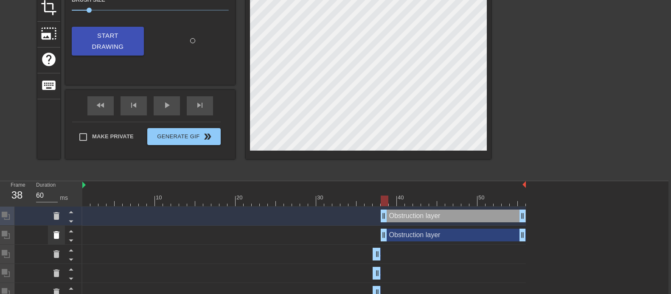
click at [59, 235] on icon at bounding box center [56, 235] width 10 height 10
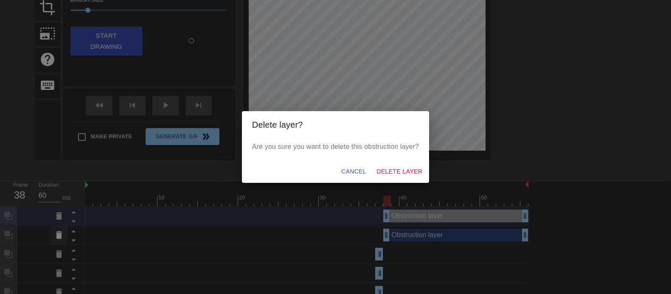
scroll to position [112, 0]
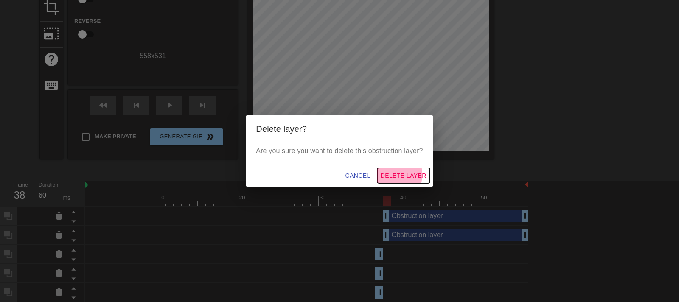
click at [383, 175] on span "Delete Layer" at bounding box center [404, 176] width 46 height 11
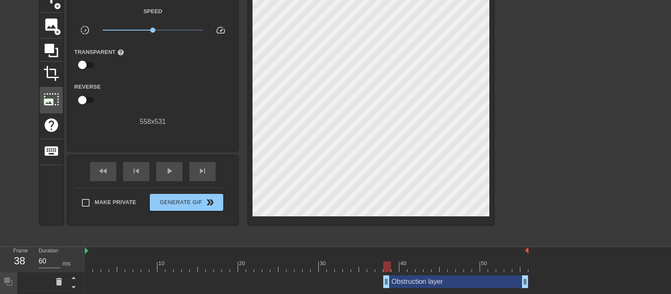
scroll to position [44, 0]
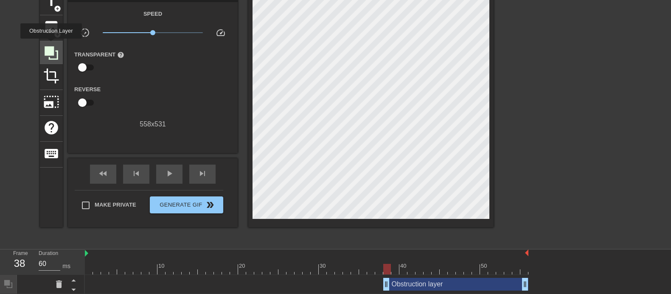
click at [51, 46] on icon at bounding box center [52, 53] width 14 height 14
click at [537, 171] on div at bounding box center [567, 116] width 127 height 255
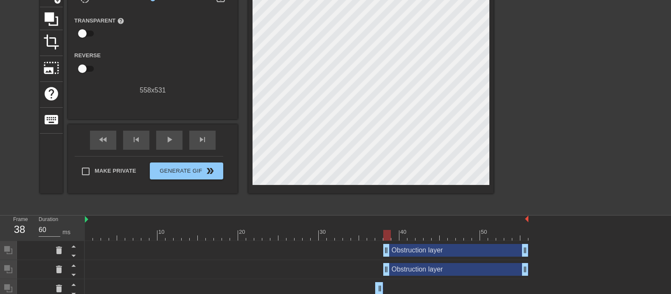
scroll to position [95, 0]
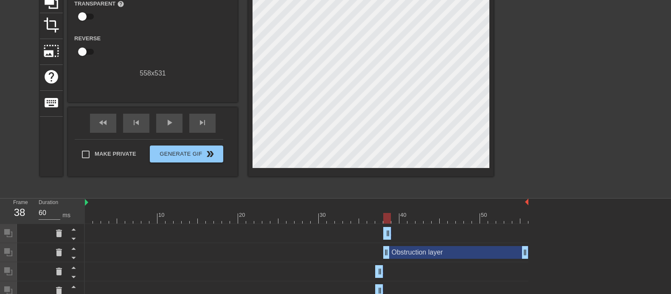
drag, startPoint x: 525, startPoint y: 234, endPoint x: 365, endPoint y: 229, distance: 159.7
click at [365, 229] on div "Obstruction layer drag_handle drag_handle" at bounding box center [307, 233] width 444 height 13
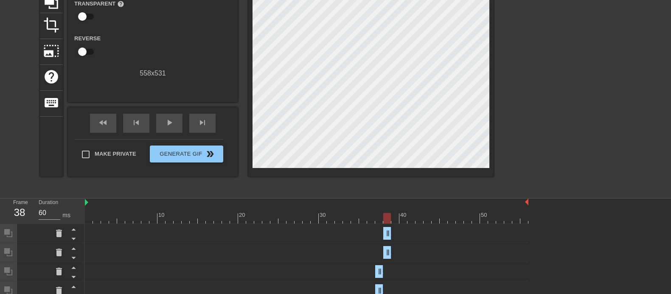
drag, startPoint x: 526, startPoint y: 253, endPoint x: 331, endPoint y: 249, distance: 195.3
click at [331, 235] on div "Obstruction layer drag_handle drag_handle" at bounding box center [307, 252] width 444 height 13
click at [166, 127] on span "play_arrow" at bounding box center [169, 123] width 10 height 10
click at [392, 217] on div at bounding box center [307, 218] width 444 height 11
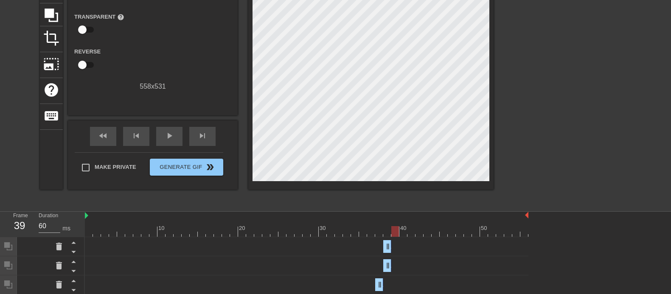
scroll to position [72, 0]
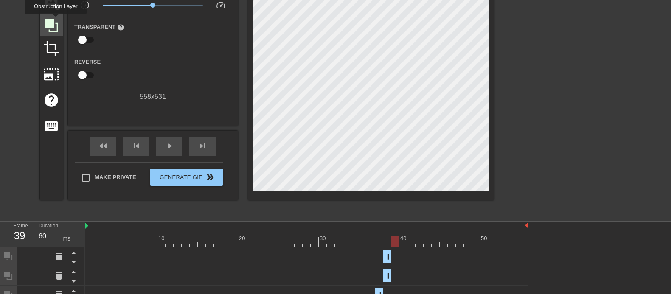
click at [56, 20] on icon at bounding box center [51, 25] width 16 height 16
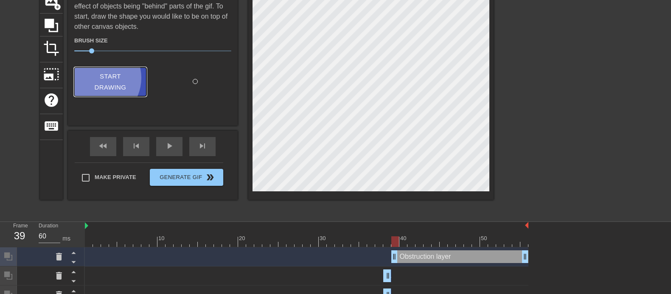
click at [99, 77] on span "Start Drawing" at bounding box center [110, 82] width 52 height 22
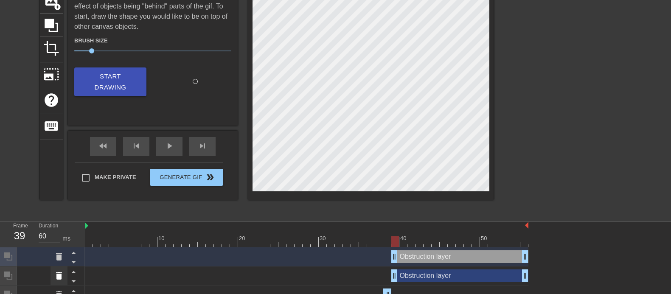
click at [58, 235] on icon at bounding box center [59, 276] width 6 height 8
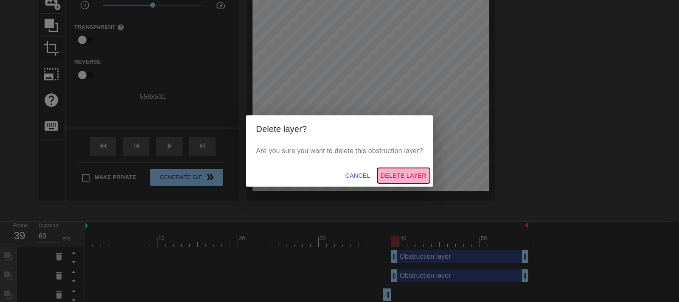
click at [405, 176] on span "Delete Layer" at bounding box center [404, 176] width 46 height 11
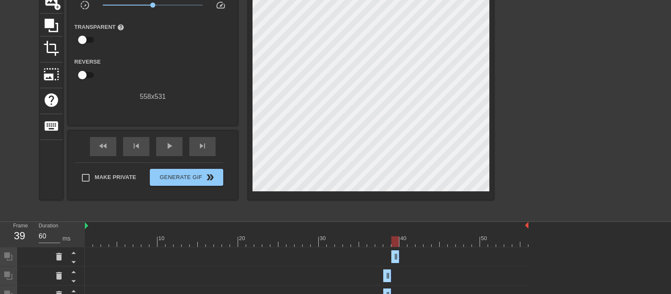
drag, startPoint x: 525, startPoint y: 257, endPoint x: 386, endPoint y: 259, distance: 138.8
click at [386, 235] on div "Obstruction layer drag_handle drag_handle" at bounding box center [307, 256] width 444 height 13
click at [399, 235] on div at bounding box center [307, 241] width 444 height 11
click at [52, 22] on icon at bounding box center [52, 26] width 14 height 14
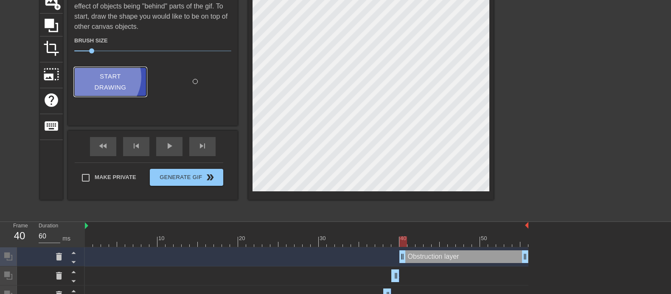
click at [102, 76] on span "Start Drawing" at bounding box center [110, 82] width 52 height 22
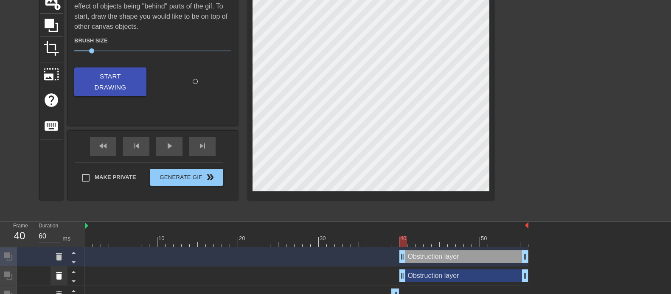
click at [55, 235] on icon at bounding box center [59, 276] width 10 height 10
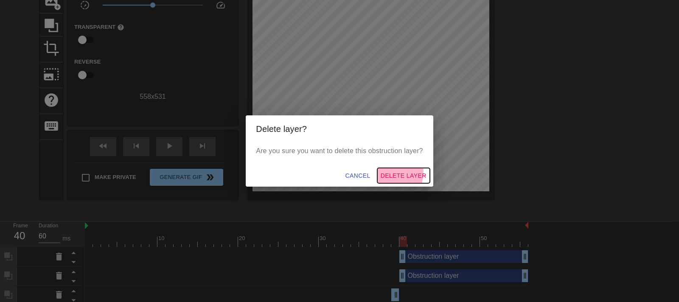
click at [393, 173] on span "Delete Layer" at bounding box center [404, 176] width 46 height 11
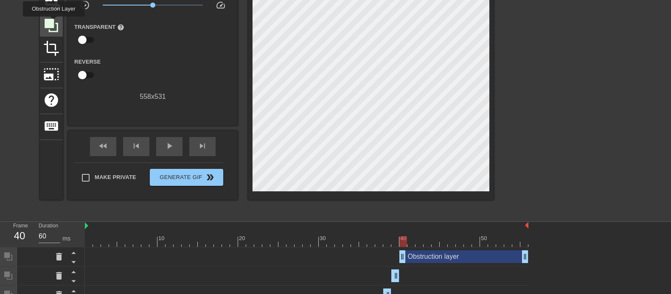
click at [53, 22] on icon at bounding box center [52, 26] width 14 height 14
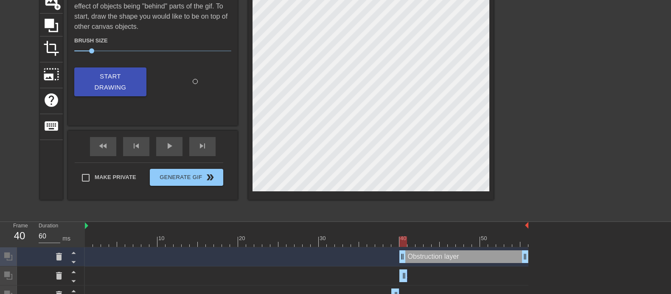
drag, startPoint x: 524, startPoint y: 272, endPoint x: 332, endPoint y: 270, distance: 191.9
click at [332, 235] on div "Obstruction layer drag_handle drag_handle" at bounding box center [307, 276] width 444 height 13
drag, startPoint x: 523, startPoint y: 257, endPoint x: 386, endPoint y: 258, distance: 136.7
click at [386, 235] on div "Obstruction layer drag_handle drag_handle" at bounding box center [307, 256] width 444 height 13
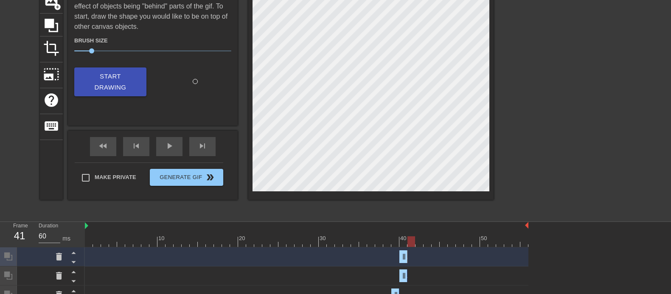
click at [412, 235] on div at bounding box center [307, 241] width 444 height 11
click at [97, 72] on span "Start Drawing" at bounding box center [110, 82] width 52 height 22
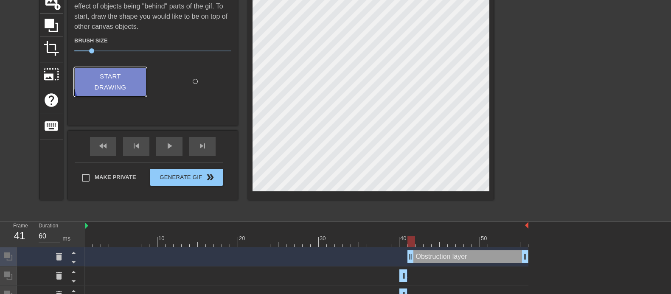
click at [115, 76] on span "Start Drawing" at bounding box center [110, 82] width 52 height 22
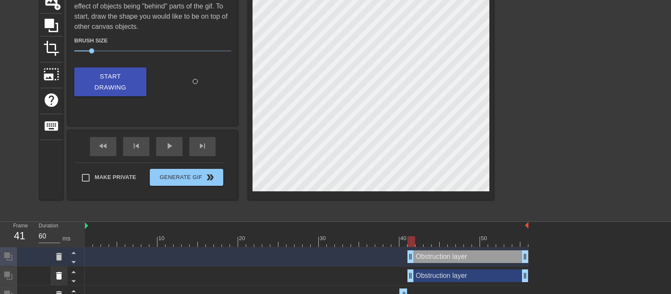
click at [60, 235] on icon at bounding box center [59, 276] width 6 height 8
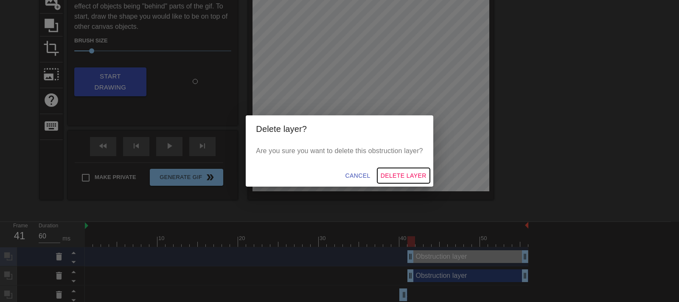
click at [397, 177] on span "Delete Layer" at bounding box center [404, 176] width 46 height 11
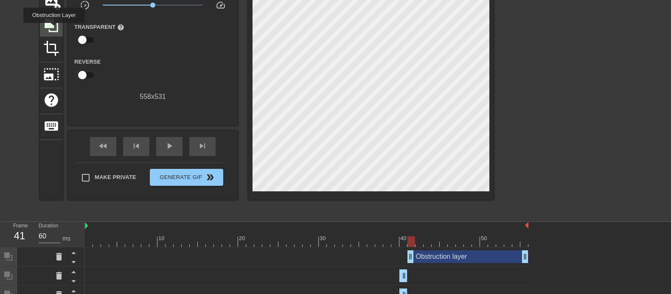
click at [54, 29] on icon at bounding box center [51, 25] width 16 height 16
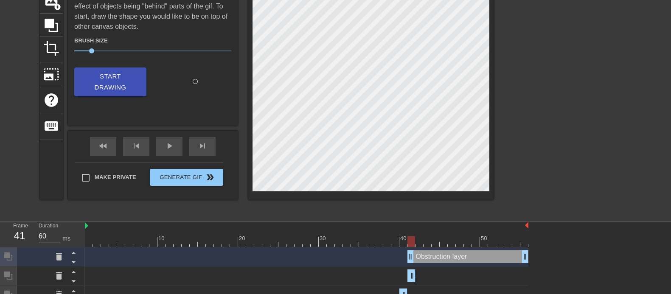
drag, startPoint x: 527, startPoint y: 277, endPoint x: 413, endPoint y: 265, distance: 115.2
drag, startPoint x: 526, startPoint y: 257, endPoint x: 388, endPoint y: 259, distance: 138.4
click at [388, 235] on div "Obstruction layer drag_handle drag_handle" at bounding box center [307, 256] width 444 height 13
click at [420, 235] on div at bounding box center [307, 241] width 444 height 11
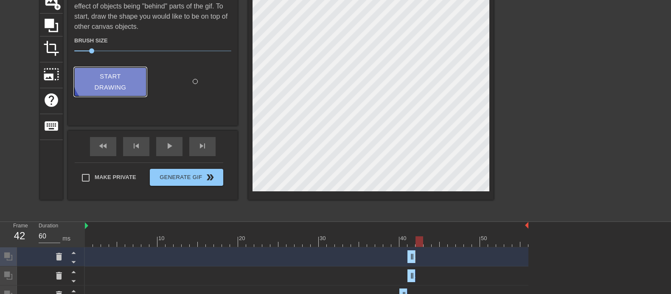
click at [116, 72] on span "Start Drawing" at bounding box center [110, 82] width 52 height 22
click at [121, 71] on span "Start Drawing" at bounding box center [110, 82] width 52 height 22
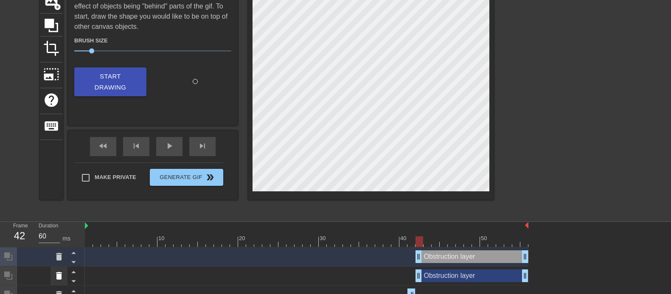
click at [59, 235] on icon at bounding box center [59, 276] width 6 height 8
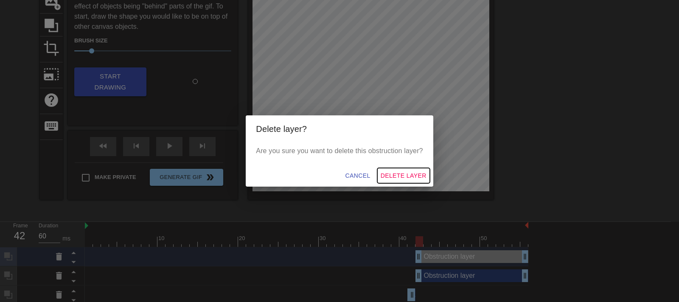
click at [389, 174] on span "Delete Layer" at bounding box center [404, 176] width 46 height 11
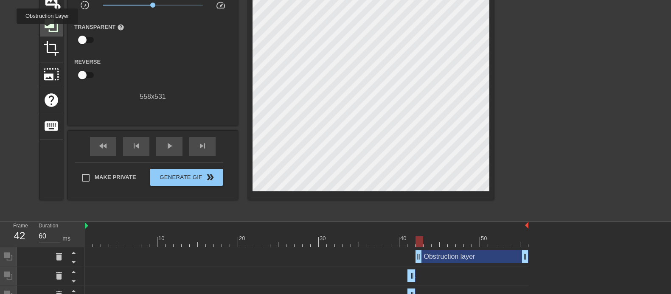
click at [47, 30] on icon at bounding box center [51, 25] width 16 height 16
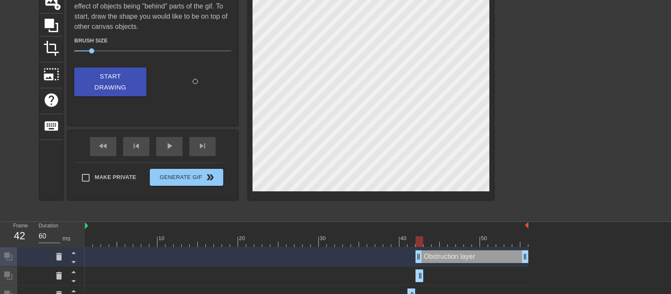
drag, startPoint x: 522, startPoint y: 277, endPoint x: 370, endPoint y: 270, distance: 152.1
click at [370, 235] on div "Obstruction layer drag_handle drag_handle" at bounding box center [307, 276] width 444 height 13
drag, startPoint x: 525, startPoint y: 256, endPoint x: 378, endPoint y: 261, distance: 147.4
click at [378, 235] on div "Obstruction layer drag_handle drag_handle" at bounding box center [307, 256] width 444 height 13
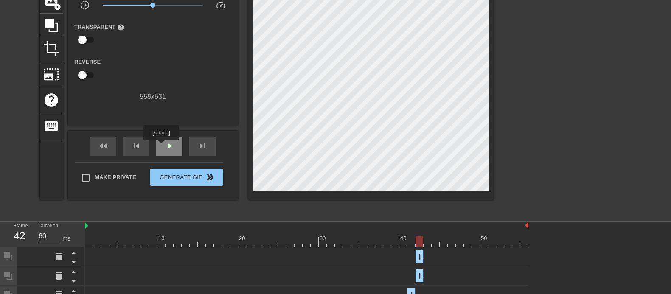
click at [161, 146] on div "play_arrow" at bounding box center [169, 146] width 26 height 19
click at [426, 235] on div at bounding box center [307, 241] width 444 height 11
click at [54, 26] on icon at bounding box center [52, 26] width 14 height 14
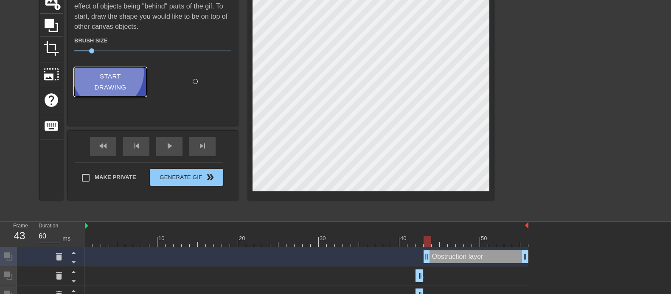
drag, startPoint x: 111, startPoint y: 72, endPoint x: 115, endPoint y: 72, distance: 4.3
click at [112, 72] on span "Start Drawing" at bounding box center [110, 82] width 52 height 22
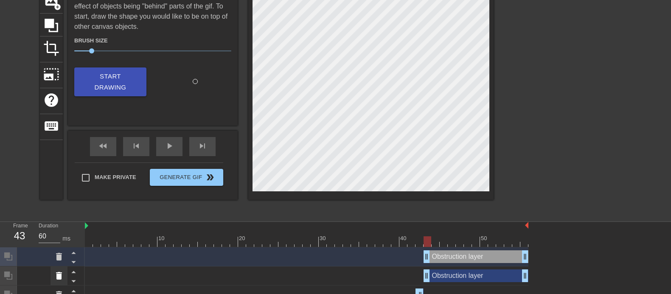
click at [55, 235] on icon at bounding box center [59, 276] width 10 height 10
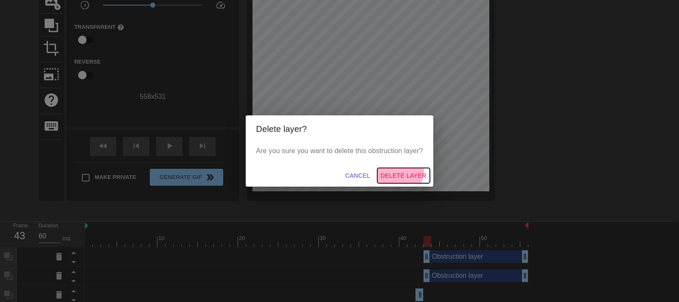
click at [388, 171] on span "Delete Layer" at bounding box center [404, 176] width 46 height 11
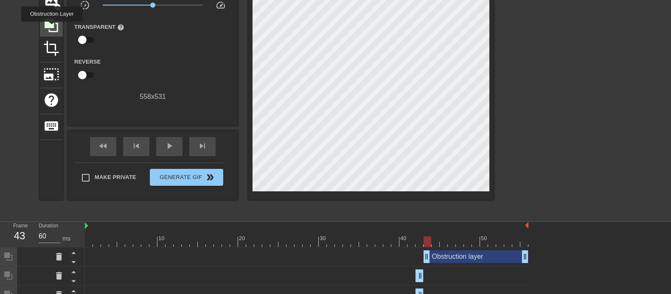
click at [52, 28] on icon at bounding box center [51, 25] width 16 height 16
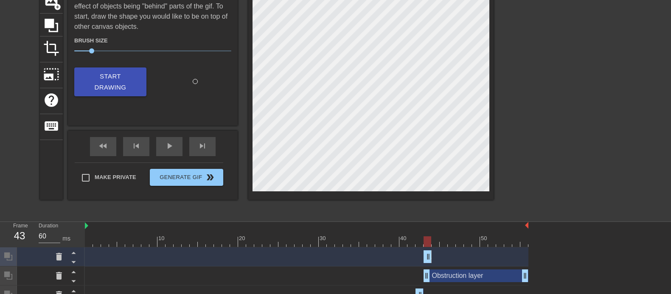
drag, startPoint x: 524, startPoint y: 260, endPoint x: 422, endPoint y: 256, distance: 102.8
click at [422, 235] on div "Obstruction layer drag_handle drag_handle" at bounding box center [307, 256] width 444 height 13
drag, startPoint x: 524, startPoint y: 276, endPoint x: 409, endPoint y: 275, distance: 115.0
click at [409, 235] on div "Obstruction layer drag_handle drag_handle" at bounding box center [307, 276] width 444 height 13
click at [434, 235] on div at bounding box center [307, 241] width 444 height 11
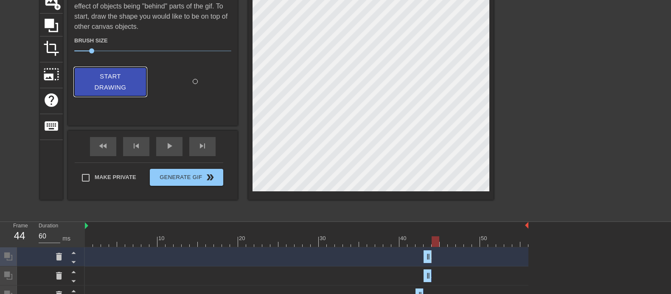
click at [99, 75] on span "Start Drawing" at bounding box center [110, 82] width 52 height 22
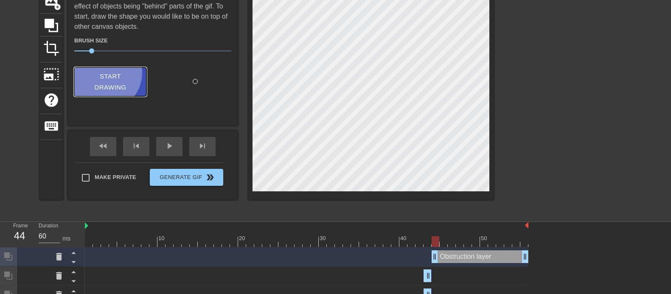
click at [106, 72] on span "Start Drawing" at bounding box center [110, 82] width 52 height 22
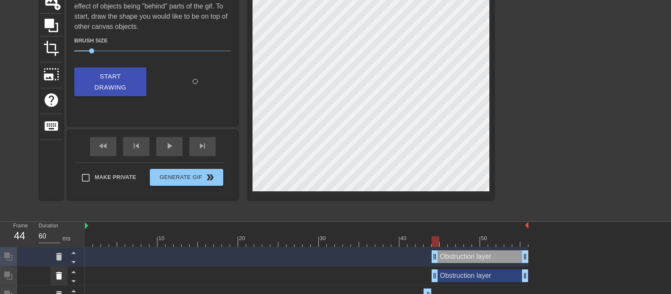
click at [58, 235] on icon at bounding box center [59, 276] width 6 height 8
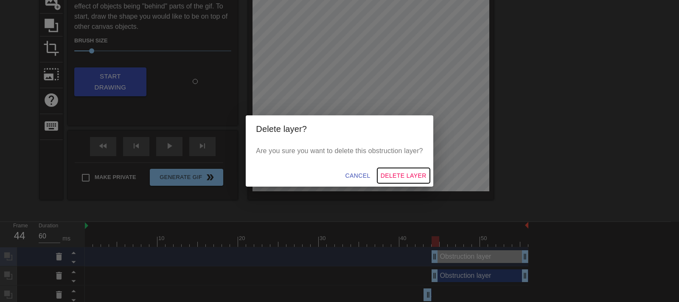
click at [385, 174] on span "Delete Layer" at bounding box center [404, 176] width 46 height 11
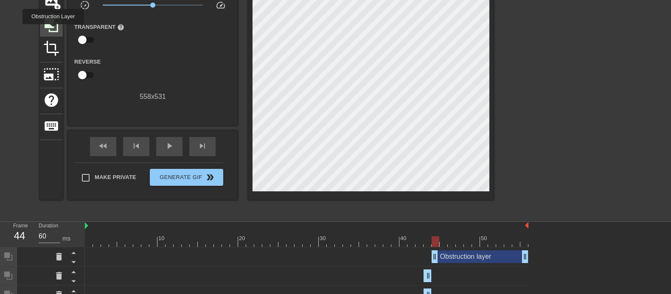
click at [53, 30] on icon at bounding box center [52, 26] width 14 height 14
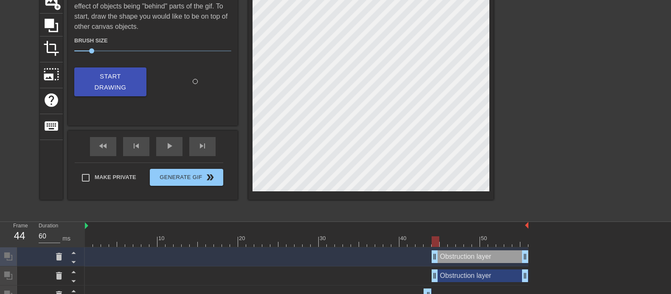
click at [523, 206] on div at bounding box center [567, 89] width 127 height 255
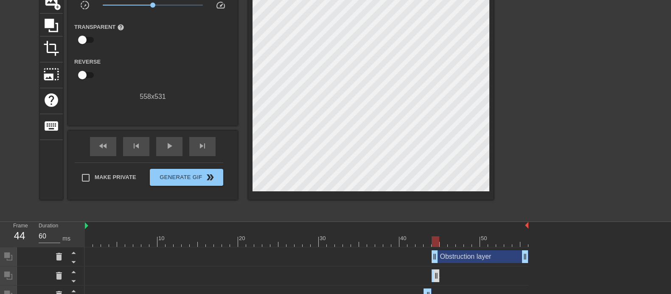
drag, startPoint x: 524, startPoint y: 273, endPoint x: 433, endPoint y: 277, distance: 90.5
drag, startPoint x: 524, startPoint y: 256, endPoint x: 429, endPoint y: 258, distance: 94.7
click at [429, 235] on div "Obstruction layer drag_handle drag_handle" at bounding box center [307, 256] width 444 height 13
click at [442, 235] on div at bounding box center [307, 241] width 444 height 11
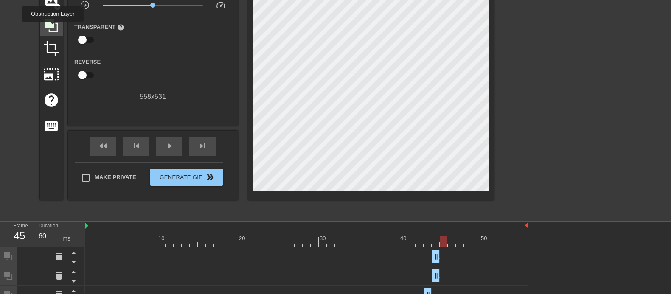
click at [53, 28] on icon at bounding box center [51, 25] width 16 height 16
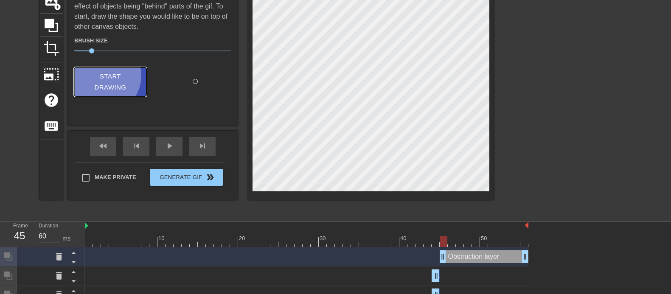
click at [105, 75] on span "Start Drawing" at bounding box center [110, 82] width 52 height 22
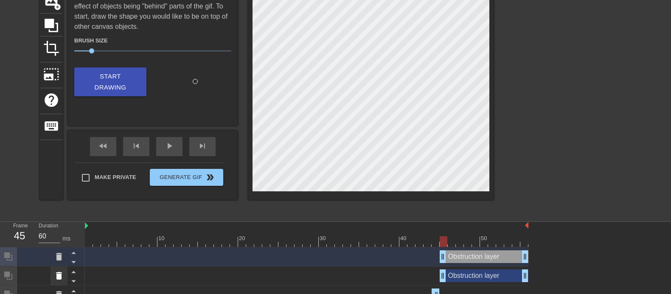
click at [60, 235] on icon at bounding box center [59, 276] width 6 height 8
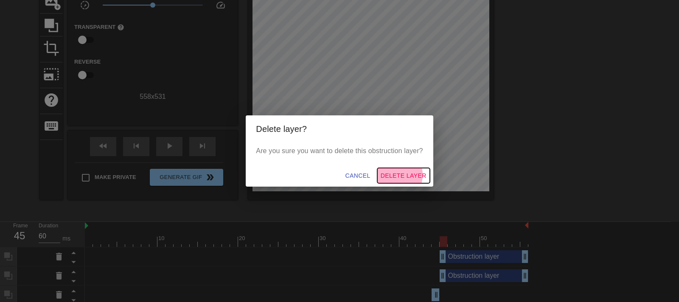
click at [390, 175] on span "Delete Layer" at bounding box center [404, 176] width 46 height 11
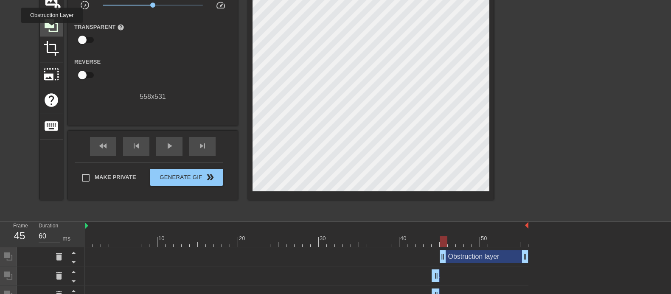
click at [52, 29] on icon at bounding box center [51, 25] width 16 height 16
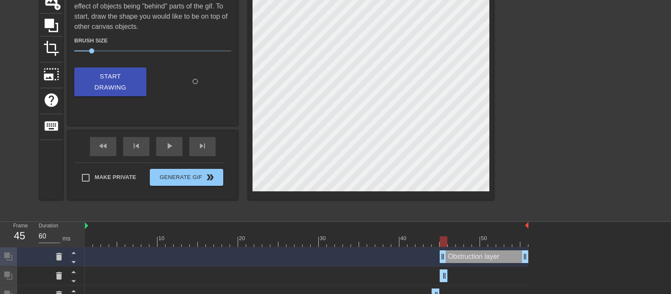
drag, startPoint x: 523, startPoint y: 277, endPoint x: 389, endPoint y: 259, distance: 134.9
drag, startPoint x: 524, startPoint y: 257, endPoint x: 445, endPoint y: 256, distance: 79.4
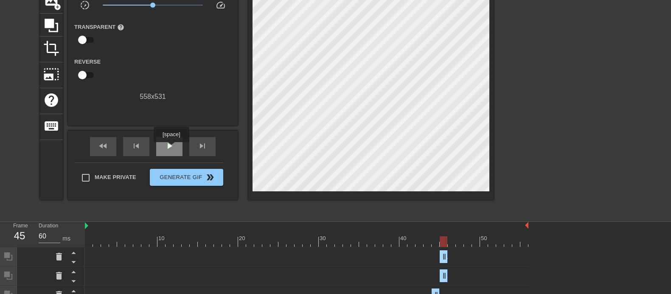
click at [171, 148] on span "play_arrow" at bounding box center [169, 146] width 10 height 10
click at [449, 235] on div at bounding box center [307, 241] width 444 height 11
click at [57, 21] on icon at bounding box center [51, 25] width 16 height 16
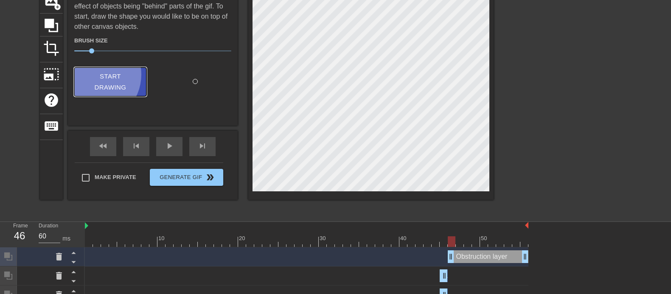
click at [95, 74] on span "Start Drawing" at bounding box center [110, 82] width 52 height 22
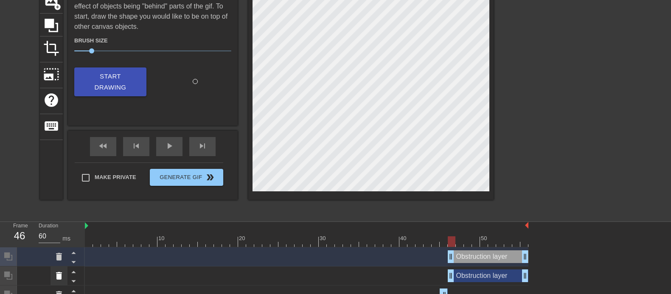
click at [54, 235] on icon at bounding box center [59, 276] width 10 height 10
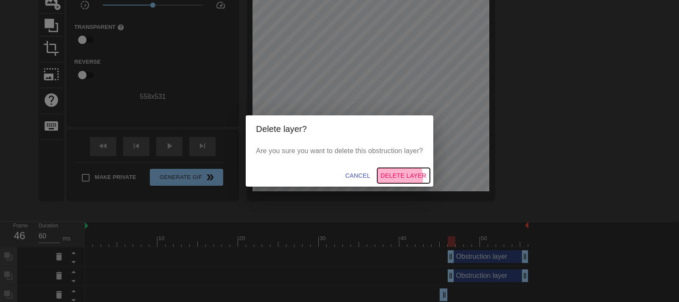
click at [392, 178] on span "Delete Layer" at bounding box center [404, 176] width 46 height 11
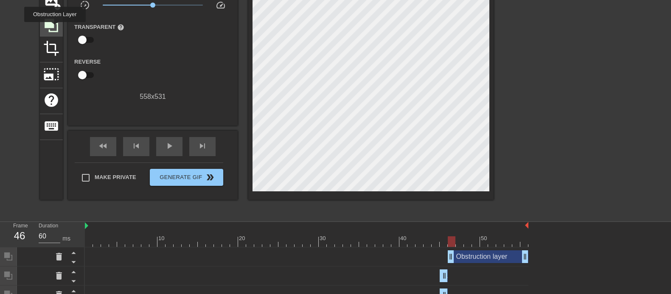
click at [55, 28] on icon at bounding box center [51, 25] width 16 height 16
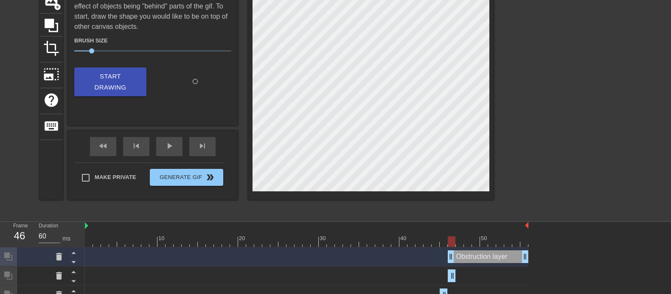
drag, startPoint x: 526, startPoint y: 280, endPoint x: 422, endPoint y: 262, distance: 105.9
drag, startPoint x: 524, startPoint y: 259, endPoint x: 397, endPoint y: 246, distance: 127.5
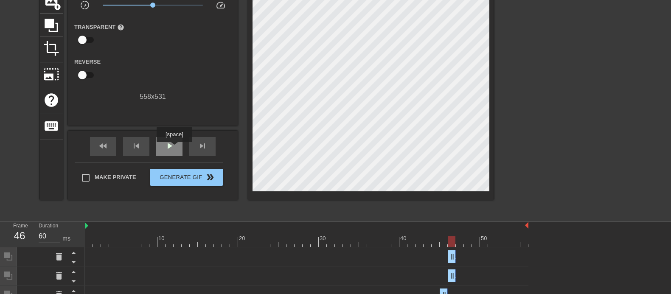
click at [174, 148] on span "play_arrow" at bounding box center [169, 146] width 10 height 10
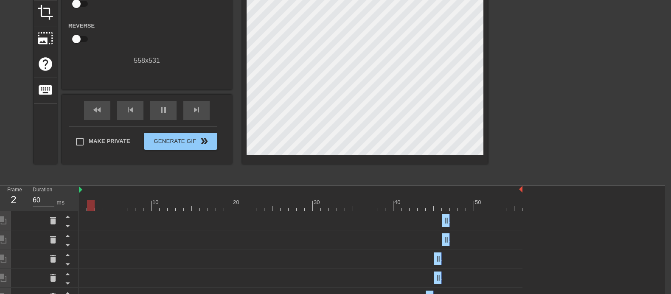
scroll to position [140, 4]
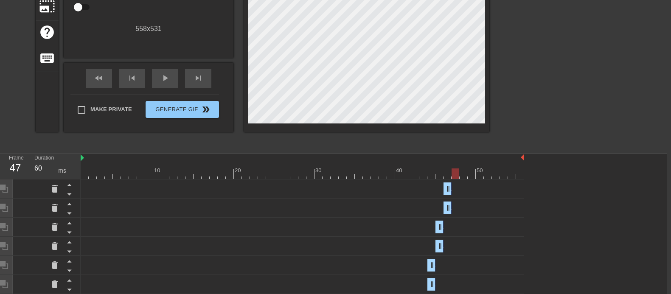
click at [455, 175] on div at bounding box center [303, 174] width 444 height 11
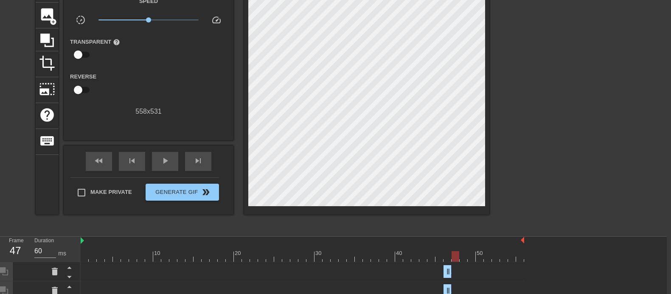
scroll to position [55, 4]
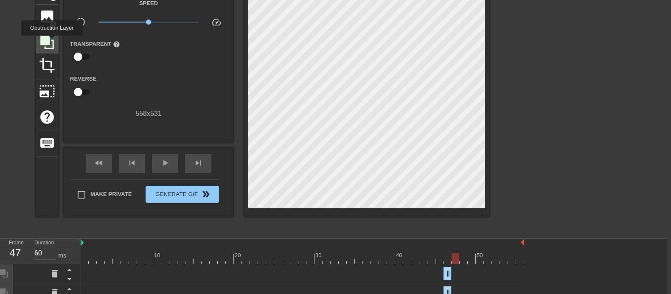
click at [52, 42] on icon at bounding box center [47, 42] width 16 height 16
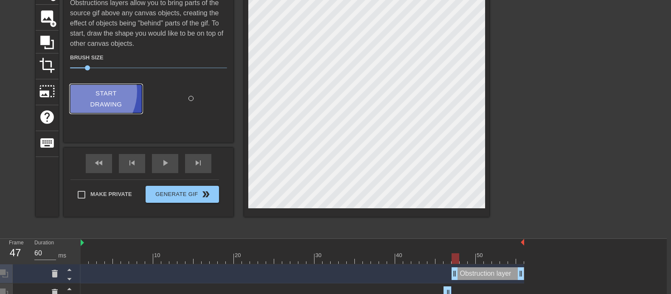
click at [86, 91] on span "Start Drawing" at bounding box center [106, 99] width 52 height 22
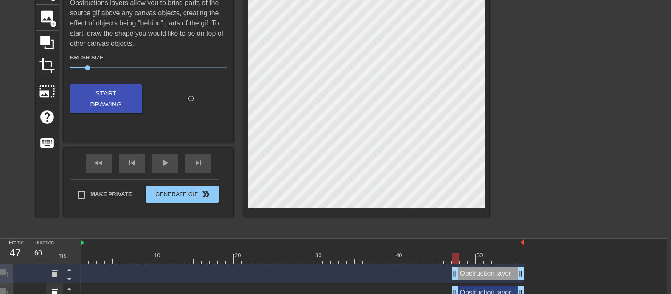
click at [54, 235] on icon at bounding box center [55, 293] width 10 height 10
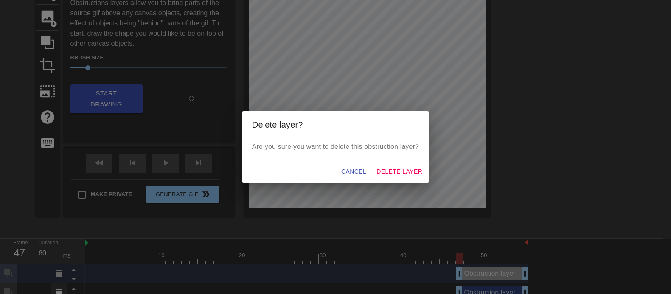
scroll to position [55, 0]
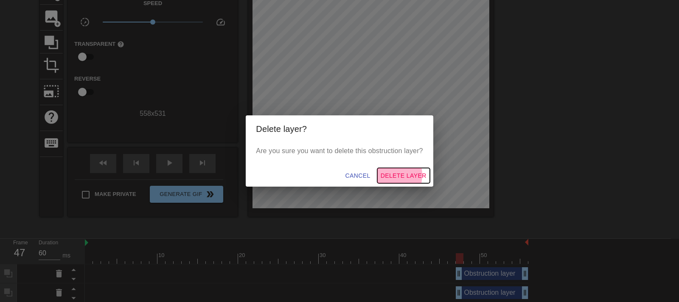
click at [383, 175] on span "Delete Layer" at bounding box center [404, 176] width 46 height 11
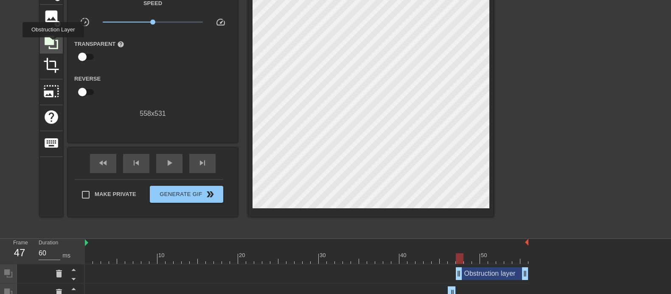
click at [53, 43] on icon at bounding box center [52, 43] width 14 height 14
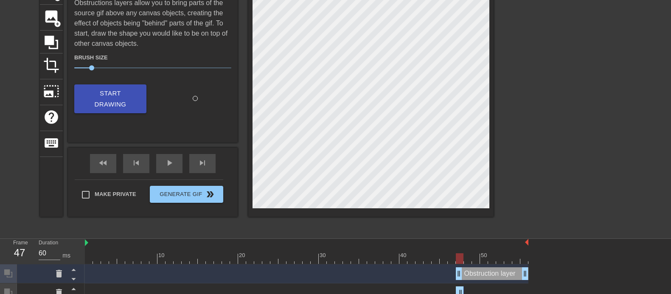
drag, startPoint x: 526, startPoint y: 291, endPoint x: 430, endPoint y: 278, distance: 95.9
drag, startPoint x: 526, startPoint y: 272, endPoint x: 419, endPoint y: 267, distance: 106.6
click at [419, 235] on div "Obstruction layer drag_handle drag_handle" at bounding box center [307, 273] width 444 height 13
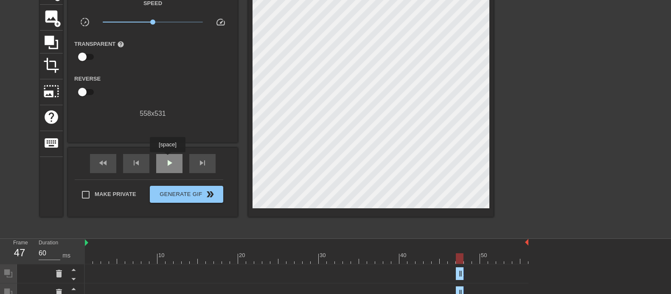
click at [167, 158] on span "play_arrow" at bounding box center [169, 163] width 10 height 10
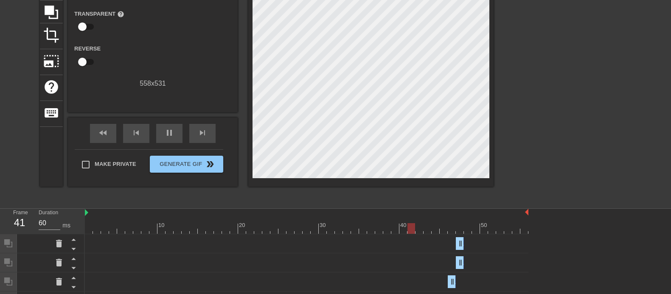
scroll to position [88, 0]
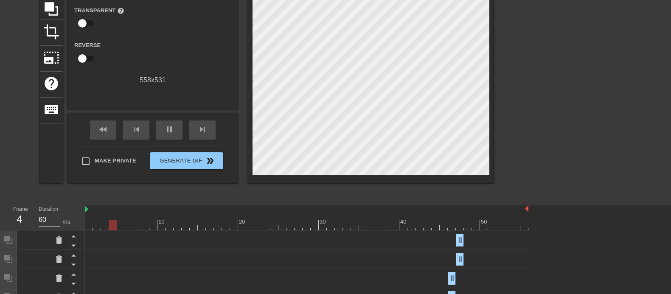
click at [465, 224] on div at bounding box center [307, 225] width 444 height 11
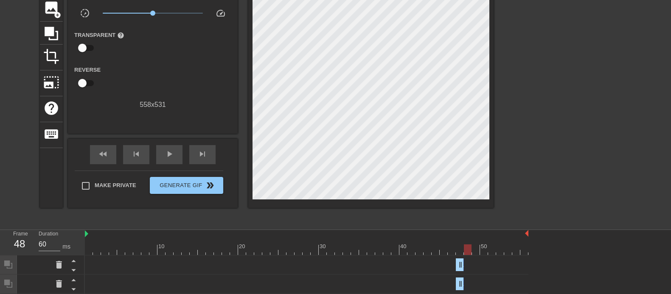
scroll to position [63, 0]
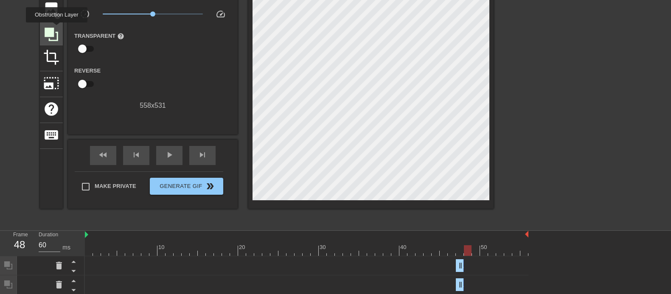
click at [56, 28] on icon at bounding box center [51, 34] width 16 height 16
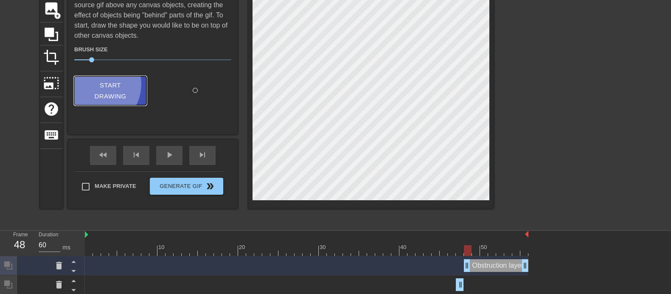
click at [96, 83] on span "Start Drawing" at bounding box center [110, 91] width 52 height 22
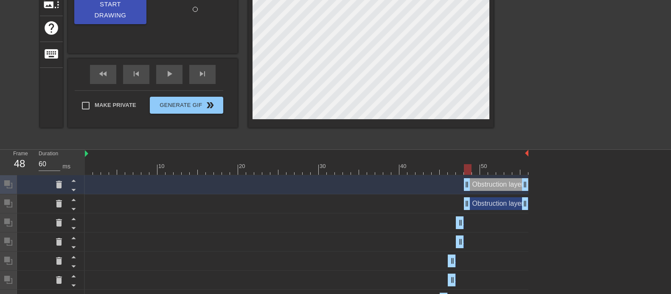
scroll to position [152, 0]
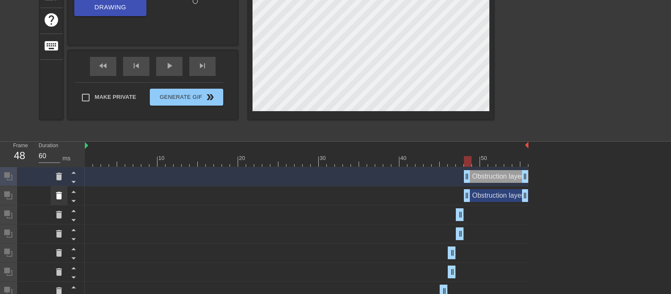
click at [56, 197] on icon at bounding box center [59, 196] width 6 height 8
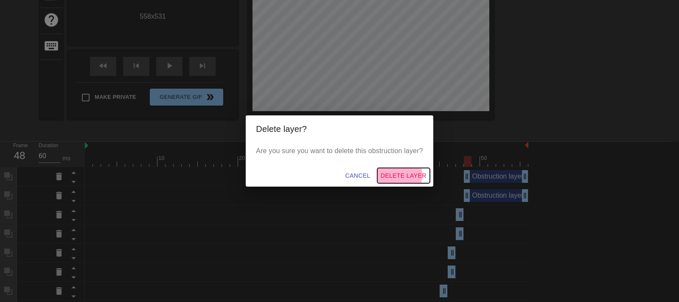
click at [387, 175] on span "Delete Layer" at bounding box center [404, 176] width 46 height 11
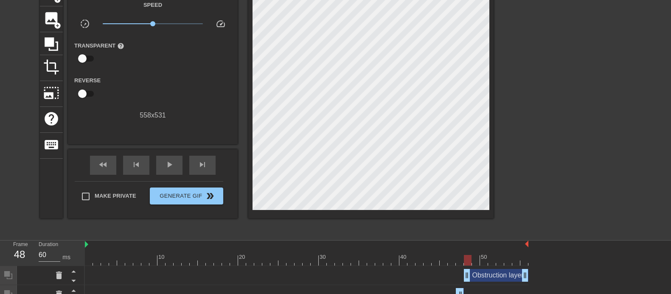
scroll to position [52, 0]
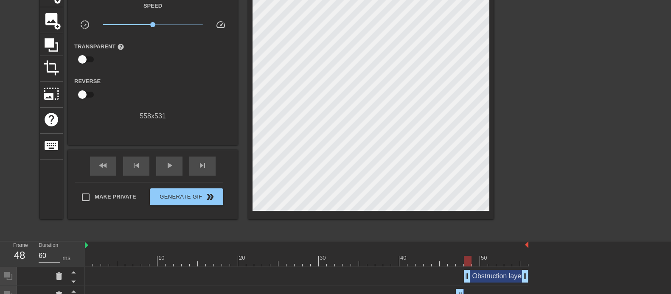
drag, startPoint x: 456, startPoint y: 261, endPoint x: 466, endPoint y: 259, distance: 9.7
click at [466, 235] on div at bounding box center [307, 261] width 444 height 11
click at [42, 42] on div at bounding box center [51, 44] width 23 height 23
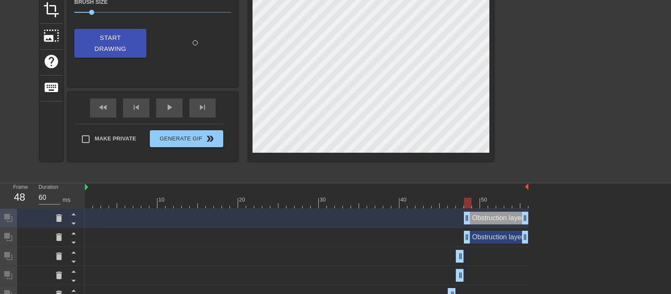
scroll to position [112, 0]
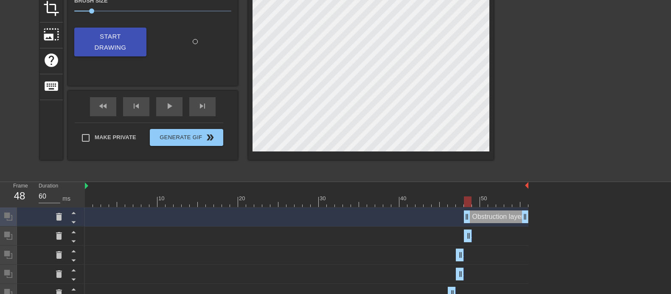
drag, startPoint x: 526, startPoint y: 232, endPoint x: 441, endPoint y: 234, distance: 84.9
click at [441, 234] on div "Obstruction layer drag_handle drag_handle" at bounding box center [307, 236] width 444 height 13
drag, startPoint x: 522, startPoint y: 217, endPoint x: 451, endPoint y: 214, distance: 70.9
click at [451, 214] on div "Obstruction layer drag_handle drag_handle" at bounding box center [307, 217] width 444 height 13
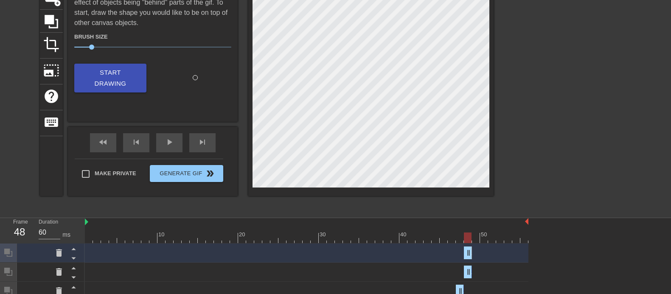
scroll to position [45, 0]
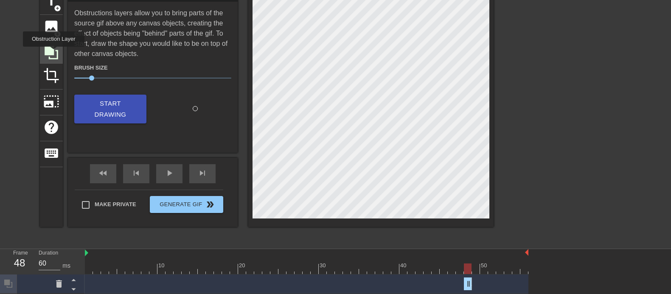
click at [53, 52] on icon at bounding box center [52, 53] width 14 height 14
click at [537, 177] on div at bounding box center [567, 116] width 127 height 255
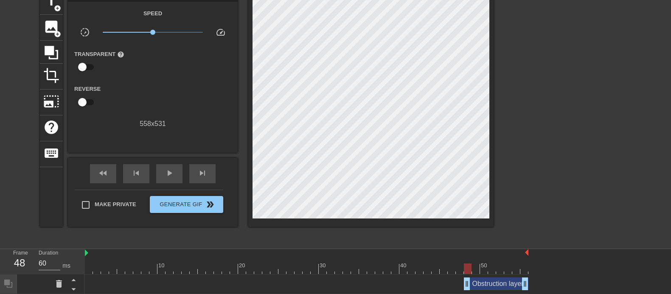
drag, startPoint x: 461, startPoint y: 269, endPoint x: 467, endPoint y: 269, distance: 6.0
click at [467, 235] on div at bounding box center [307, 269] width 444 height 11
drag, startPoint x: 523, startPoint y: 285, endPoint x: 453, endPoint y: 284, distance: 70.0
click at [453, 235] on div "Obstruction layer drag_handle drag_handle" at bounding box center [307, 284] width 444 height 13
click at [475, 235] on div at bounding box center [307, 269] width 444 height 11
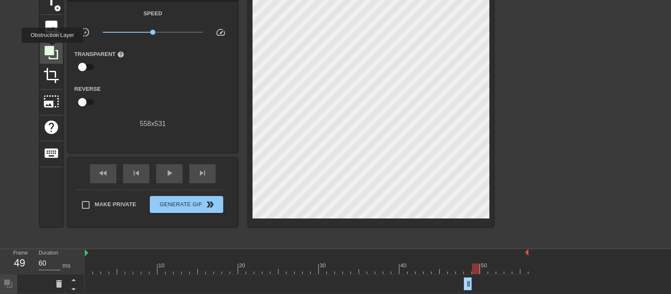
click at [52, 49] on icon at bounding box center [52, 53] width 14 height 14
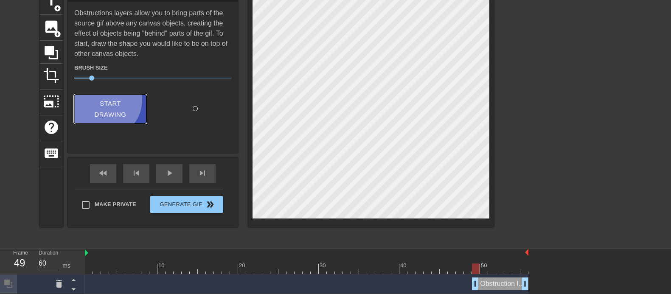
click at [107, 99] on span "Start Drawing" at bounding box center [110, 109] width 52 height 22
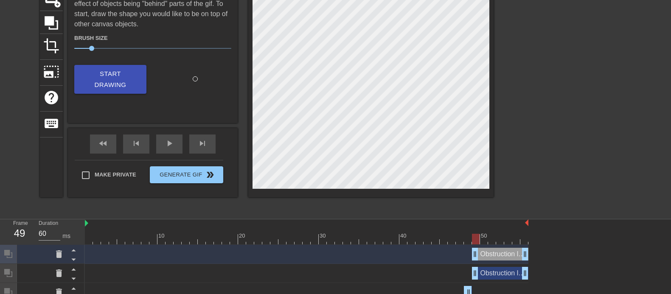
scroll to position [75, 0]
click at [60, 235] on icon at bounding box center [59, 273] width 10 height 10
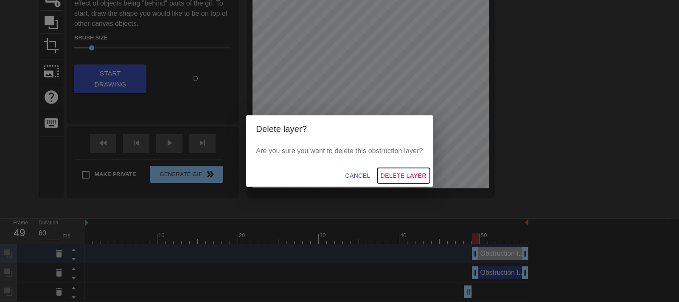
click at [397, 172] on span "Delete Layer" at bounding box center [404, 176] width 46 height 11
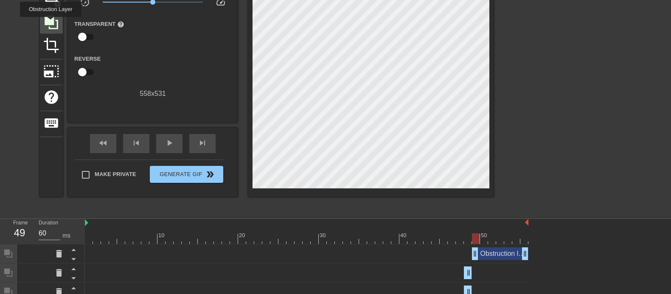
click at [51, 23] on icon at bounding box center [52, 23] width 14 height 14
click at [537, 179] on div at bounding box center [567, 86] width 127 height 255
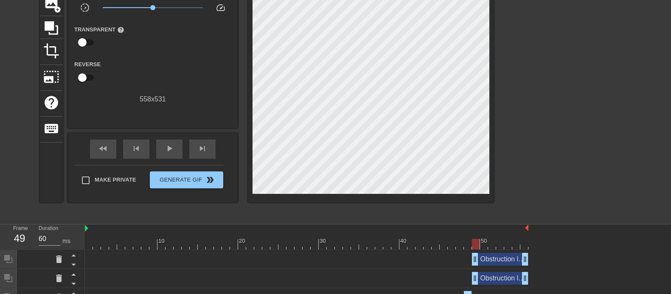
scroll to position [67, 0]
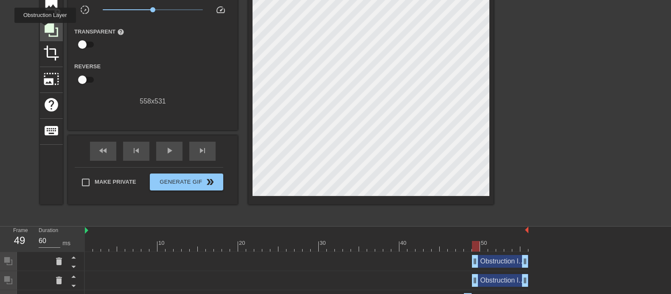
click at [45, 29] on icon at bounding box center [52, 30] width 14 height 14
click at [530, 177] on div at bounding box center [567, 93] width 127 height 255
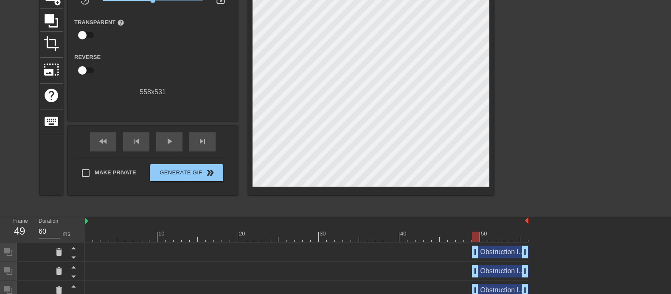
scroll to position [77, 0]
drag, startPoint x: 467, startPoint y: 238, endPoint x: 474, endPoint y: 239, distance: 7.3
click at [474, 235] on div at bounding box center [307, 236] width 444 height 11
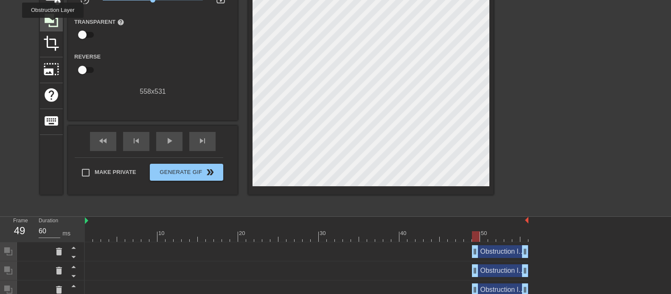
click at [53, 24] on icon at bounding box center [51, 20] width 16 height 16
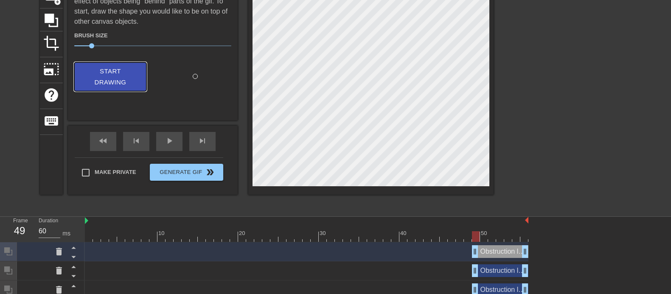
click at [93, 66] on span "Start Drawing" at bounding box center [110, 77] width 52 height 22
drag, startPoint x: 524, startPoint y: 256, endPoint x: 450, endPoint y: 252, distance: 74.4
click at [450, 235] on div "Obstruction layer drag_handle drag_handle" at bounding box center [307, 251] width 444 height 13
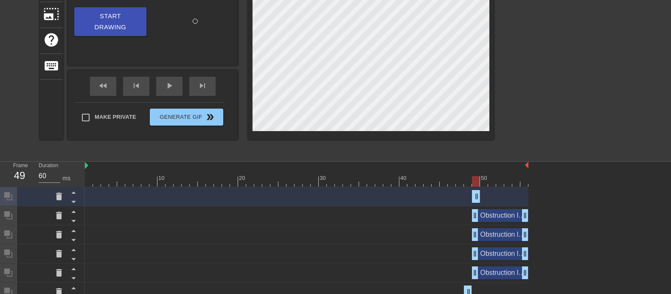
scroll to position [134, 0]
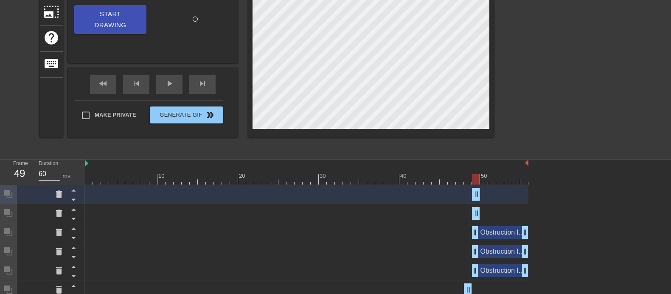
drag, startPoint x: 526, startPoint y: 215, endPoint x: 462, endPoint y: 214, distance: 64.1
click at [456, 208] on div "Obstruction layer drag_handle drag_handle" at bounding box center [307, 213] width 444 height 13
drag, startPoint x: 525, startPoint y: 233, endPoint x: 475, endPoint y: 233, distance: 50.1
drag, startPoint x: 526, startPoint y: 253, endPoint x: 444, endPoint y: 242, distance: 82.7
click at [443, 235] on div "Obstruction layer drag_handle drag_handle" at bounding box center [307, 251] width 444 height 19
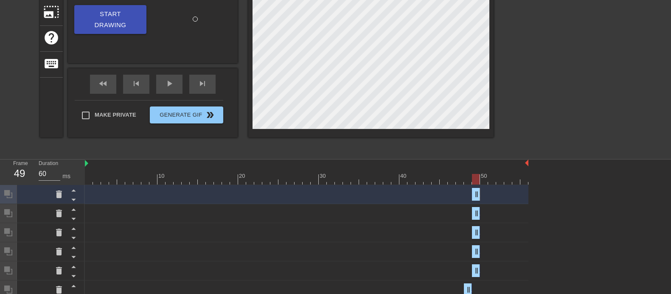
drag, startPoint x: 524, startPoint y: 273, endPoint x: 460, endPoint y: 263, distance: 64.4
click at [460, 235] on div "Obstruction layer drag_handle drag_handle" at bounding box center [307, 270] width 444 height 19
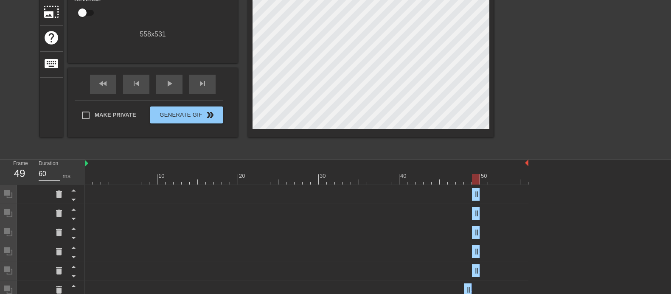
click at [537, 124] on div at bounding box center [567, 26] width 127 height 255
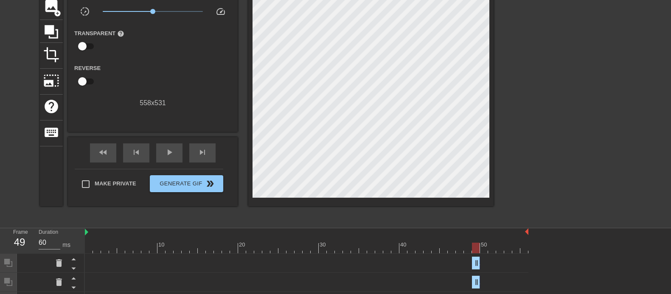
scroll to position [42, 0]
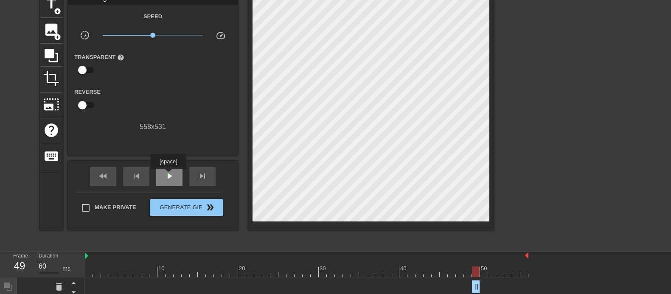
click at [168, 176] on span "play_arrow" at bounding box center [169, 176] width 10 height 10
click at [386, 235] on div at bounding box center [307, 272] width 444 height 11
click at [387, 235] on div at bounding box center [387, 272] width 8 height 11
drag, startPoint x: 388, startPoint y: 273, endPoint x: 453, endPoint y: 269, distance: 65.1
click at [453, 235] on div at bounding box center [452, 272] width 8 height 11
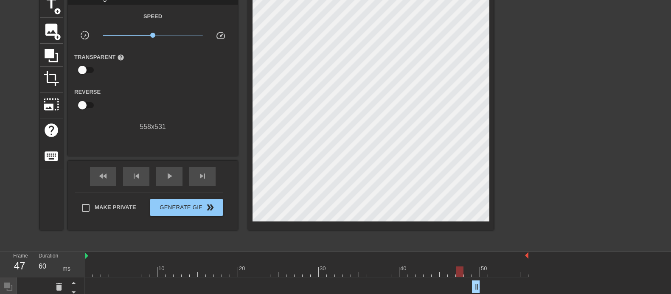
click at [461, 235] on div at bounding box center [307, 272] width 444 height 11
click at [468, 235] on div at bounding box center [307, 272] width 444 height 11
click at [476, 235] on div at bounding box center [307, 272] width 444 height 11
drag, startPoint x: 472, startPoint y: 271, endPoint x: 483, endPoint y: 273, distance: 11.2
click at [483, 235] on div at bounding box center [307, 272] width 444 height 11
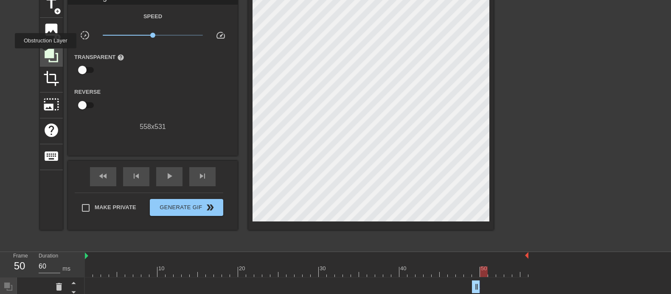
click at [45, 54] on icon at bounding box center [52, 56] width 14 height 14
click at [537, 226] on div "title add_circle image add_circle crop photo_size_select_large help keyboard Gi…" at bounding box center [335, 119] width 671 height 255
click at [51, 54] on icon at bounding box center [52, 56] width 14 height 14
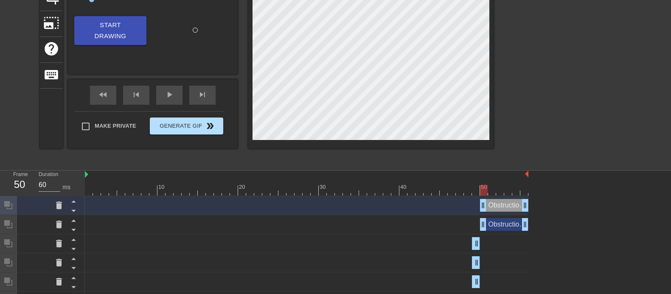
scroll to position [124, 0]
click at [58, 224] on icon at bounding box center [59, 224] width 6 height 8
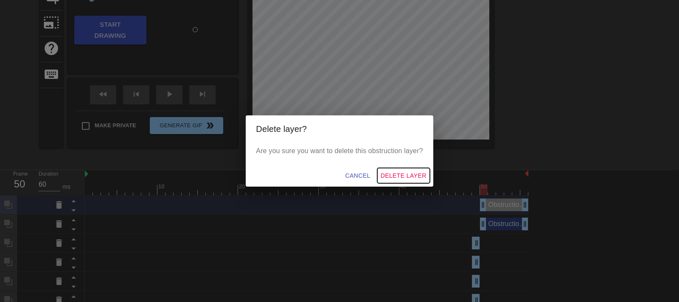
click at [387, 173] on span "Delete Layer" at bounding box center [404, 176] width 46 height 11
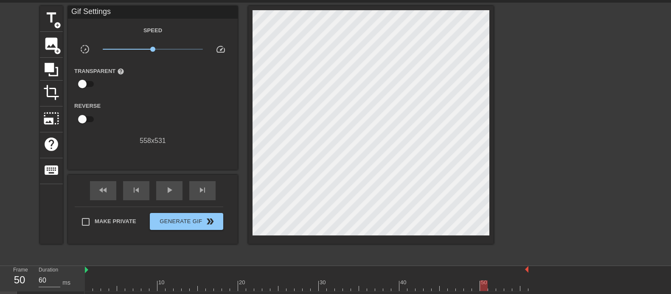
scroll to position [23, 0]
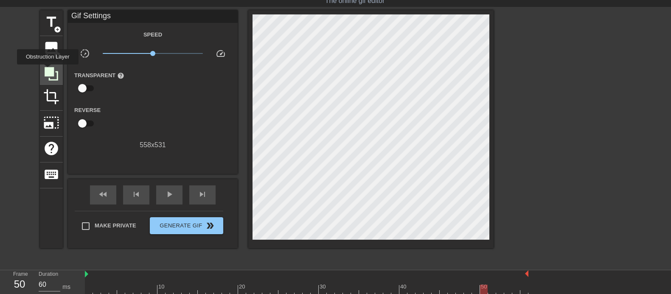
click at [48, 70] on icon at bounding box center [52, 74] width 14 height 14
click at [537, 211] on div at bounding box center [567, 137] width 127 height 255
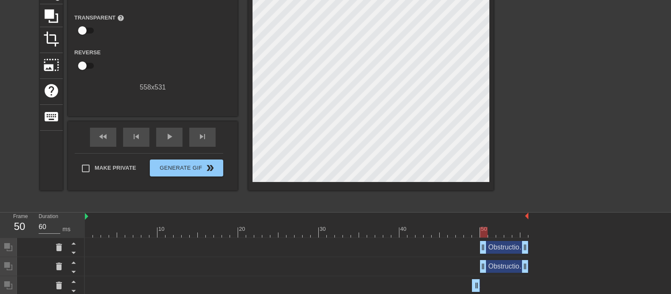
scroll to position [116, 0]
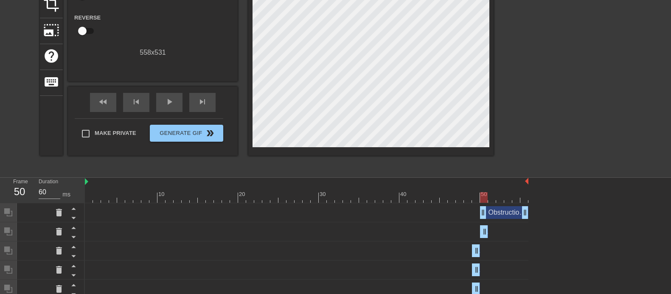
drag, startPoint x: 527, startPoint y: 232, endPoint x: 424, endPoint y: 225, distance: 103.8
click at [423, 225] on div "Obstruction layer drag_handle drag_handle" at bounding box center [307, 231] width 444 height 13
drag, startPoint x: 524, startPoint y: 212, endPoint x: 469, endPoint y: 217, distance: 55.4
click at [469, 217] on div "Obstruction layer drag_handle drag_handle" at bounding box center [307, 212] width 444 height 13
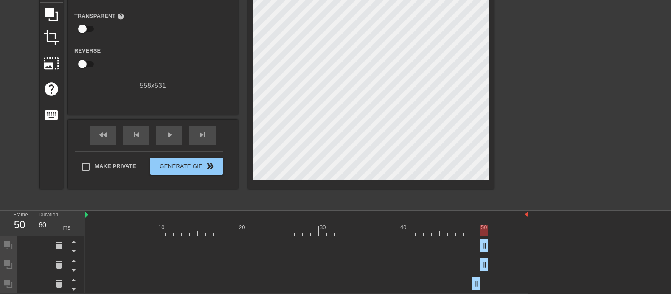
scroll to position [59, 0]
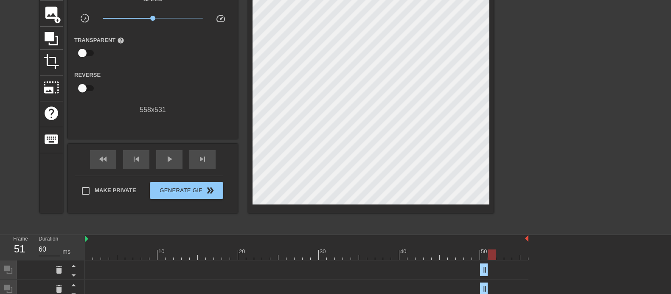
click at [492, 235] on div at bounding box center [307, 255] width 444 height 11
click at [49, 32] on icon at bounding box center [52, 39] width 14 height 14
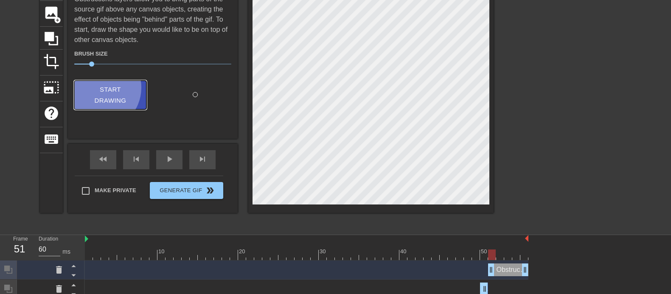
click at [102, 87] on span "Start Drawing" at bounding box center [110, 95] width 52 height 22
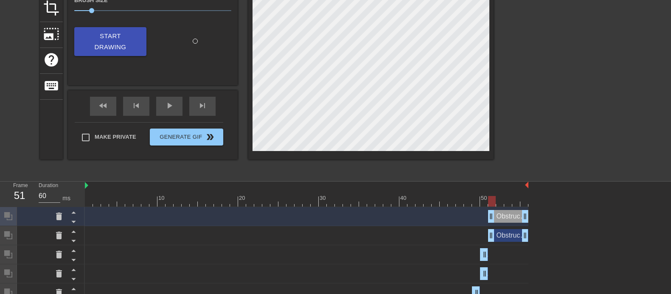
scroll to position [121, 0]
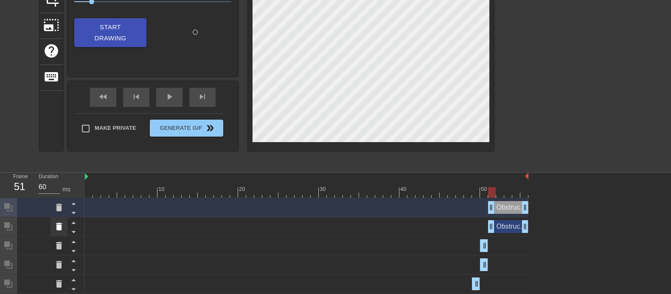
click at [57, 224] on icon at bounding box center [59, 227] width 6 height 8
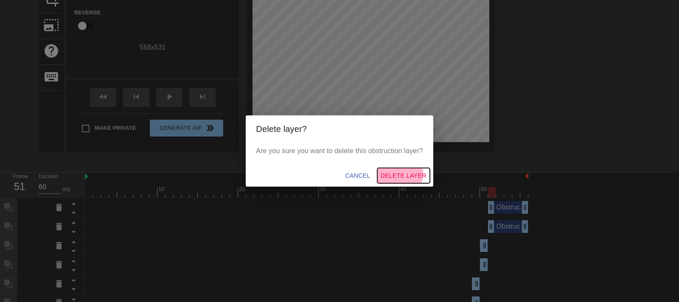
click at [393, 174] on span "Delete Layer" at bounding box center [404, 176] width 46 height 11
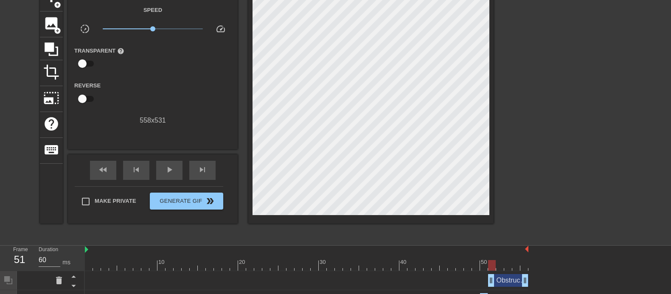
scroll to position [47, 0]
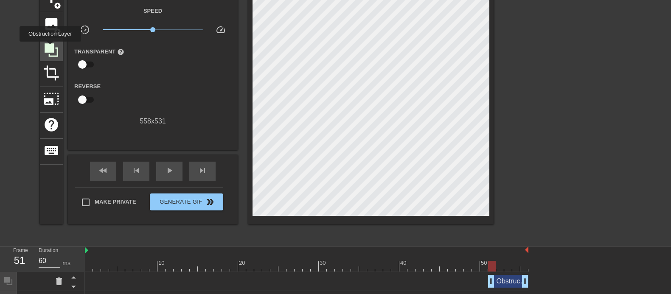
click at [50, 48] on icon at bounding box center [52, 50] width 14 height 14
click at [537, 172] on div at bounding box center [567, 113] width 127 height 255
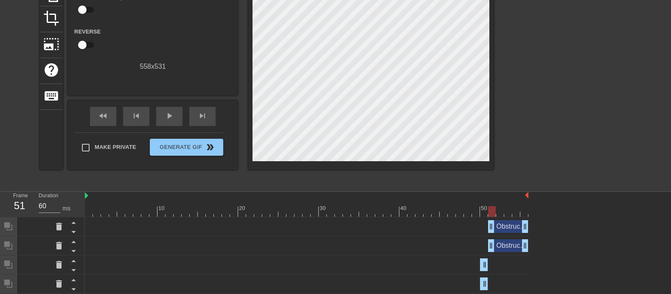
scroll to position [104, 0]
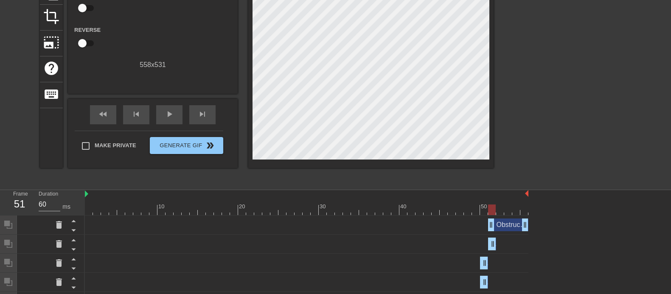
drag, startPoint x: 523, startPoint y: 246, endPoint x: 466, endPoint y: 244, distance: 57.3
click at [466, 235] on div "Obstruction layer drag_handle drag_handle" at bounding box center [307, 244] width 444 height 13
drag, startPoint x: 523, startPoint y: 226, endPoint x: 467, endPoint y: 224, distance: 56.1
click at [467, 224] on div "Obstruction layer drag_handle drag_handle" at bounding box center [307, 225] width 444 height 13
click at [499, 211] on div at bounding box center [307, 210] width 444 height 11
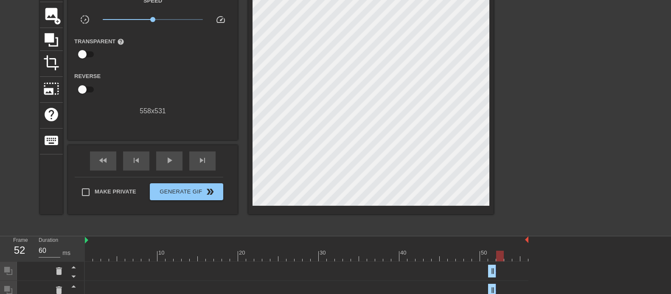
scroll to position [53, 0]
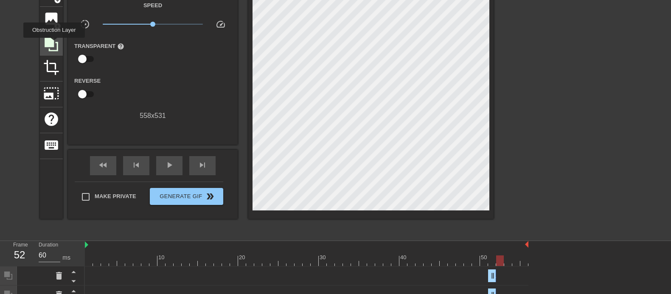
click at [54, 44] on icon at bounding box center [52, 45] width 14 height 14
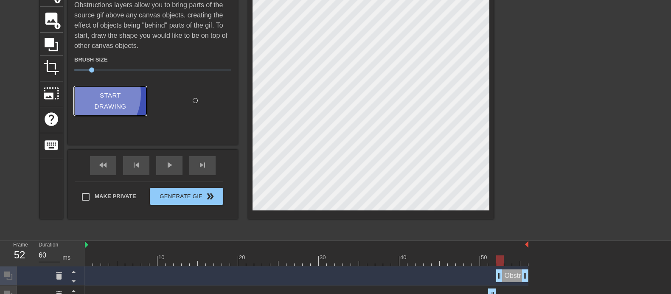
click at [90, 93] on span "Start Drawing" at bounding box center [110, 101] width 52 height 22
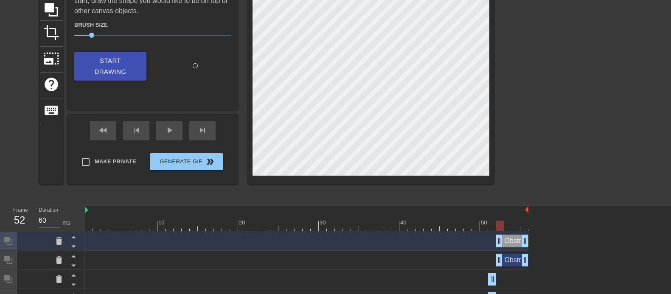
scroll to position [91, 0]
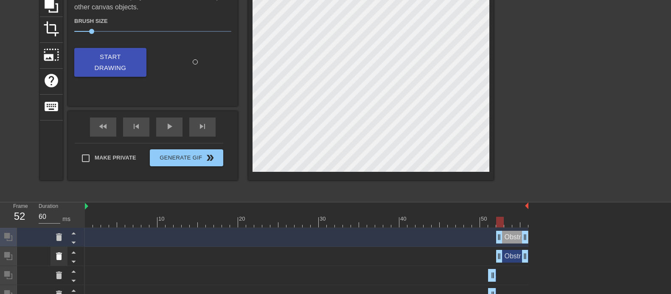
click at [59, 235] on icon at bounding box center [59, 257] width 6 height 8
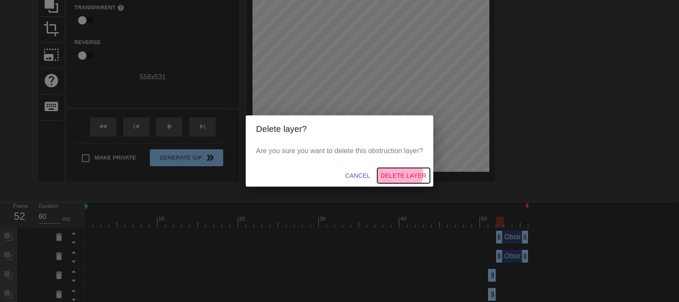
click at [391, 173] on span "Delete Layer" at bounding box center [404, 176] width 46 height 11
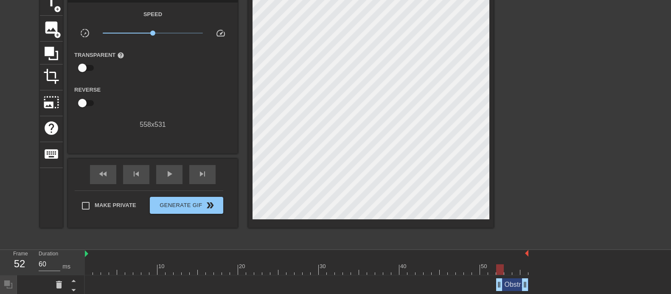
scroll to position [42, 0]
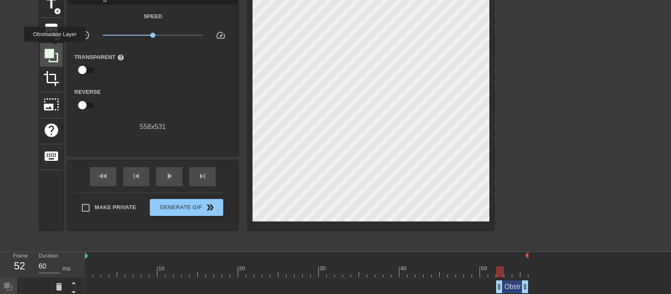
click at [55, 48] on icon at bounding box center [51, 56] width 16 height 16
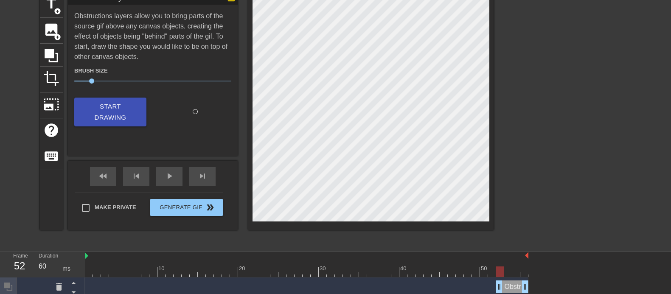
click at [537, 194] on div at bounding box center [567, 119] width 127 height 255
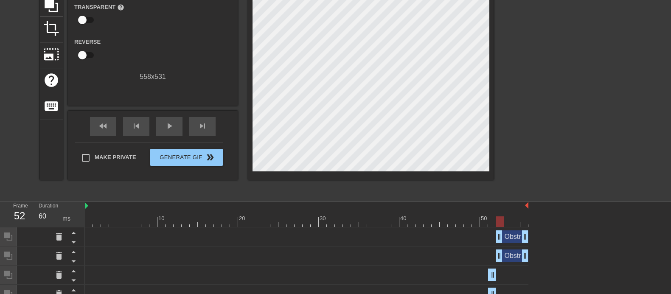
scroll to position [95, 0]
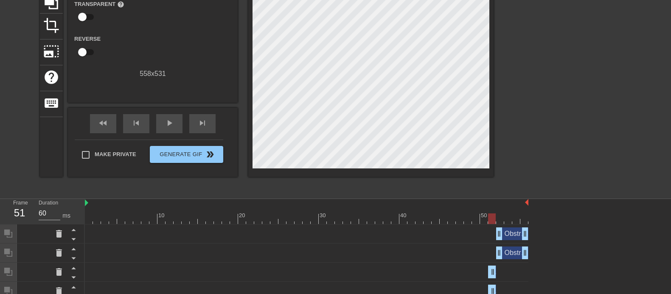
drag, startPoint x: 489, startPoint y: 220, endPoint x: 496, endPoint y: 220, distance: 6.4
click at [496, 220] on div at bounding box center [307, 219] width 444 height 11
click at [500, 220] on div at bounding box center [307, 219] width 444 height 11
click at [53, 7] on icon at bounding box center [52, 3] width 14 height 14
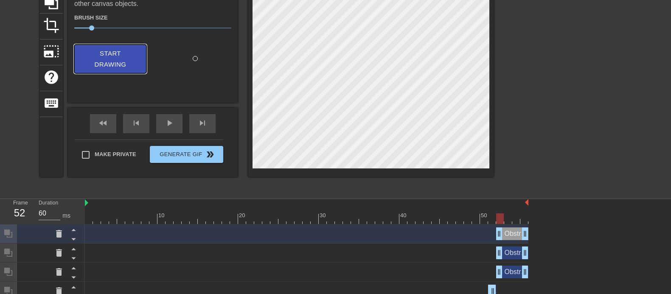
click at [95, 50] on span "Start Drawing" at bounding box center [110, 59] width 52 height 22
click at [60, 235] on icon at bounding box center [59, 253] width 10 height 10
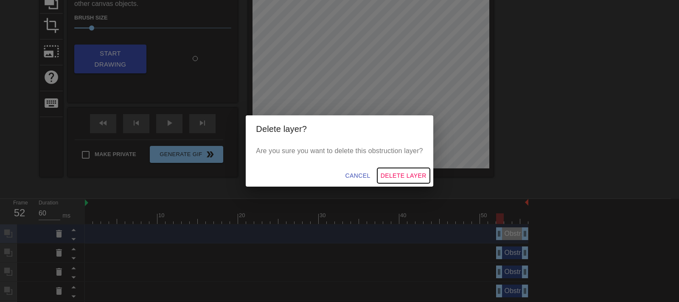
click at [384, 171] on span "Delete Layer" at bounding box center [404, 176] width 46 height 11
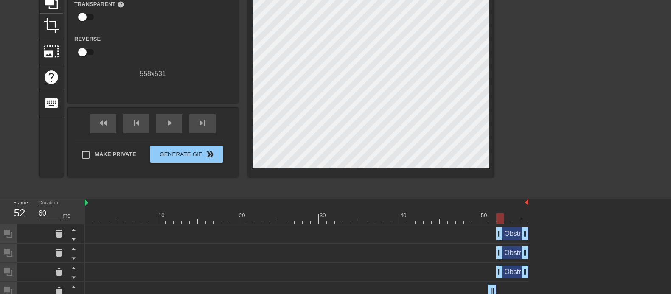
drag, startPoint x: 490, startPoint y: 217, endPoint x: 497, endPoint y: 214, distance: 7.4
click at [497, 214] on div at bounding box center [307, 219] width 444 height 11
click at [50, 5] on icon at bounding box center [51, 2] width 16 height 16
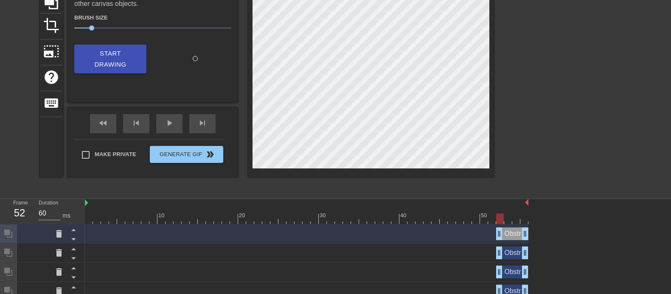
click at [537, 155] on div at bounding box center [567, 66] width 127 height 255
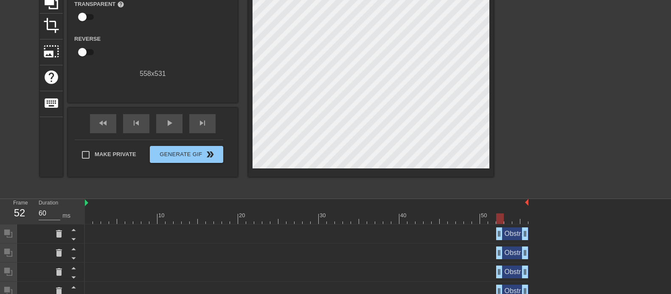
drag, startPoint x: 491, startPoint y: 220, endPoint x: 498, endPoint y: 220, distance: 7.2
click at [498, 220] on div at bounding box center [307, 219] width 444 height 11
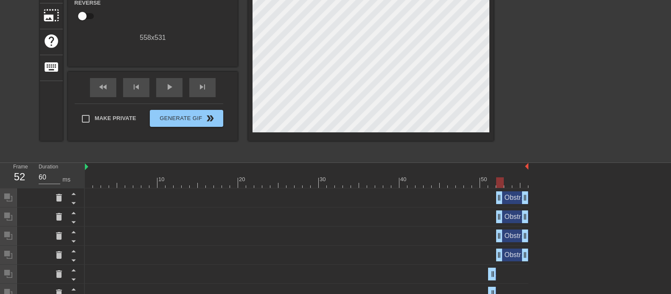
scroll to position [132, 0]
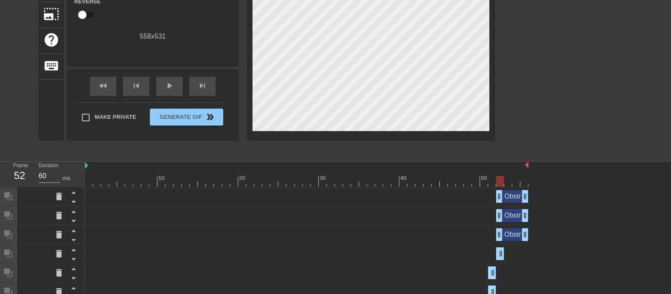
drag, startPoint x: 527, startPoint y: 256, endPoint x: 497, endPoint y: 252, distance: 30.0
drag, startPoint x: 527, startPoint y: 234, endPoint x: 497, endPoint y: 235, distance: 30.6
drag, startPoint x: 525, startPoint y: 216, endPoint x: 449, endPoint y: 208, distance: 76.0
click at [431, 209] on div "Obstruction layer drag_handle drag_handle" at bounding box center [307, 215] width 444 height 13
drag, startPoint x: 525, startPoint y: 197, endPoint x: 483, endPoint y: 195, distance: 41.2
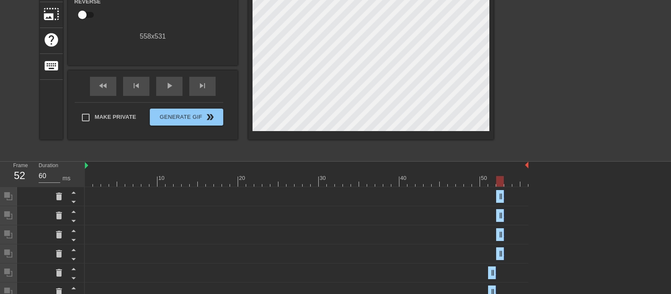
click at [483, 195] on div "Obstruction layer drag_handle drag_handle" at bounding box center [307, 196] width 444 height 13
click at [507, 182] on div at bounding box center [307, 181] width 444 height 11
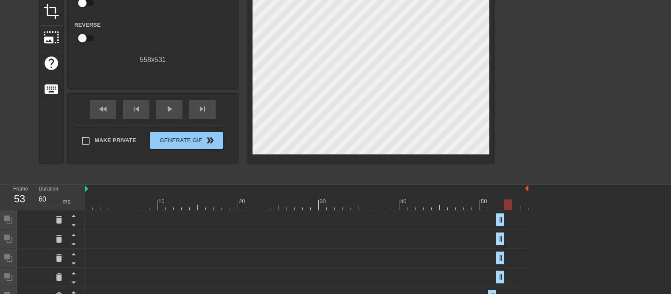
scroll to position [102, 0]
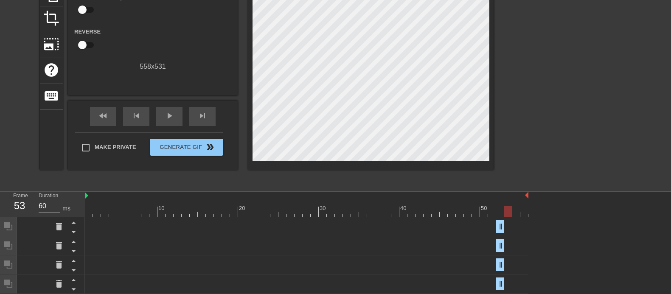
drag, startPoint x: 499, startPoint y: 212, endPoint x: 505, endPoint y: 212, distance: 5.9
click at [505, 212] on div at bounding box center [307, 211] width 444 height 11
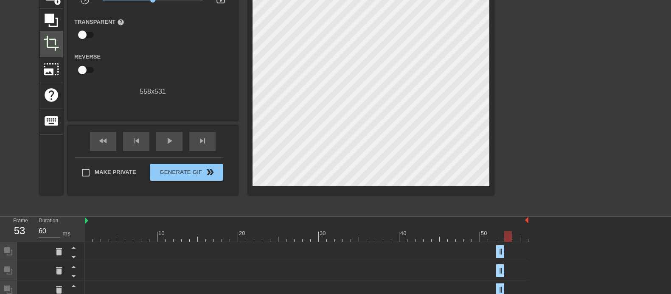
scroll to position [64, 0]
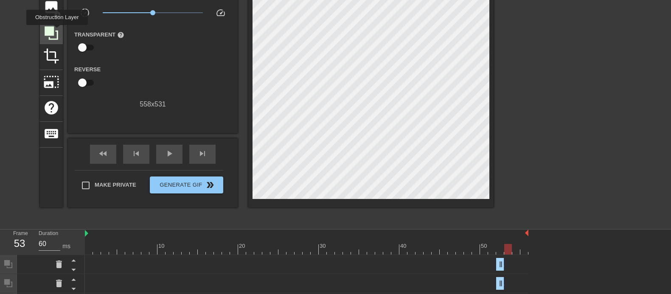
click at [57, 31] on icon at bounding box center [52, 33] width 14 height 14
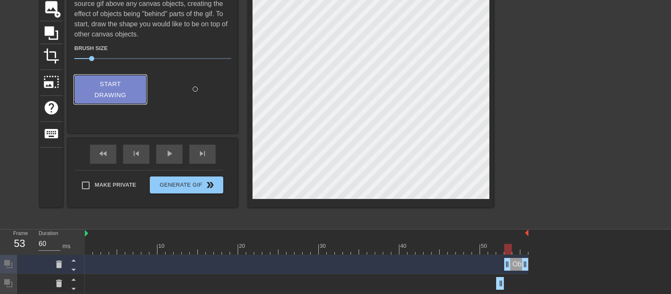
drag, startPoint x: 122, startPoint y: 87, endPoint x: 153, endPoint y: 88, distance: 31.0
click at [122, 85] on span "Start Drawing" at bounding box center [110, 90] width 52 height 22
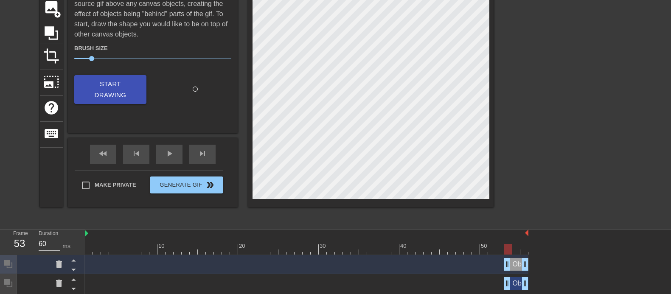
scroll to position [100, 0]
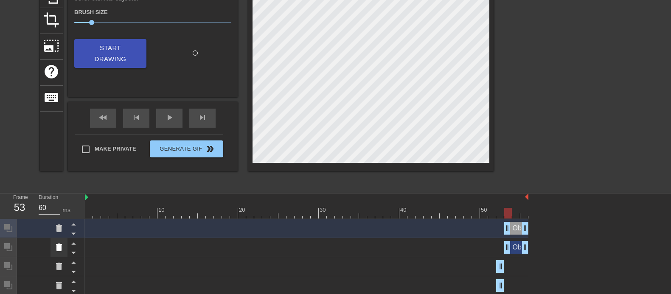
click at [54, 235] on icon at bounding box center [59, 247] width 10 height 10
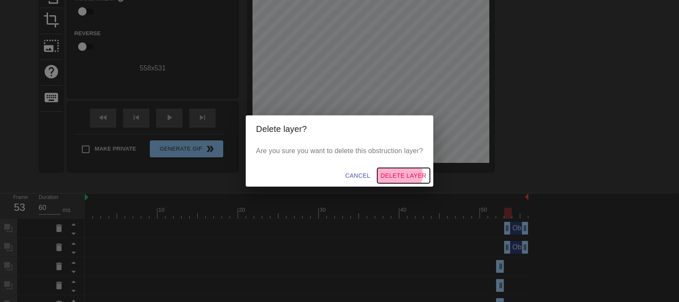
click at [391, 174] on span "Delete Layer" at bounding box center [404, 176] width 46 height 11
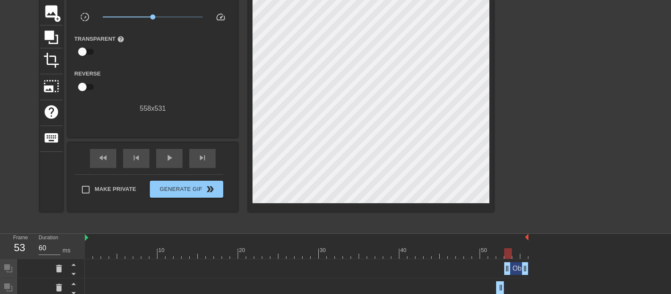
scroll to position [59, 0]
drag, startPoint x: 54, startPoint y: 40, endPoint x: 59, endPoint y: 44, distance: 6.7
click at [54, 39] on icon at bounding box center [51, 38] width 16 height 16
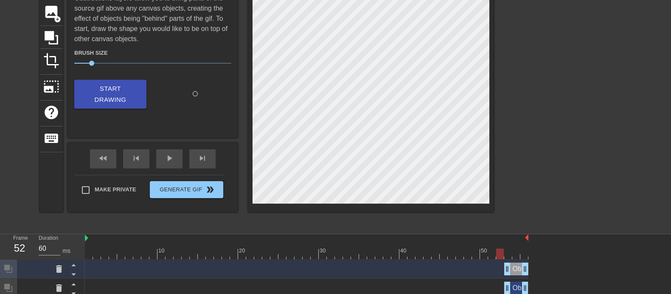
drag, startPoint x: 489, startPoint y: 254, endPoint x: 497, endPoint y: 256, distance: 8.5
click at [497, 235] on div at bounding box center [307, 254] width 444 height 11
click at [84, 90] on button "Start Drawing" at bounding box center [110, 94] width 72 height 29
click at [530, 164] on div at bounding box center [567, 101] width 127 height 255
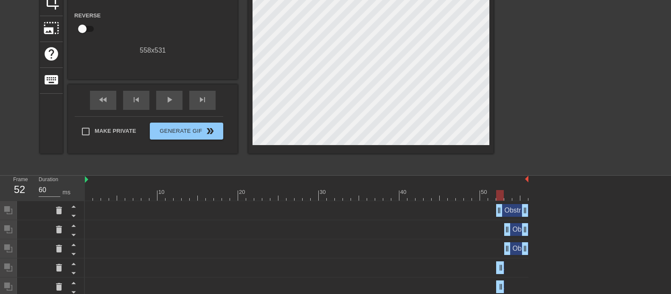
scroll to position [123, 0]
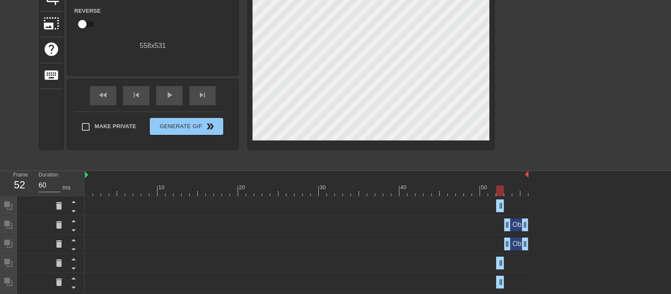
drag, startPoint x: 523, startPoint y: 204, endPoint x: 482, endPoint y: 205, distance: 40.8
click at [482, 205] on div "Obstruction layer drag_handle drag_handle" at bounding box center [307, 206] width 444 height 13
drag, startPoint x: 526, startPoint y: 228, endPoint x: 488, endPoint y: 224, distance: 37.9
click at [487, 224] on div "Obstruction layer drag_handle drag_handle" at bounding box center [307, 225] width 444 height 13
drag, startPoint x: 526, startPoint y: 244, endPoint x: 479, endPoint y: 244, distance: 46.7
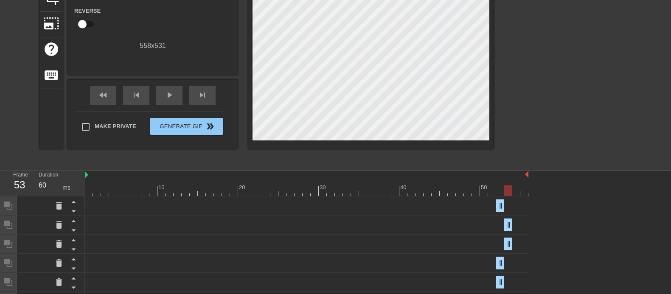
click at [479, 235] on div "Obstruction layer drag_handle drag_handle" at bounding box center [307, 244] width 444 height 13
drag, startPoint x: 495, startPoint y: 190, endPoint x: 513, endPoint y: 190, distance: 17.4
click at [513, 190] on div at bounding box center [307, 190] width 444 height 11
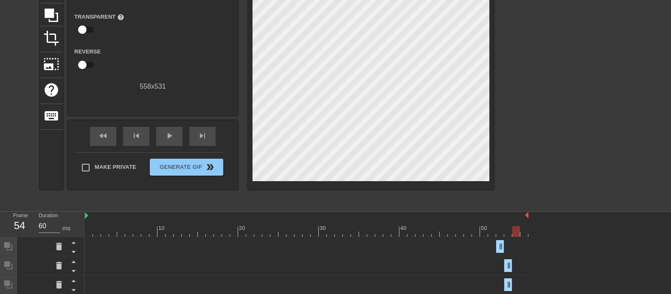
scroll to position [79, 0]
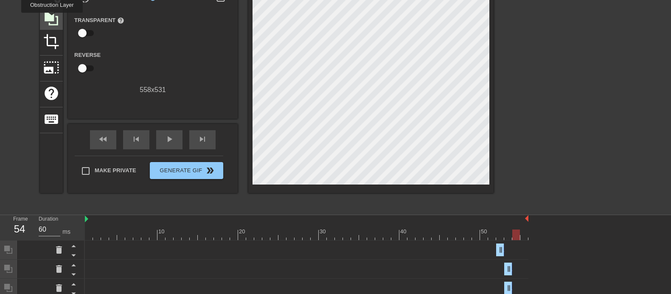
click at [52, 19] on icon at bounding box center [52, 19] width 14 height 14
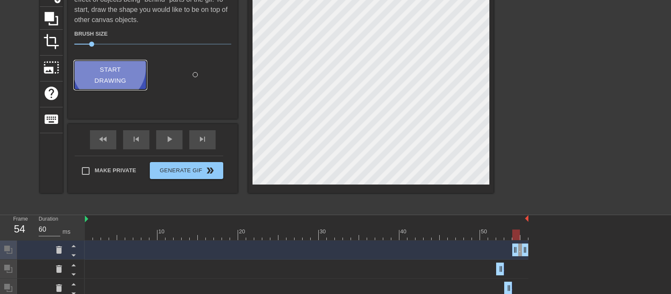
click at [112, 66] on span "Start Drawing" at bounding box center [110, 75] width 52 height 22
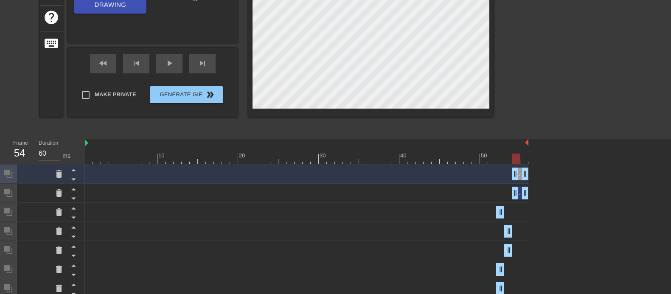
scroll to position [157, 0]
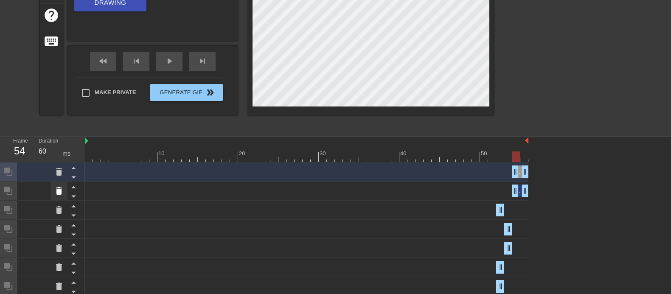
click at [62, 190] on icon at bounding box center [59, 191] width 10 height 10
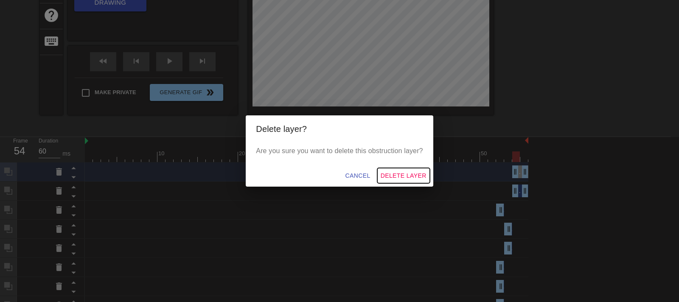
click at [388, 177] on span "Delete Layer" at bounding box center [404, 176] width 46 height 11
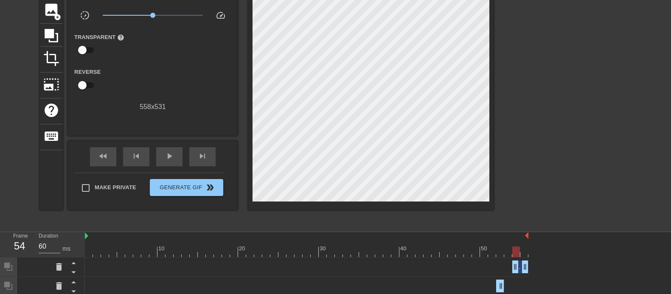
scroll to position [61, 0]
drag, startPoint x: 505, startPoint y: 254, endPoint x: 521, endPoint y: 255, distance: 16.6
click at [521, 235] on div at bounding box center [307, 252] width 444 height 11
click at [537, 204] on div at bounding box center [567, 99] width 127 height 255
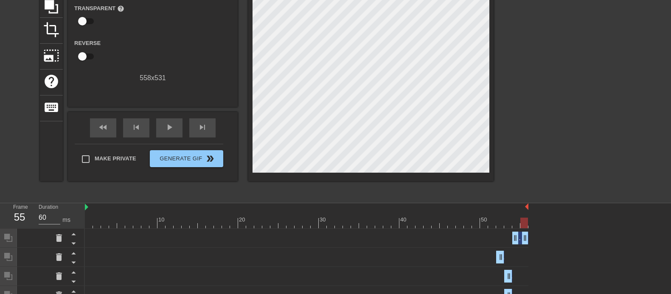
scroll to position [72, 0]
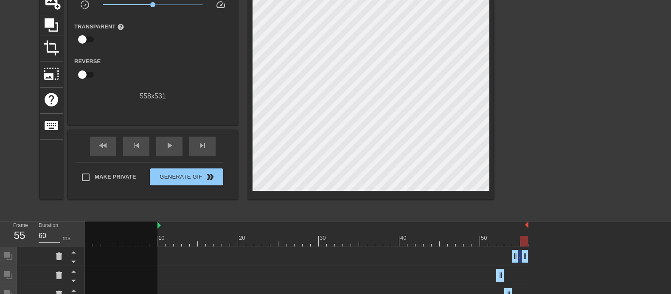
drag, startPoint x: 86, startPoint y: 225, endPoint x: 157, endPoint y: 227, distance: 70.9
click at [157, 227] on div "10 20 30 40 50" at bounding box center [307, 234] width 444 height 25
click at [171, 145] on span "play_arrow" at bounding box center [169, 146] width 10 height 10
click at [171, 145] on span "pause" at bounding box center [169, 146] width 10 height 10
drag, startPoint x: 161, startPoint y: 243, endPoint x: 170, endPoint y: 243, distance: 9.3
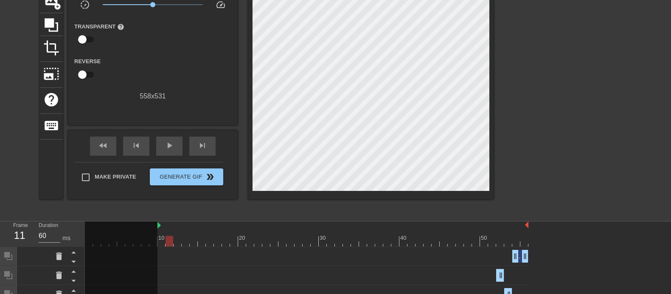
click at [170, 235] on div at bounding box center [307, 241] width 444 height 11
drag, startPoint x: 159, startPoint y: 226, endPoint x: 164, endPoint y: 228, distance: 5.4
click at [164, 228] on div "10 20 30 40 50" at bounding box center [307, 234] width 444 height 25
click at [528, 172] on div at bounding box center [567, 88] width 127 height 255
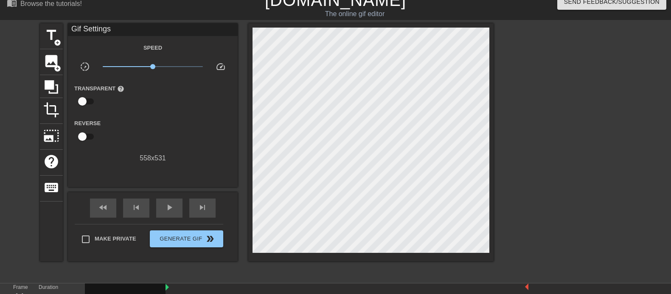
scroll to position [9, 0]
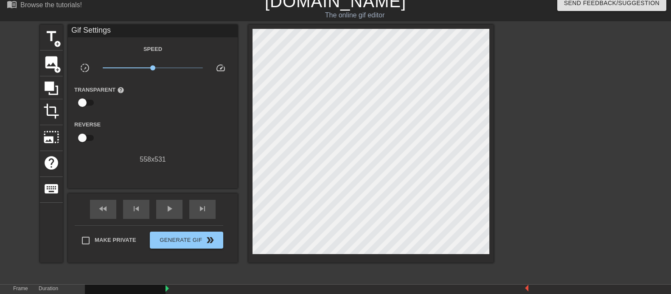
click at [528, 172] on div at bounding box center [567, 152] width 127 height 255
click at [174, 205] on span "play_arrow" at bounding box center [169, 209] width 10 height 10
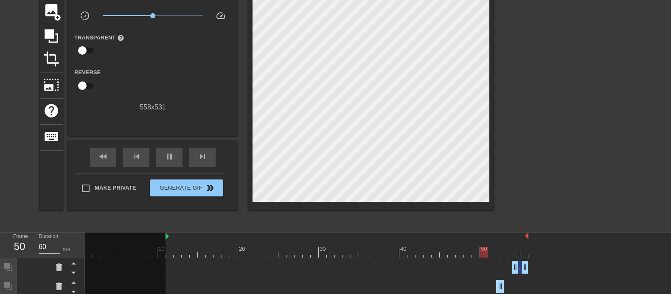
scroll to position [65, 0]
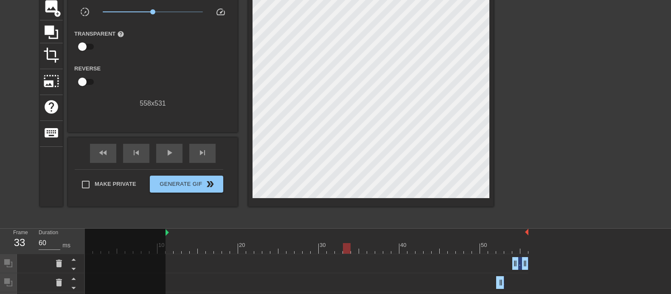
click at [349, 235] on div at bounding box center [307, 248] width 444 height 11
click at [48, 31] on icon at bounding box center [52, 32] width 14 height 14
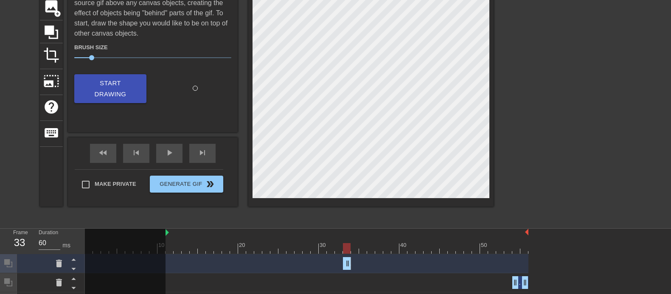
drag, startPoint x: 526, startPoint y: 261, endPoint x: 347, endPoint y: 248, distance: 178.7
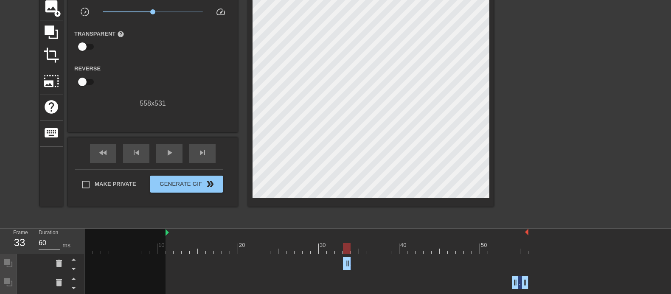
click at [537, 159] on div at bounding box center [567, 96] width 127 height 255
click at [169, 151] on span "play_arrow" at bounding box center [169, 153] width 10 height 10
click at [346, 235] on div at bounding box center [307, 248] width 444 height 11
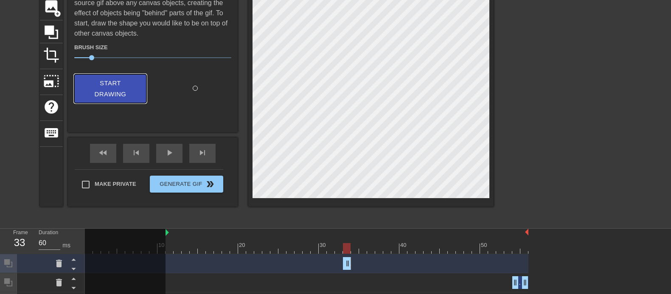
click at [118, 79] on span "Start Drawing" at bounding box center [110, 89] width 52 height 22
drag, startPoint x: 527, startPoint y: 265, endPoint x: 336, endPoint y: 254, distance: 190.9
click at [336, 235] on div "Obstruction layer drag_handle drag_handle" at bounding box center [307, 263] width 444 height 19
click at [537, 159] on div at bounding box center [567, 96] width 127 height 255
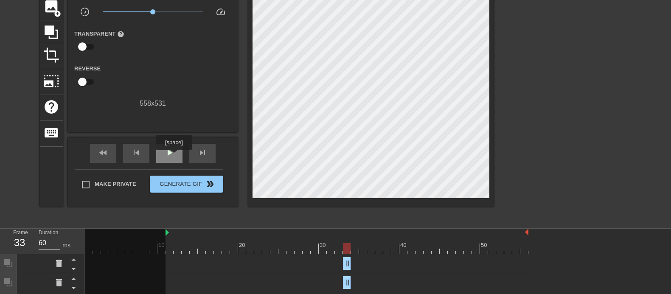
click at [174, 156] on span "play_arrow" at bounding box center [169, 153] width 10 height 10
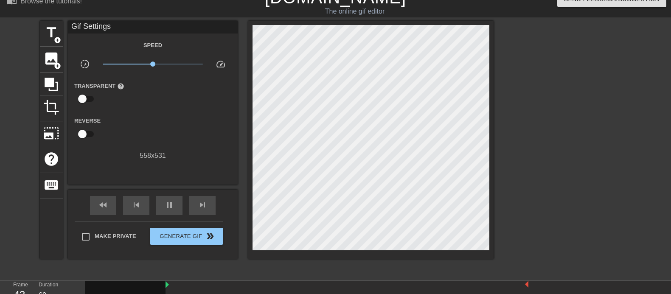
scroll to position [0, 0]
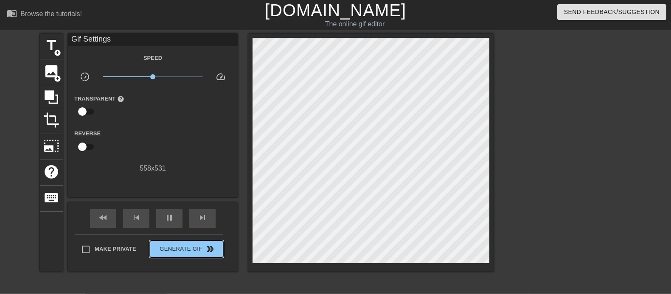
drag, startPoint x: 178, startPoint y: 250, endPoint x: 20, endPoint y: 276, distance: 160.1
click at [20, 235] on div "title add_circle image add_circle crop photo_size_select_large help keyboard Gi…" at bounding box center [335, 161] width 671 height 255
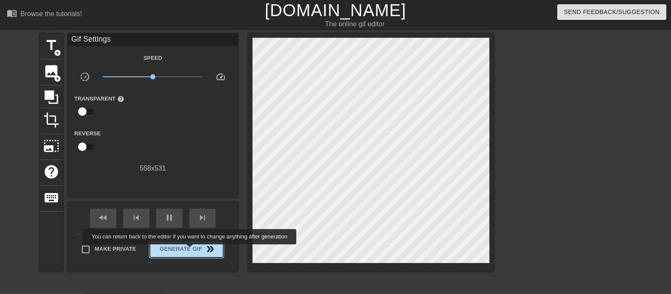
click at [191, 235] on span "Generate Gif double_arrow" at bounding box center [186, 249] width 67 height 10
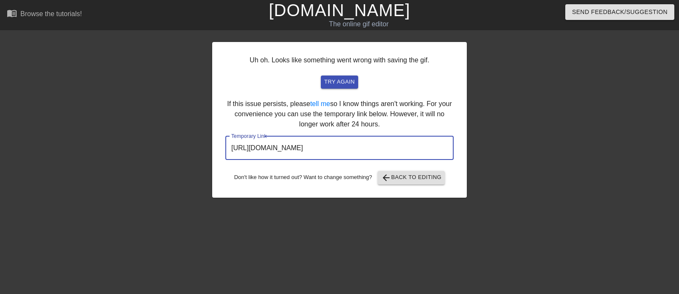
click at [357, 151] on input "[URL][DOMAIN_NAME]" at bounding box center [339, 148] width 228 height 24
click at [357, 150] on input "[URL][DOMAIN_NAME]" at bounding box center [339, 148] width 228 height 24
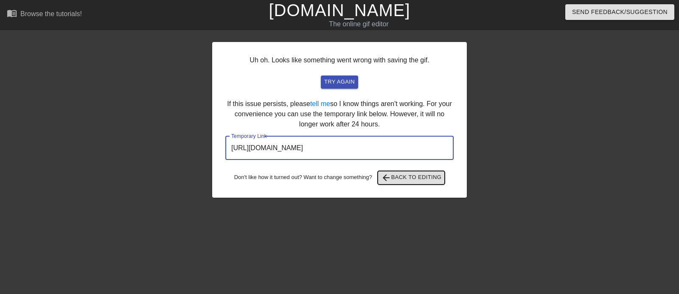
click at [402, 176] on span "arrow_back Back to Editing" at bounding box center [411, 178] width 61 height 10
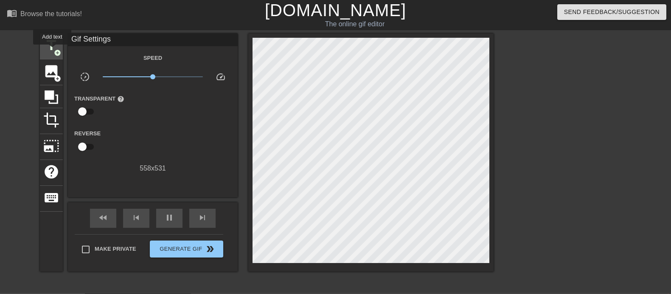
click at [52, 51] on span "title" at bounding box center [51, 45] width 16 height 16
click at [51, 49] on span "title" at bounding box center [51, 45] width 16 height 16
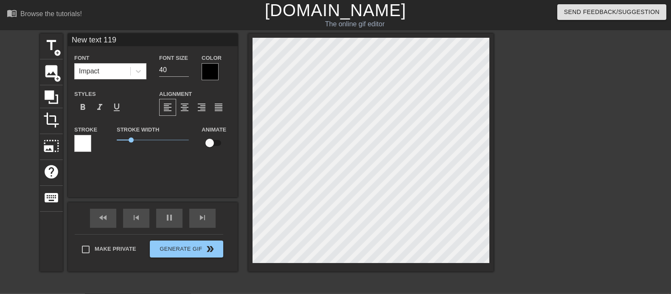
click at [208, 70] on div at bounding box center [210, 71] width 17 height 17
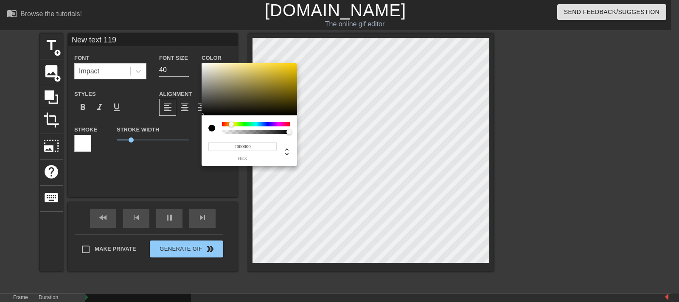
click at [231, 124] on div at bounding box center [256, 124] width 68 height 4
type input "#FED610"
drag, startPoint x: 284, startPoint y: 69, endPoint x: 291, endPoint y: 63, distance: 9.3
click at [291, 63] on div at bounding box center [250, 89] width 96 height 53
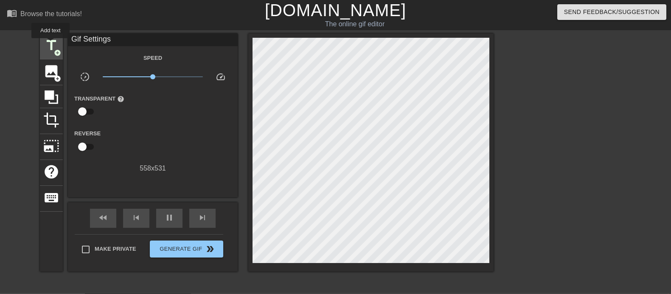
click at [51, 44] on span "title" at bounding box center [51, 45] width 16 height 16
click at [176, 216] on div "pause" at bounding box center [169, 218] width 26 height 19
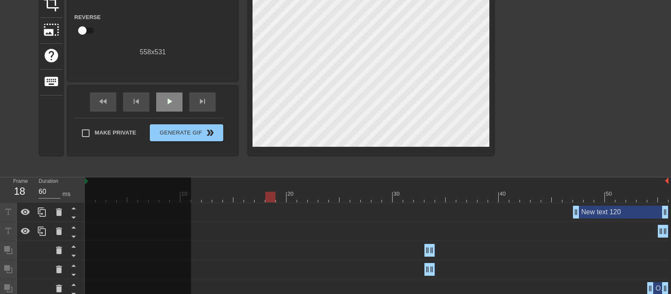
scroll to position [180, 0]
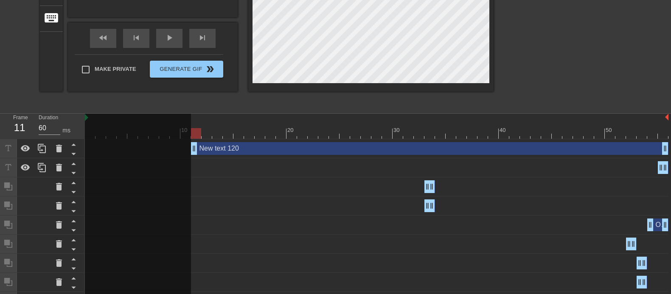
drag, startPoint x: 578, startPoint y: 147, endPoint x: 194, endPoint y: 138, distance: 384.7
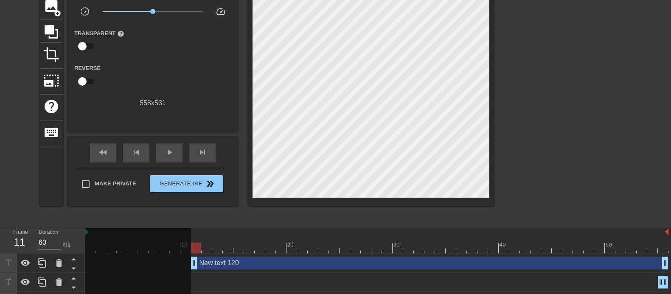
scroll to position [62, 0]
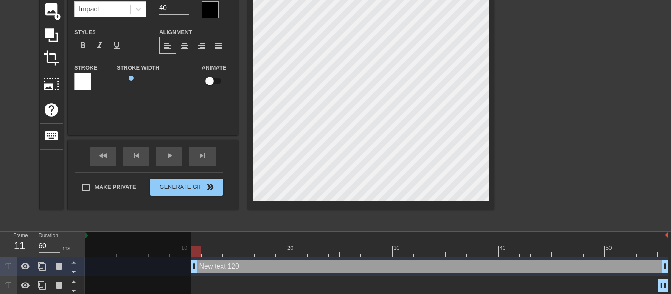
click at [208, 12] on div at bounding box center [210, 9] width 17 height 17
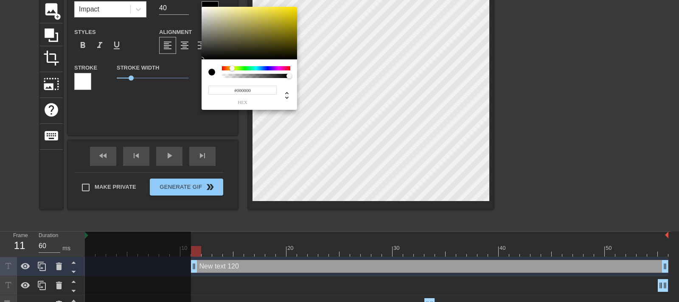
click at [232, 68] on div at bounding box center [256, 68] width 68 height 4
type input "#FFE300"
drag, startPoint x: 285, startPoint y: 11, endPoint x: 298, endPoint y: 4, distance: 15.0
click at [298, 4] on div "#FFE300 hex" at bounding box center [339, 151] width 679 height 302
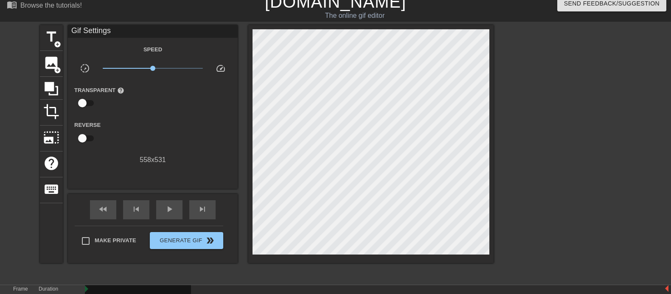
scroll to position [7, 0]
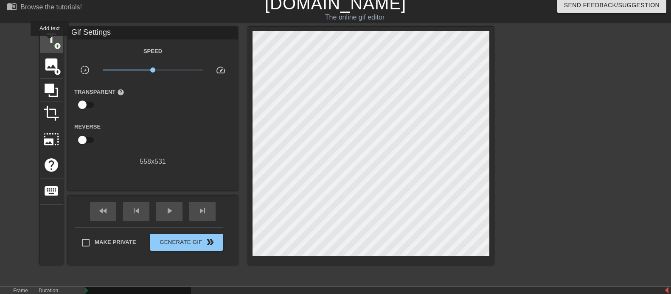
click at [50, 42] on span "title" at bounding box center [51, 39] width 16 height 16
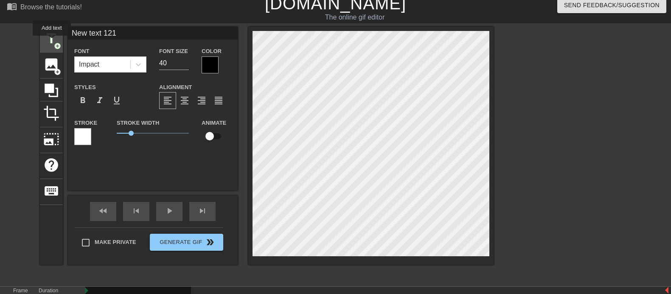
click at [52, 42] on span "title" at bounding box center [51, 39] width 16 height 16
type input "New text 122"
click at [212, 67] on div at bounding box center [210, 64] width 17 height 17
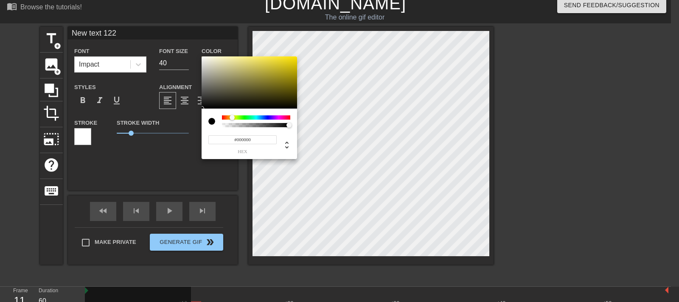
click at [232, 118] on div at bounding box center [256, 117] width 68 height 4
type input "#FFE900"
drag, startPoint x: 281, startPoint y: 81, endPoint x: 327, endPoint y: 35, distance: 65.4
click at [327, 35] on div "#FFE900 hex" at bounding box center [339, 151] width 679 height 302
click at [265, 138] on input "#FFE900" at bounding box center [242, 139] width 68 height 9
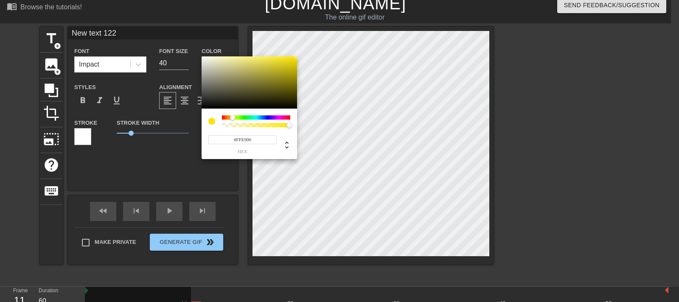
drag, startPoint x: 265, startPoint y: 138, endPoint x: 214, endPoint y: 149, distance: 52.0
click at [214, 149] on div "#FFE900 hex" at bounding box center [242, 144] width 68 height 20
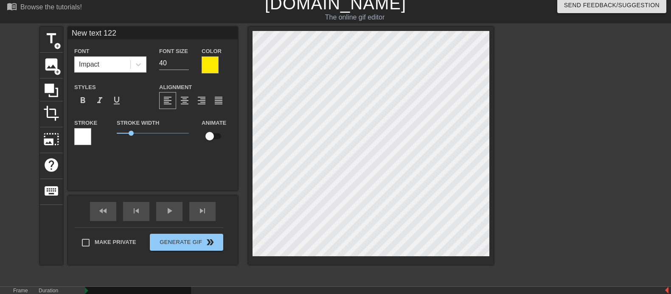
click at [85, 139] on div at bounding box center [82, 136] width 17 height 17
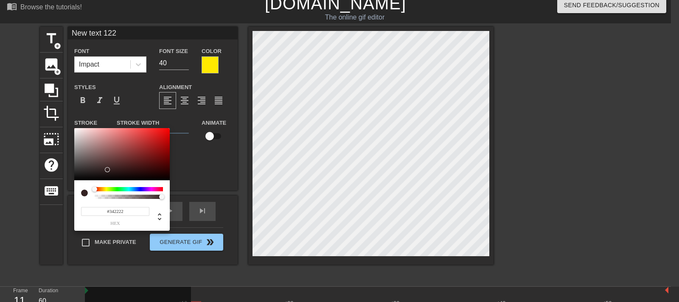
type input "#000000"
drag, startPoint x: 106, startPoint y: 174, endPoint x: 74, endPoint y: 186, distance: 33.6
click at [74, 186] on div "#000000 hex" at bounding box center [122, 179] width 96 height 103
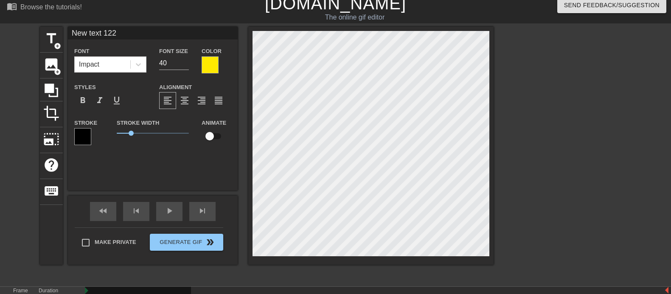
scroll to position [1, 1]
type textarea "T"
type input "TR"
type textarea "TR"
type input "TRU"
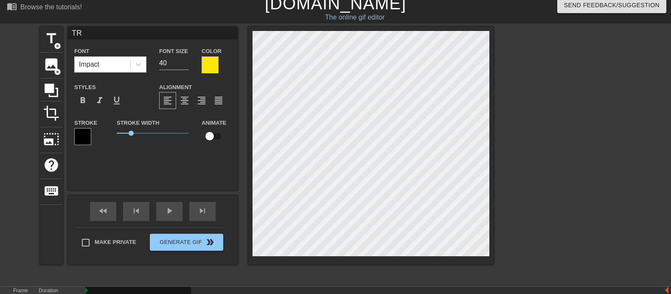
type textarea "TRU"
type input "TRUS"
type textarea "TRUS"
type input "TRUST"
type textarea "TRUST"
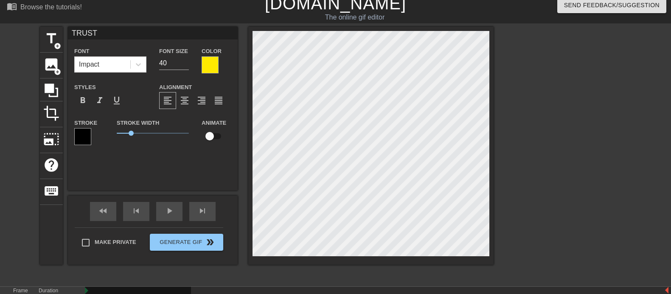
type input "TRUST"
type textarea "TRUST"
type input "TRUST D"
type textarea "TRUST DA"
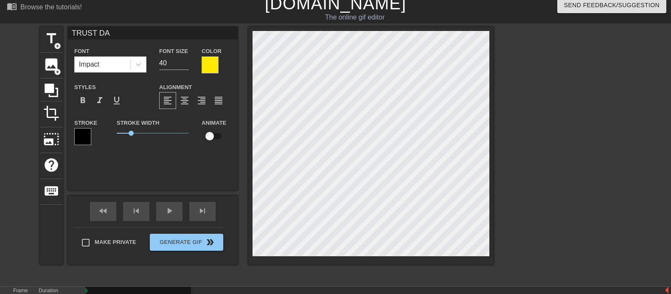
type input "TRUST DA"
type textarea "TRUST DA"
type input "TRUST DA P"
type textarea "TRUST DA P"
type input "TRUST DA PR"
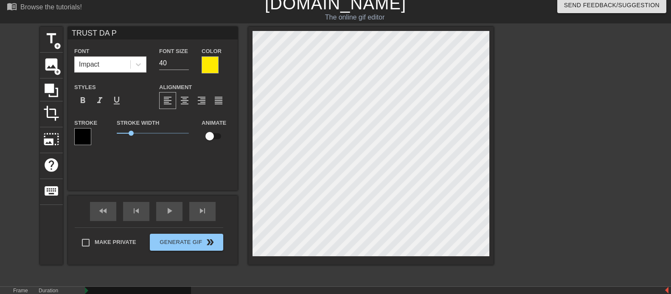
type textarea "TRUST DA PR"
type input "TRUST DA PRO"
type textarea "TRUST DA PRO"
type input "TRUST DA PROC"
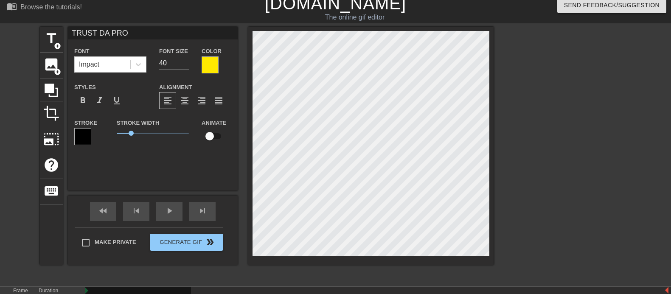
type textarea "TRUST DA PROC"
type input "TRUST DA PROCE"
type textarea "TRUST DA PROCE"
type input "TRUST DA PROCES"
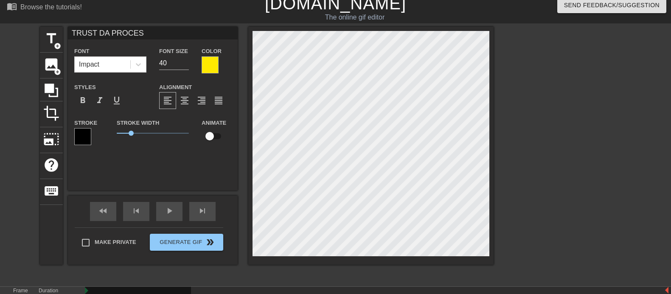
type textarea "TRUST DA PROCESS"
type input "TRUST DA PROCESS"
type textarea "TRUST DA PROCESS"
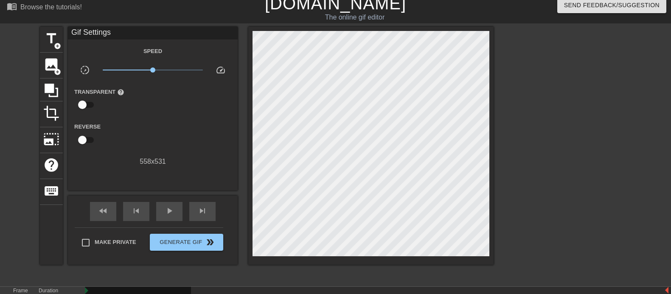
click at [528, 167] on div at bounding box center [567, 154] width 127 height 255
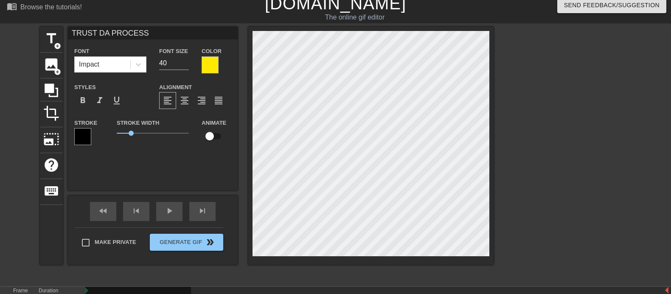
click at [526, 163] on div "title add_circle image add_circle crop photo_size_select_large help keyboard TR…" at bounding box center [335, 154] width 671 height 255
click at [537, 216] on div at bounding box center [567, 154] width 127 height 255
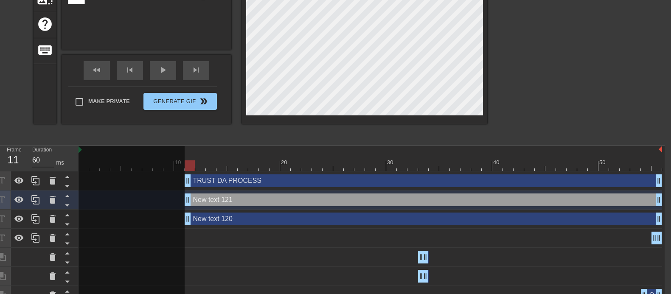
scroll to position [149, 6]
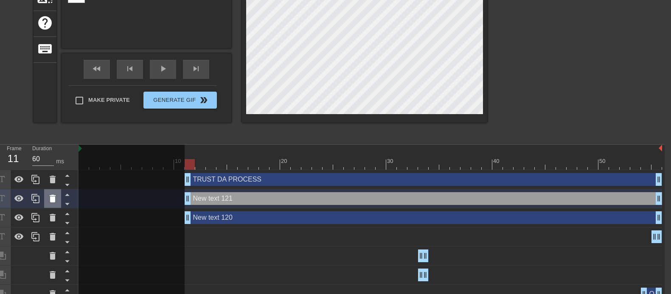
click at [44, 196] on div at bounding box center [52, 198] width 17 height 19
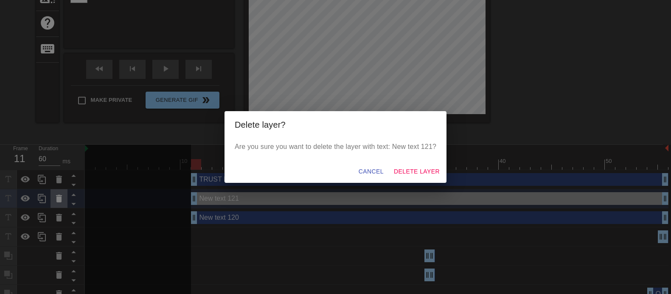
scroll to position [149, 0]
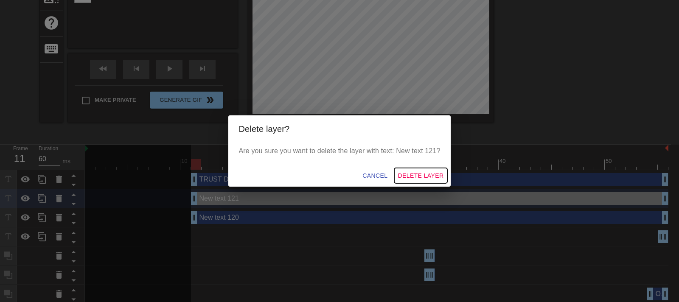
click at [405, 172] on span "Delete Layer" at bounding box center [421, 176] width 46 height 11
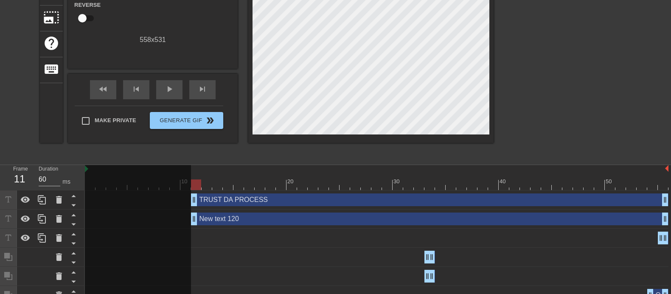
scroll to position [126, 0]
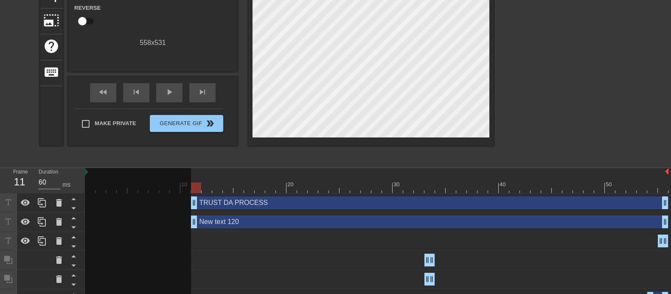
click at [308, 224] on div "New text 120 drag_handle drag_handle" at bounding box center [430, 222] width 478 height 13
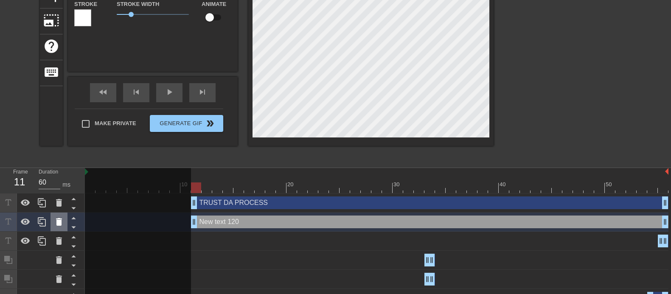
click at [54, 223] on icon at bounding box center [59, 222] width 10 height 10
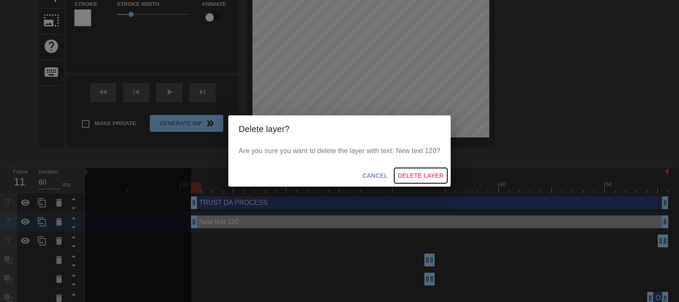
click at [410, 173] on span "Delete Layer" at bounding box center [421, 176] width 46 height 11
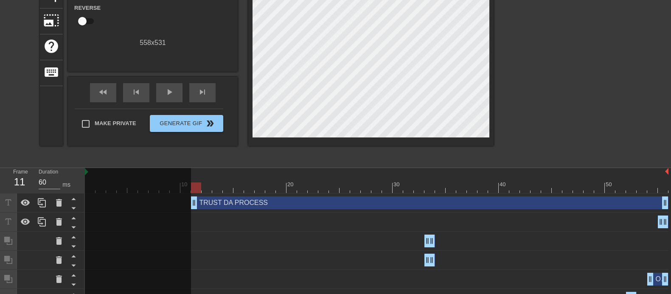
click at [537, 108] on div at bounding box center [567, 35] width 127 height 255
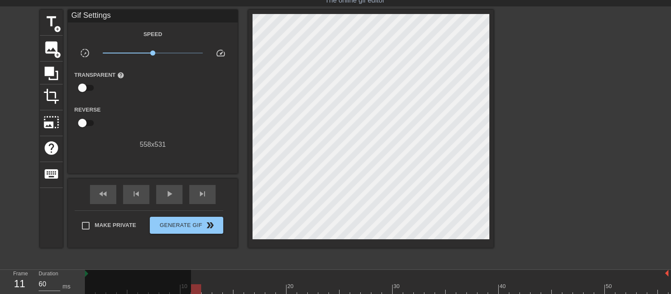
scroll to position [23, 0]
click at [170, 194] on span "play_arrow" at bounding box center [169, 194] width 10 height 10
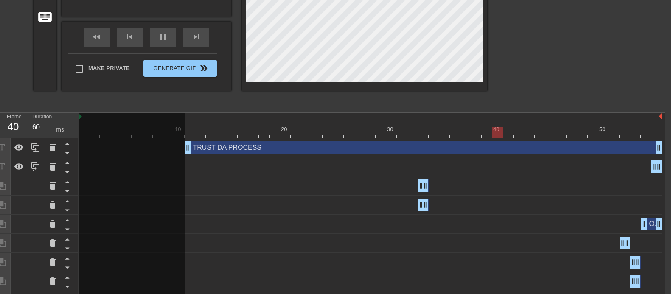
scroll to position [187, 8]
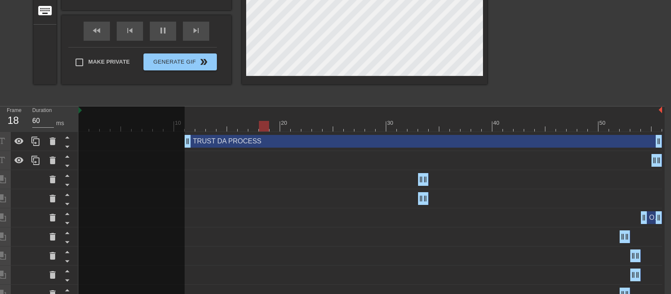
click at [274, 162] on div "New text 119 drag_handle drag_handle" at bounding box center [371, 160] width 584 height 13
click at [53, 158] on icon at bounding box center [53, 160] width 10 height 10
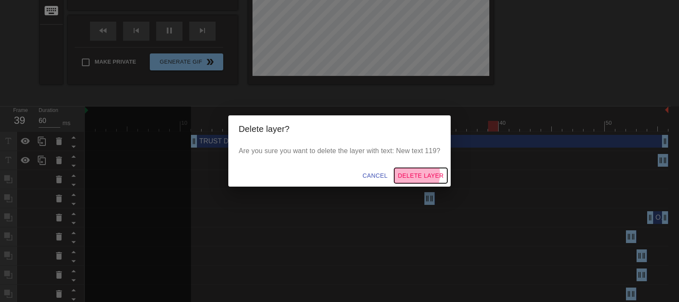
click at [406, 174] on span "Delete Layer" at bounding box center [421, 176] width 46 height 11
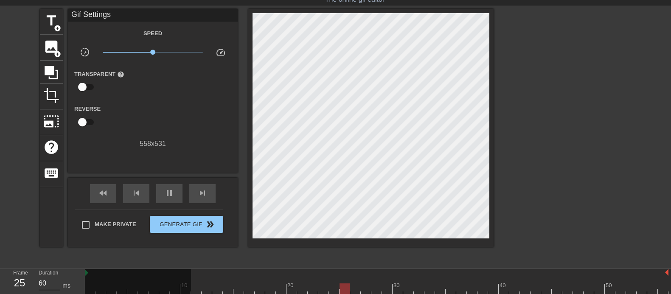
scroll to position [4, 0]
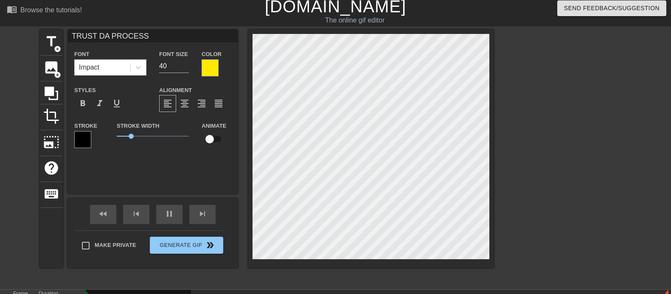
click at [490, 235] on div at bounding box center [370, 149] width 245 height 238
click at [185, 68] on input "39" at bounding box center [174, 66] width 30 height 14
click at [185, 68] on input "38" at bounding box center [174, 66] width 30 height 14
click at [185, 68] on input "37" at bounding box center [174, 66] width 30 height 14
type input "36"
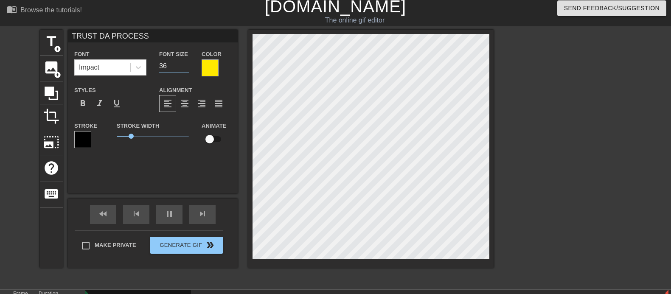
click at [185, 68] on input "36" at bounding box center [174, 66] width 30 height 14
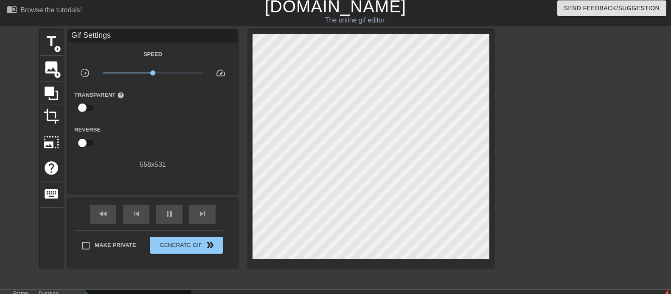
click at [537, 197] on div at bounding box center [567, 157] width 127 height 255
click at [53, 64] on span "image" at bounding box center [51, 67] width 16 height 16
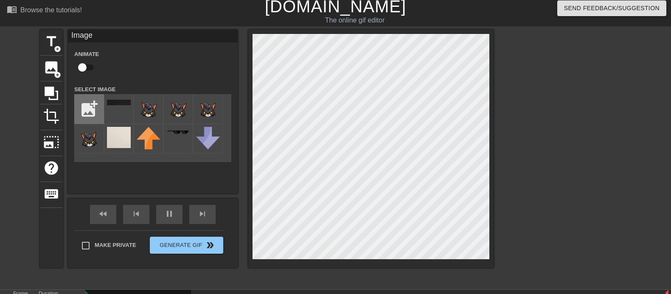
click at [82, 108] on input "file" at bounding box center [89, 109] width 29 height 29
type input "C:\fakepath\yellowblackname bright''.png"
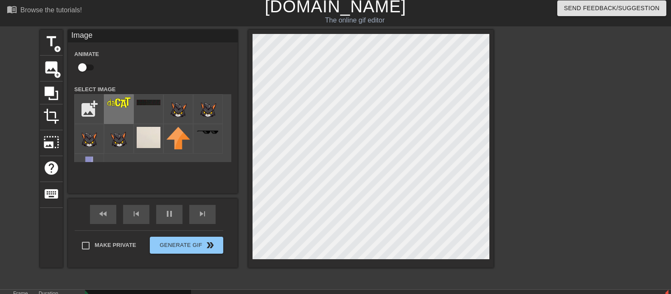
click at [117, 105] on img at bounding box center [119, 102] width 24 height 11
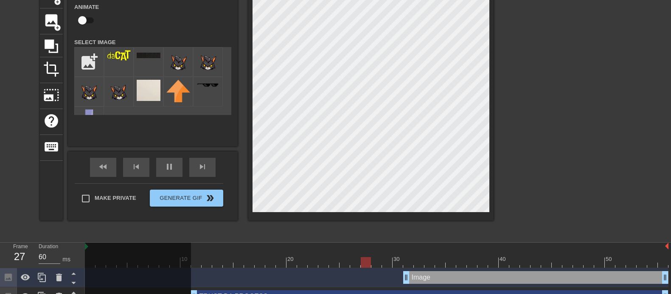
scroll to position [84, 0]
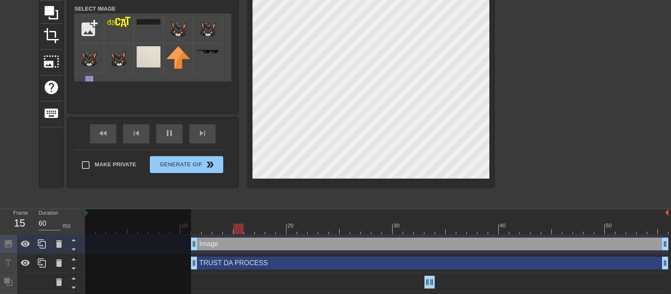
drag, startPoint x: 408, startPoint y: 247, endPoint x: 194, endPoint y: 242, distance: 214.0
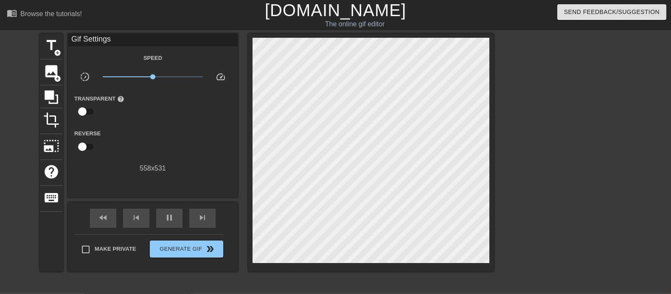
click at [537, 155] on div at bounding box center [567, 161] width 127 height 255
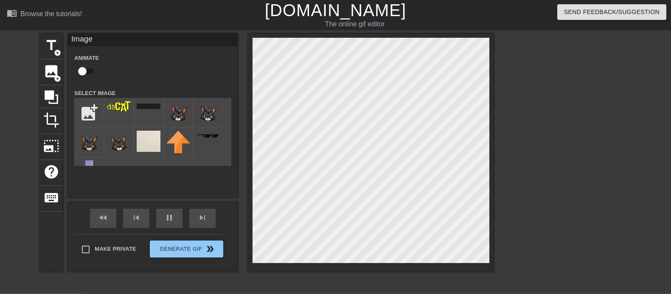
click at [537, 144] on div at bounding box center [567, 161] width 127 height 255
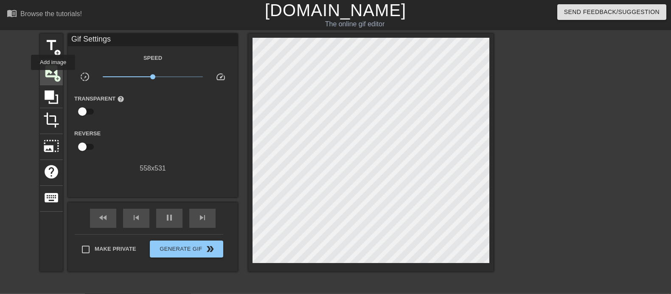
click at [53, 76] on span "image" at bounding box center [51, 71] width 16 height 16
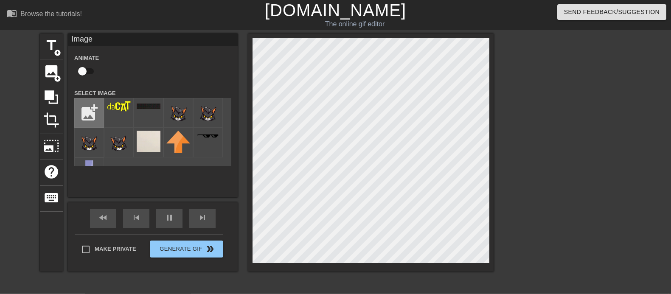
click at [91, 118] on input "file" at bounding box center [89, 112] width 29 height 29
type input "C:\fakepath\[PERSON_NAME].png"
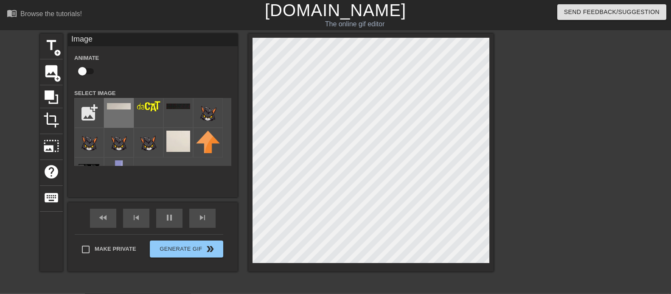
click at [125, 112] on div at bounding box center [119, 113] width 30 height 30
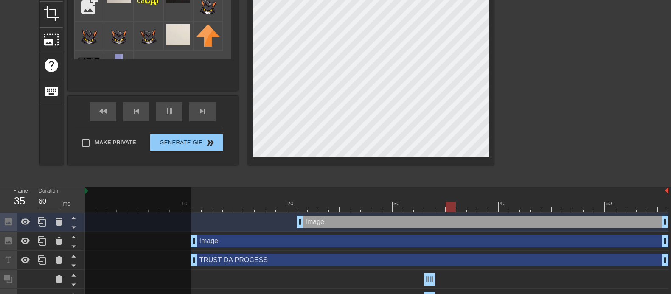
scroll to position [108, 0]
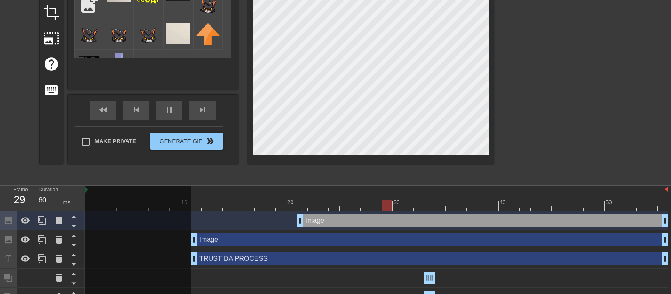
click at [233, 235] on div "Image drag_handle drag_handle" at bounding box center [430, 239] width 478 height 13
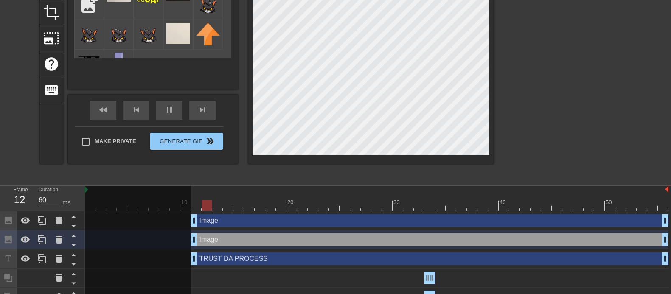
drag, startPoint x: 299, startPoint y: 224, endPoint x: 193, endPoint y: 223, distance: 106.5
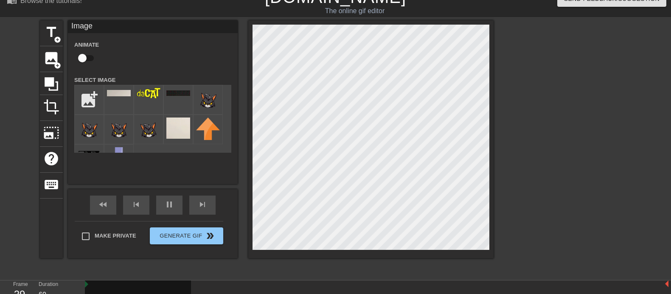
scroll to position [0, 0]
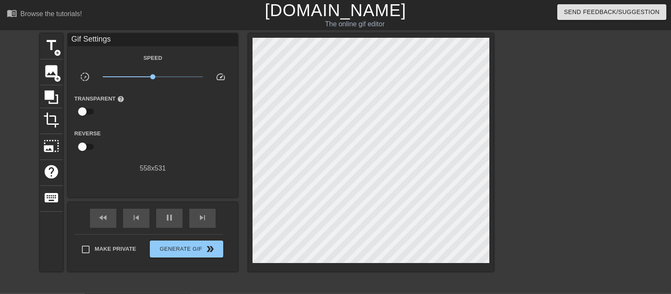
click at [537, 135] on div at bounding box center [567, 161] width 127 height 255
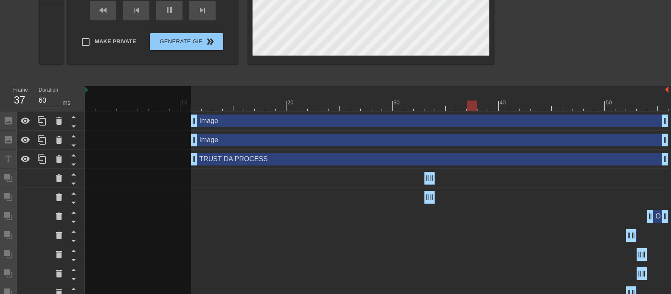
scroll to position [217, 0]
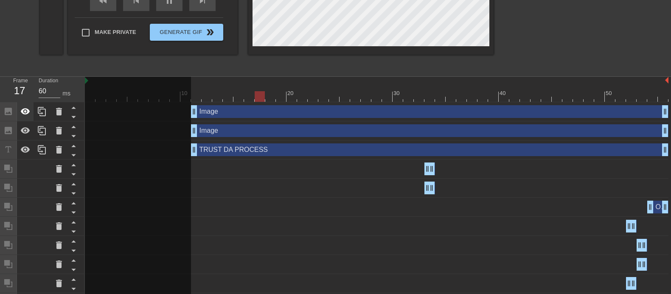
click at [27, 115] on icon at bounding box center [25, 112] width 10 height 10
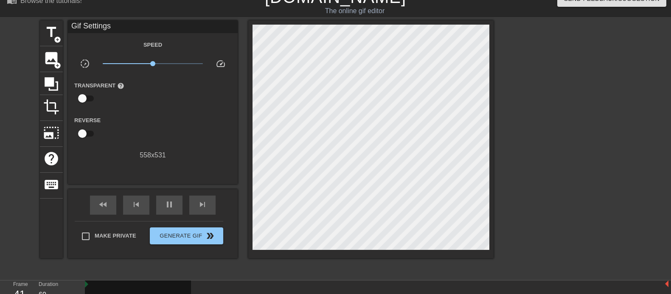
scroll to position [20, 3]
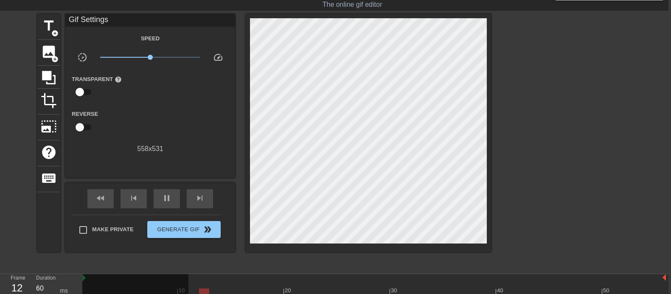
click at [9, 217] on div "title add_circle image add_circle crop photo_size_select_large help keyboard Gi…" at bounding box center [332, 141] width 671 height 255
click at [48, 52] on span "image" at bounding box center [49, 52] width 16 height 16
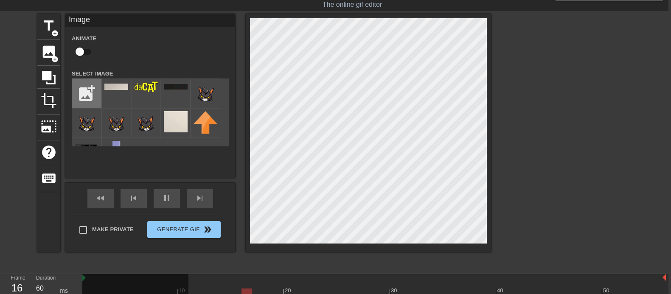
click at [81, 88] on input "file" at bounding box center [86, 93] width 29 height 29
type input "C:\fakepath\WALLO2.png"
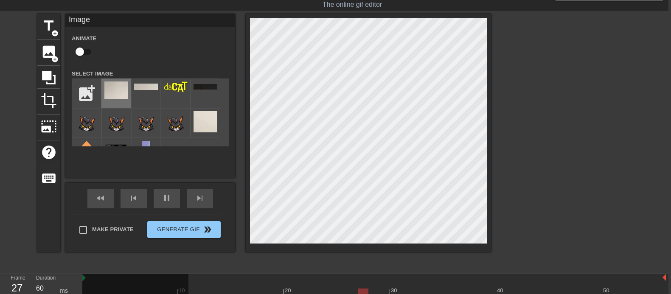
click at [116, 94] on img at bounding box center [116, 90] width 24 height 18
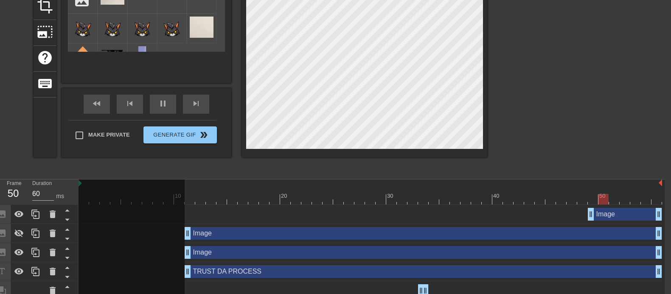
scroll to position [123, 7]
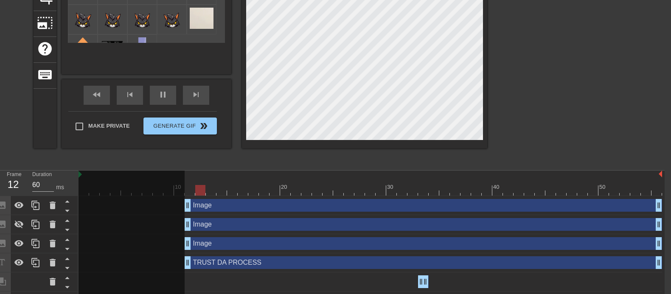
drag, startPoint x: 592, startPoint y: 204, endPoint x: 185, endPoint y: 170, distance: 408.1
click at [222, 205] on div "Image drag_handle drag_handle" at bounding box center [424, 205] width 478 height 13
checkbox input "false"
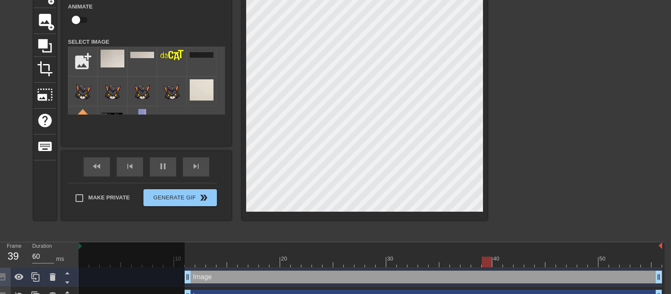
scroll to position [36, 7]
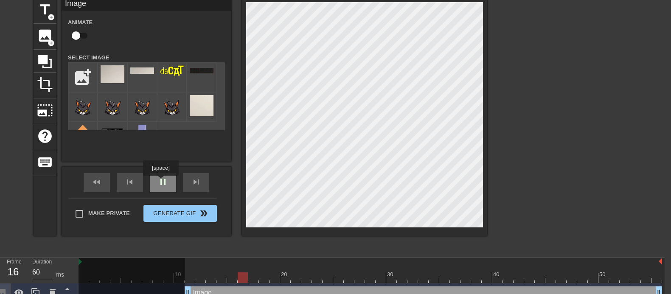
click at [160, 183] on span "pause" at bounding box center [163, 182] width 10 height 10
click at [537, 85] on div at bounding box center [560, 125] width 127 height 255
click at [85, 75] on input "file" at bounding box center [82, 77] width 29 height 29
type input "C:\fakepath\WALLO2.png"
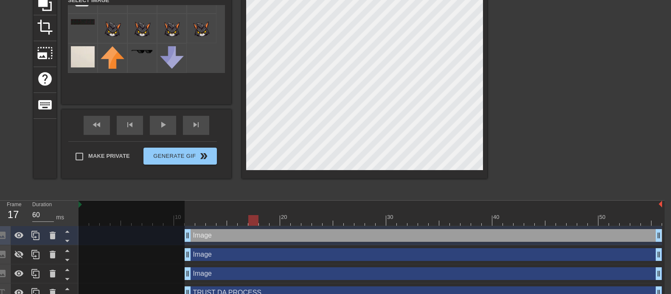
scroll to position [95, 7]
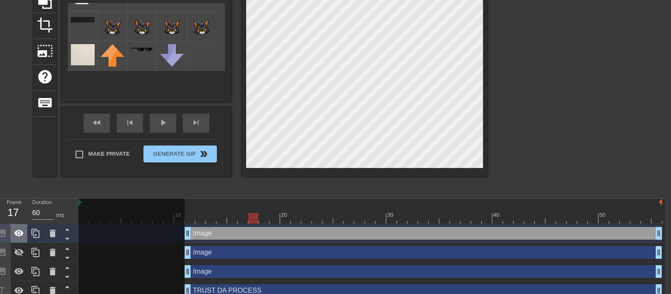
click at [19, 235] on icon at bounding box center [19, 233] width 10 height 10
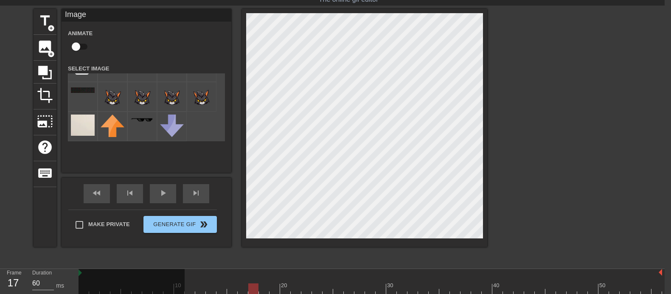
scroll to position [25, 7]
click at [537, 129] on div at bounding box center [560, 135] width 127 height 255
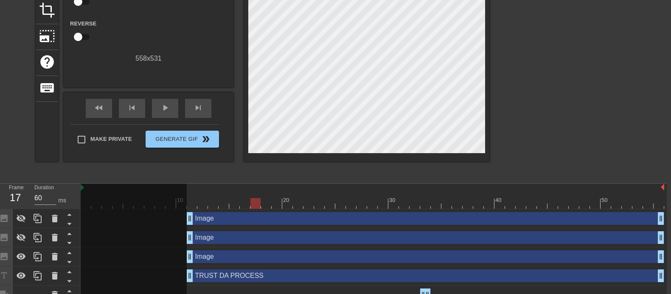
scroll to position [112, 4]
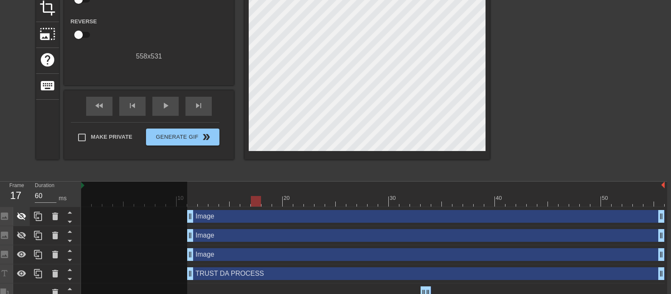
click at [21, 215] on icon at bounding box center [22, 216] width 10 height 10
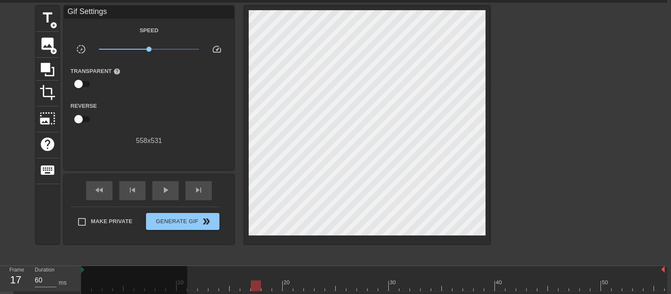
scroll to position [0, 4]
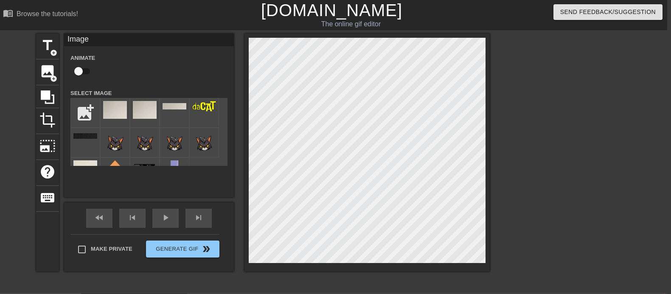
click at [537, 124] on div at bounding box center [563, 161] width 127 height 255
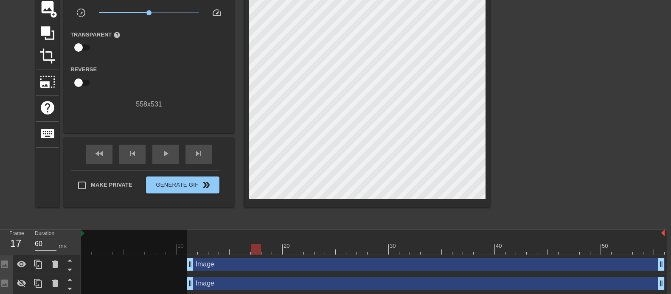
scroll to position [65, 4]
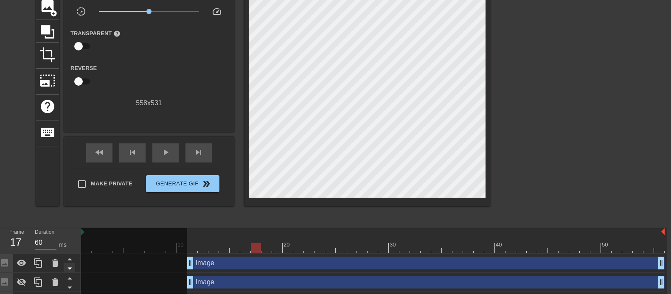
click at [67, 235] on icon at bounding box center [70, 268] width 11 height 11
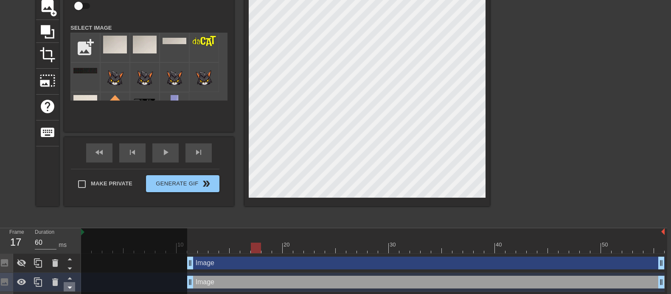
click at [69, 235] on icon at bounding box center [70, 287] width 11 height 11
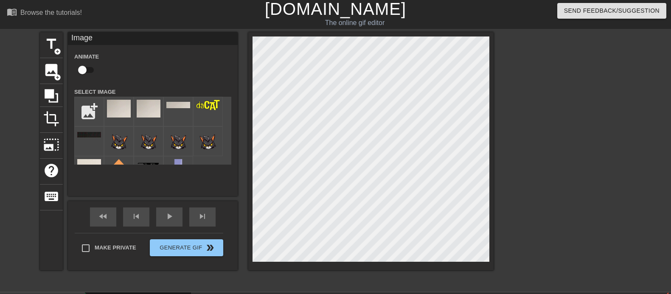
scroll to position [0, 0]
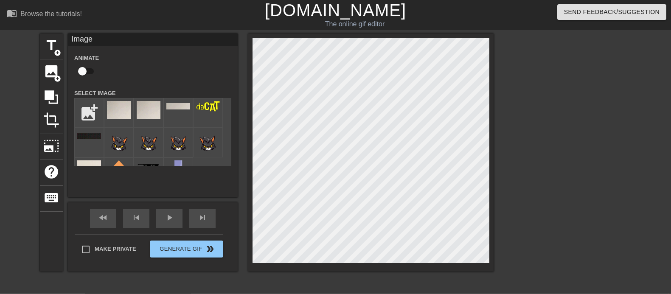
click at [537, 147] on div at bounding box center [567, 161] width 127 height 255
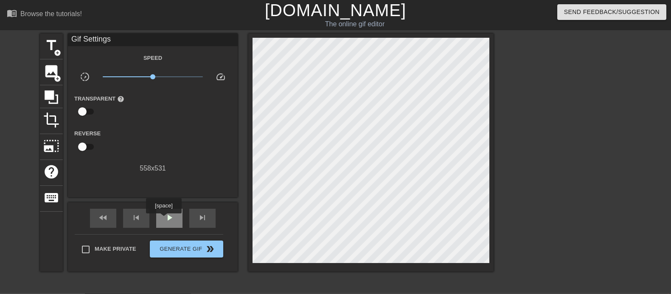
click at [163, 219] on div "play_arrow" at bounding box center [169, 218] width 26 height 19
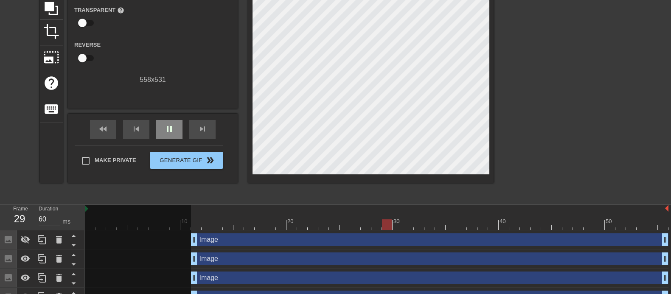
scroll to position [89, 0]
click at [25, 235] on icon at bounding box center [25, 258] width 9 height 6
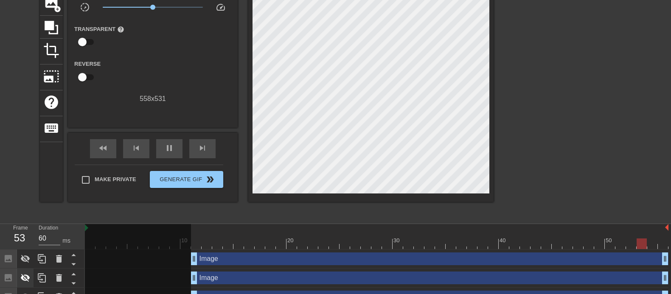
scroll to position [82, 0]
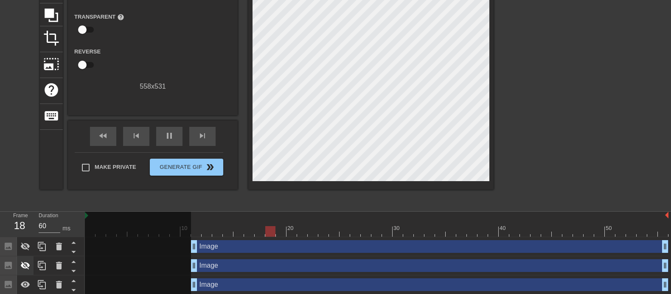
click at [26, 235] on icon at bounding box center [25, 266] width 10 height 10
click at [22, 235] on icon at bounding box center [25, 285] width 10 height 10
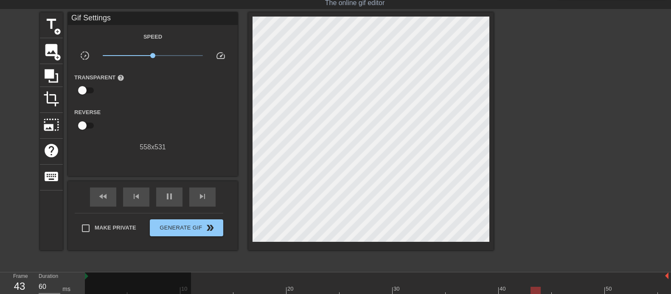
scroll to position [0, 0]
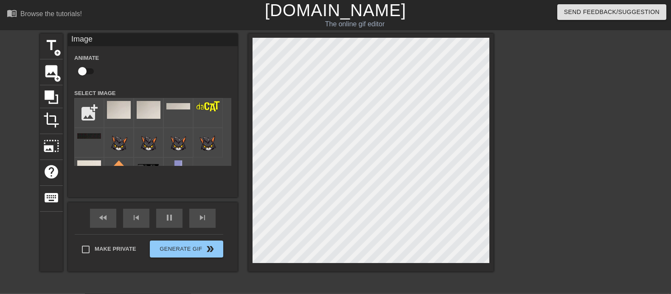
click at [537, 169] on div at bounding box center [567, 161] width 127 height 255
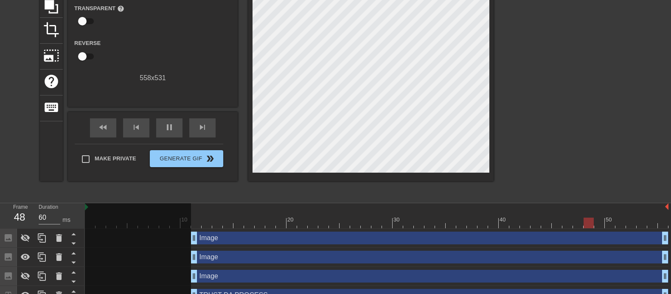
scroll to position [96, 0]
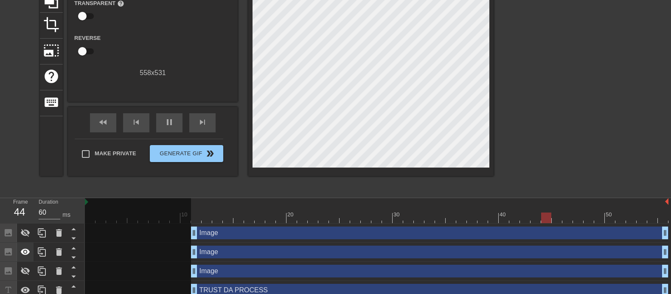
click at [24, 235] on icon at bounding box center [25, 252] width 10 height 10
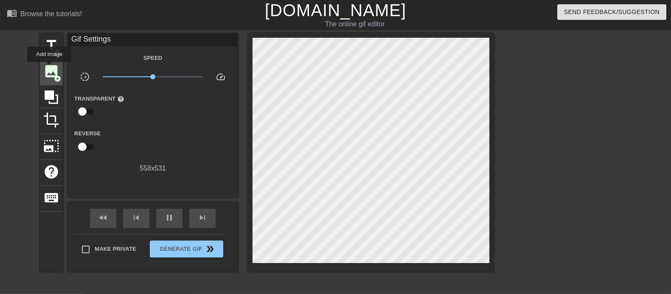
click at [49, 68] on span "image" at bounding box center [51, 71] width 16 height 16
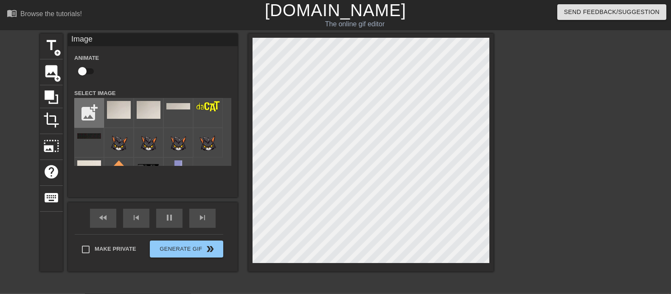
click at [83, 111] on input "file" at bounding box center [89, 112] width 29 height 29
type input "C:\fakepath\WINNO.png"
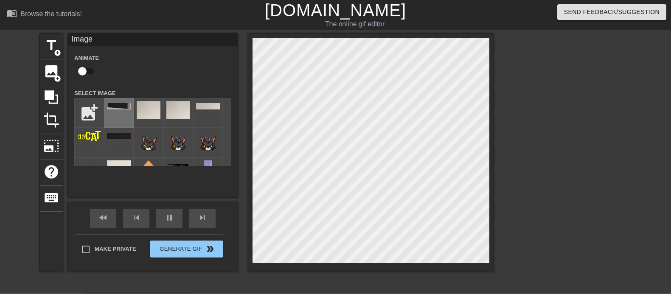
click at [116, 104] on img at bounding box center [119, 106] width 24 height 6
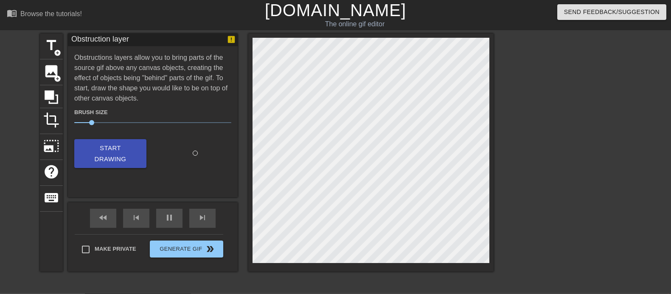
click at [537, 184] on div at bounding box center [567, 161] width 127 height 255
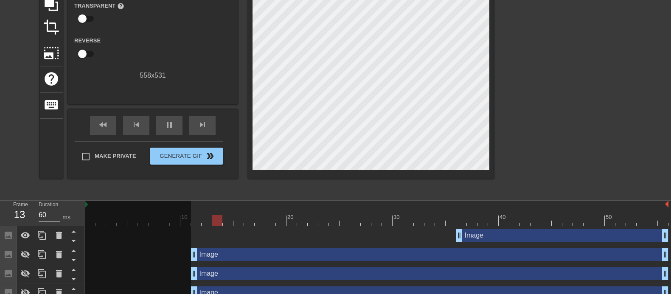
scroll to position [93, 0]
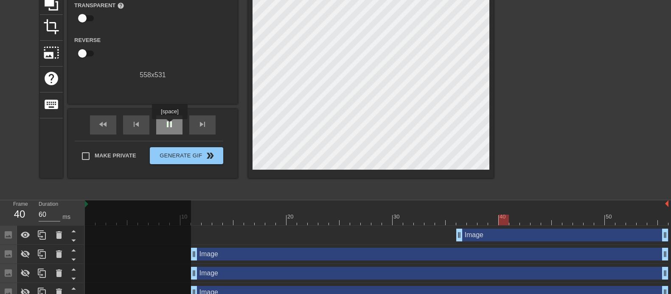
click at [169, 125] on span "pause" at bounding box center [169, 124] width 10 height 10
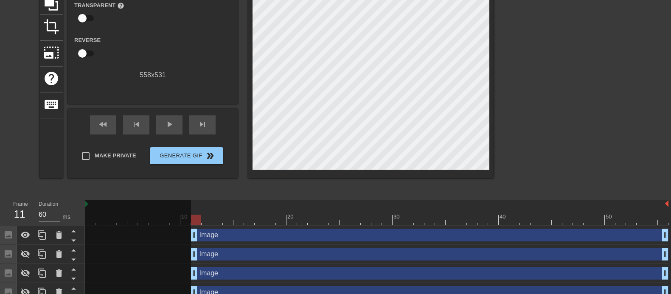
drag, startPoint x: 458, startPoint y: 233, endPoint x: 189, endPoint y: 222, distance: 269.7
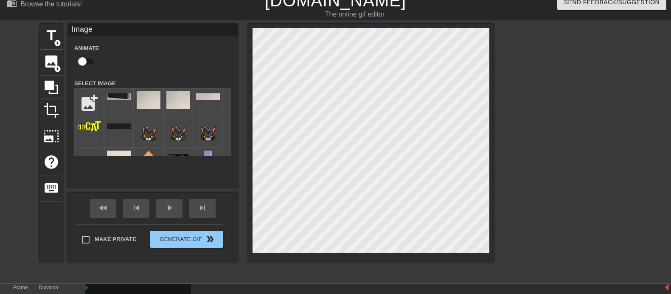
scroll to position [0, 0]
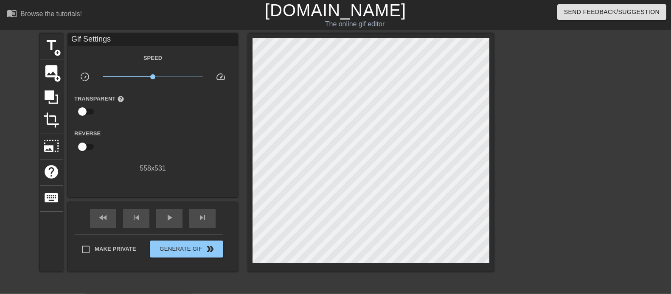
click at [511, 123] on div at bounding box center [567, 161] width 127 height 255
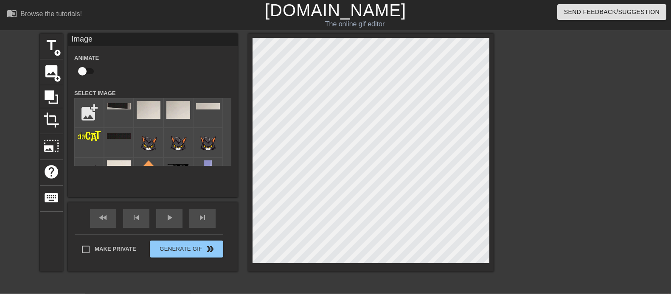
click at [521, 129] on div at bounding box center [567, 161] width 127 height 255
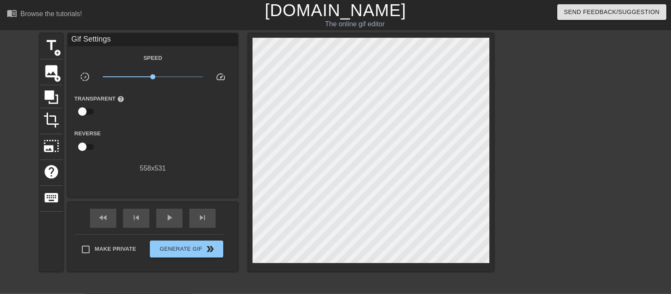
click at [537, 139] on div at bounding box center [567, 161] width 127 height 255
click at [50, 95] on icon at bounding box center [52, 97] width 14 height 14
click at [537, 200] on div at bounding box center [567, 161] width 127 height 255
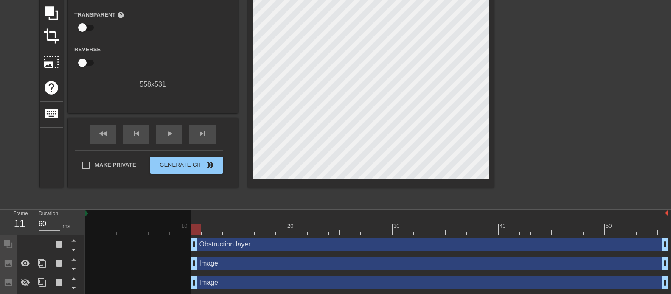
scroll to position [87, 0]
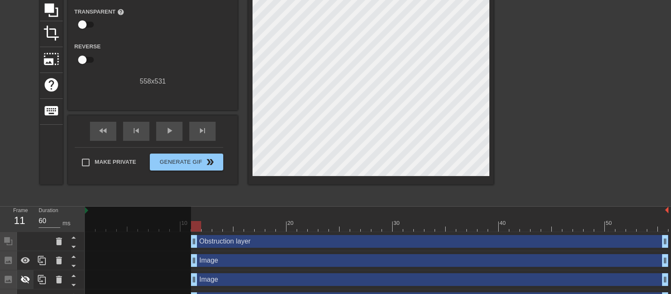
click at [23, 235] on icon at bounding box center [25, 280] width 9 height 8
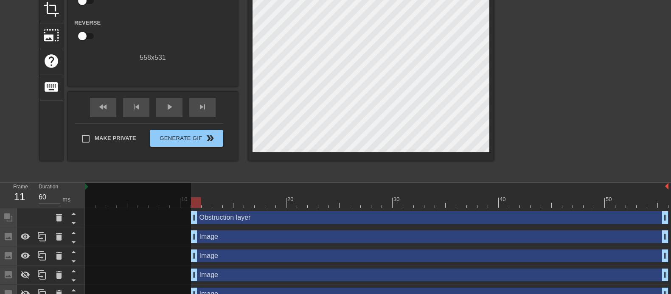
scroll to position [112, 0]
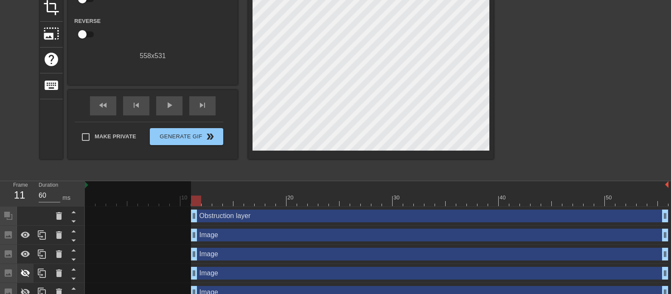
click at [22, 235] on icon at bounding box center [25, 274] width 9 height 8
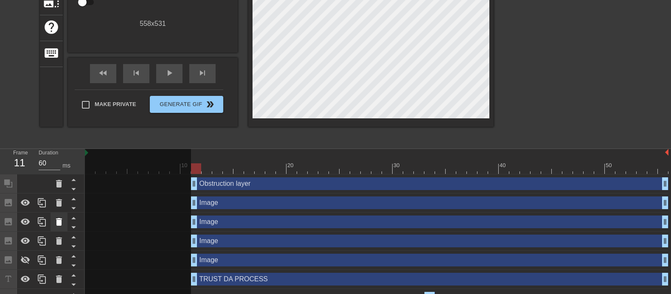
scroll to position [148, 0]
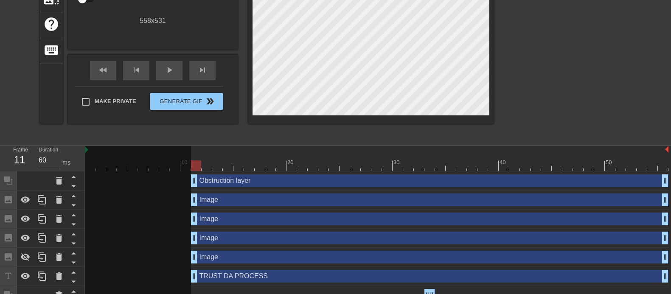
click at [250, 235] on div "Image drag_handle drag_handle" at bounding box center [430, 257] width 478 height 13
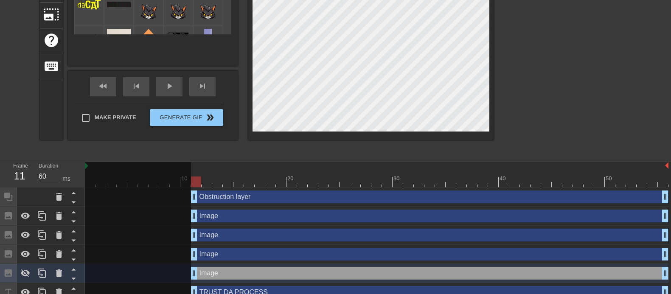
scroll to position [138, 0]
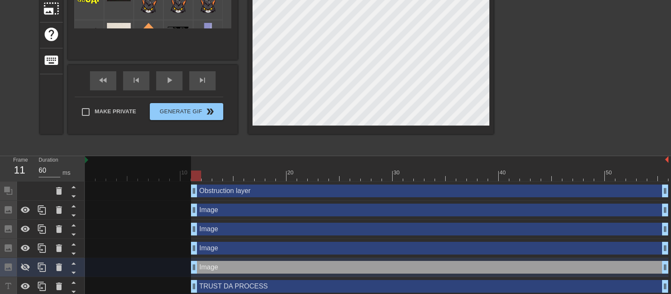
click at [246, 235] on div "Image drag_handle drag_handle" at bounding box center [430, 248] width 478 height 13
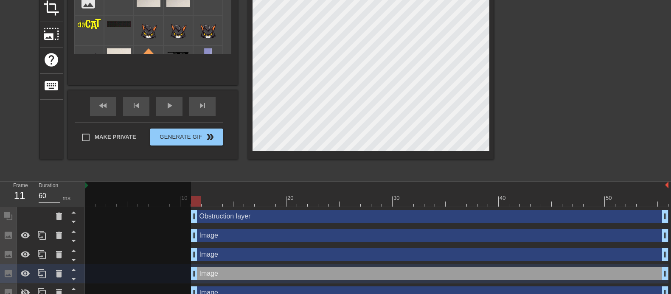
scroll to position [121, 0]
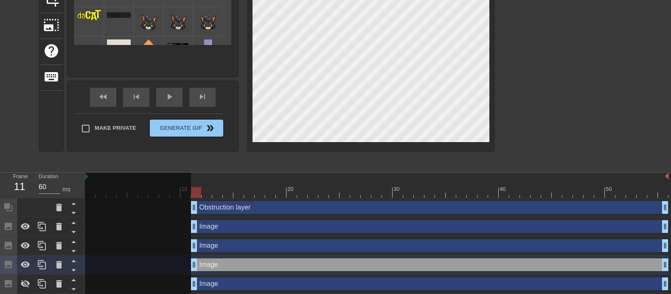
click at [246, 235] on div "Image drag_handle drag_handle" at bounding box center [430, 245] width 478 height 13
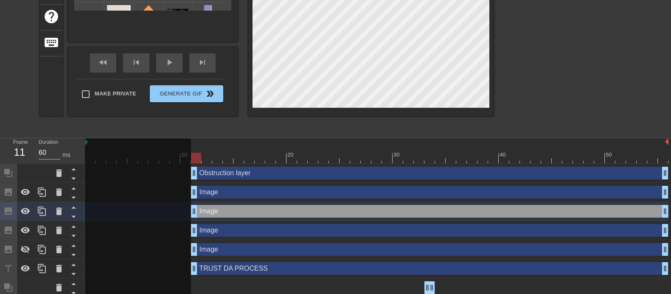
scroll to position [157, 0]
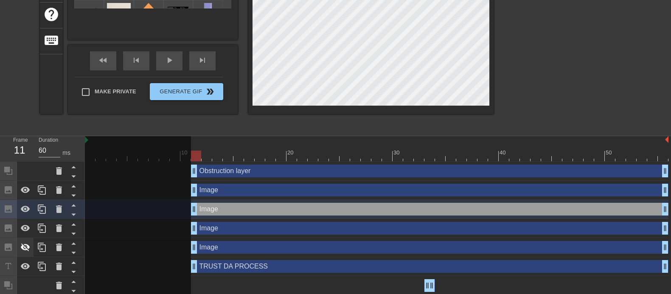
click at [25, 235] on icon at bounding box center [25, 248] width 9 height 8
click at [71, 235] on icon at bounding box center [73, 243] width 11 height 11
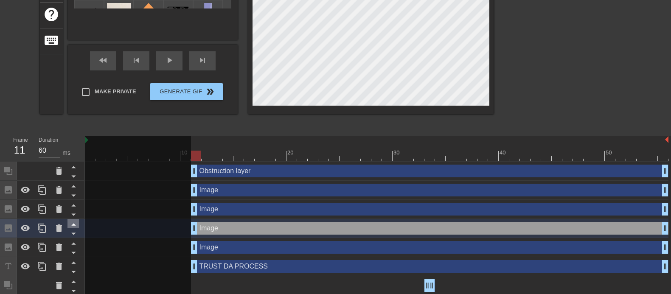
click at [73, 225] on icon at bounding box center [73, 225] width 4 height 2
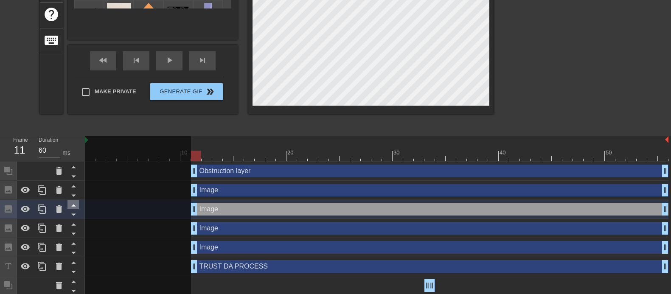
click at [73, 204] on icon at bounding box center [73, 205] width 11 height 11
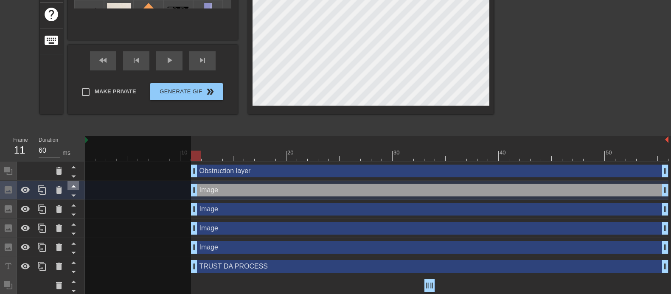
click at [75, 186] on icon at bounding box center [73, 186] width 11 height 11
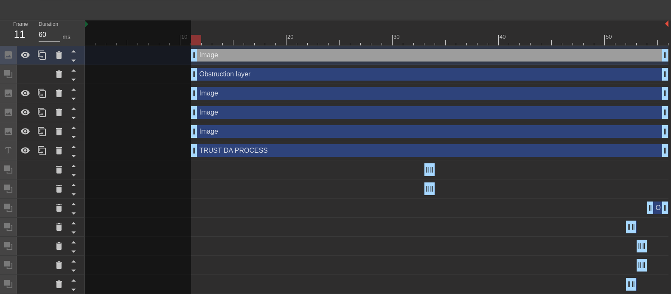
scroll to position [276, 0]
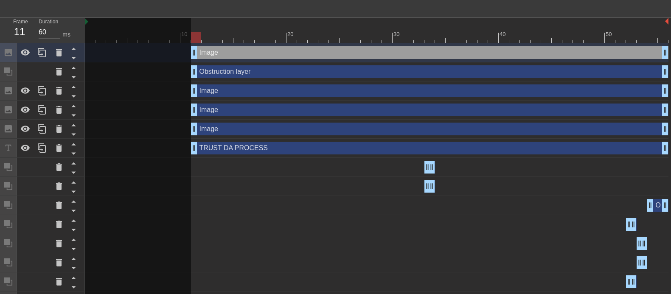
click at [236, 130] on div "Image drag_handle drag_handle" at bounding box center [430, 129] width 478 height 13
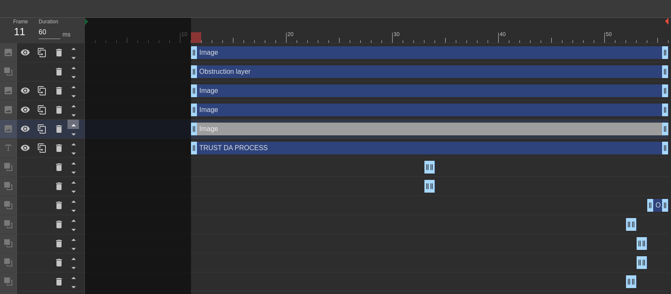
click at [71, 123] on icon at bounding box center [73, 125] width 11 height 11
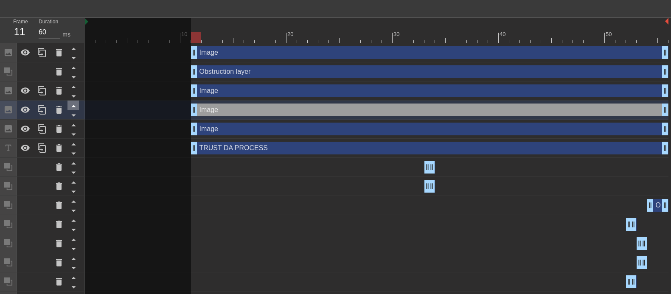
click at [75, 106] on icon at bounding box center [73, 106] width 11 height 11
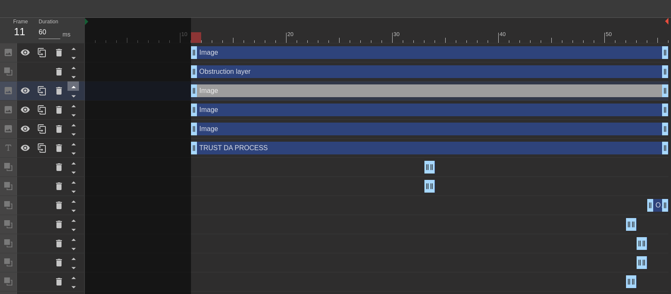
click at [75, 85] on icon at bounding box center [73, 86] width 11 height 11
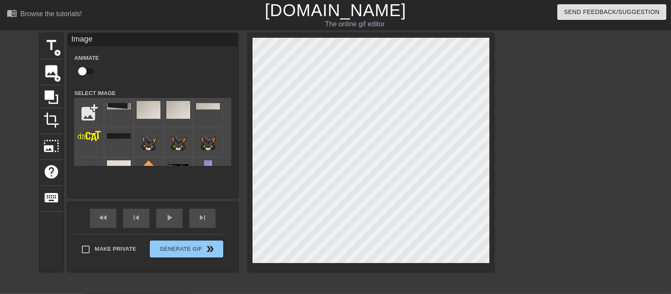
scroll to position [1, 0]
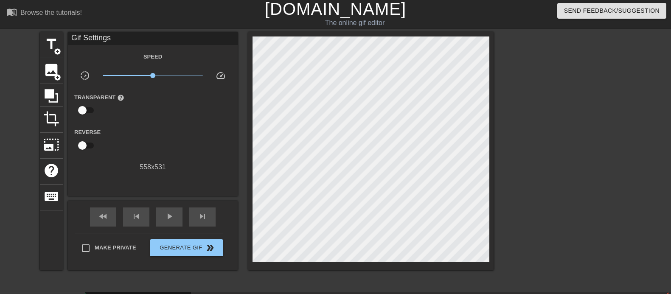
click at [537, 212] on div at bounding box center [567, 159] width 127 height 255
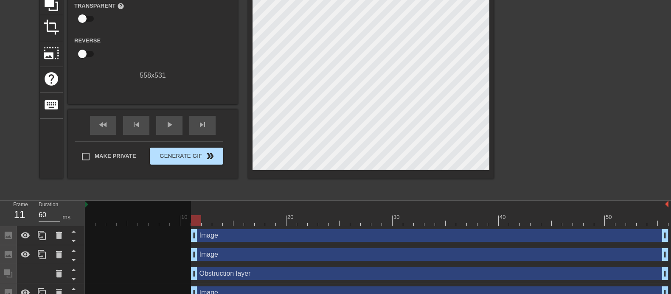
scroll to position [93, 0]
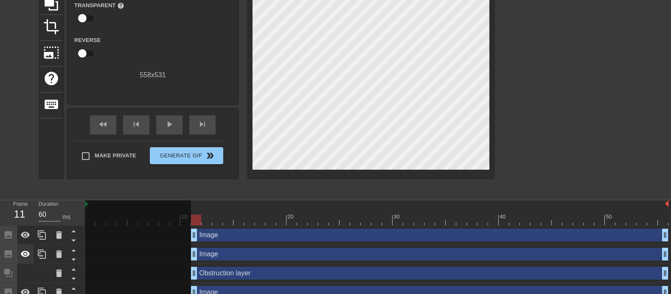
click at [24, 235] on icon at bounding box center [25, 254] width 10 height 10
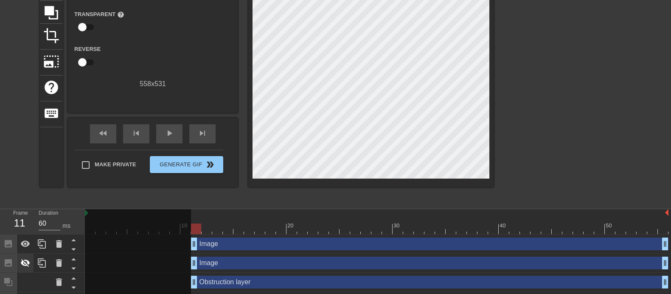
scroll to position [85, 0]
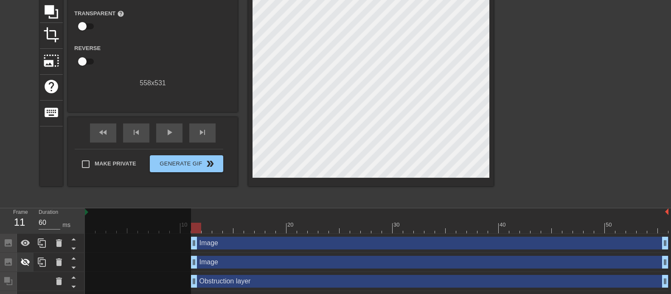
click at [25, 235] on icon at bounding box center [25, 262] width 10 height 10
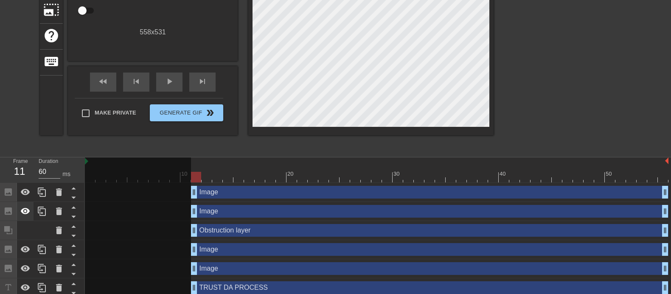
scroll to position [139, 0]
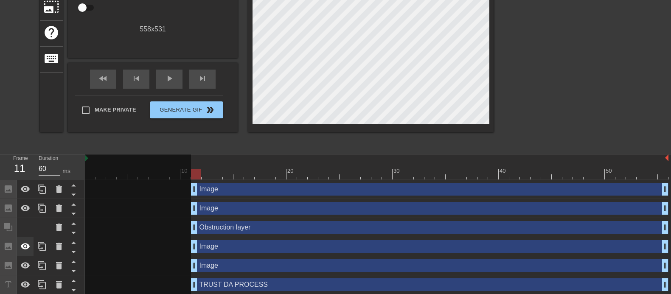
click at [25, 235] on icon at bounding box center [25, 246] width 9 height 6
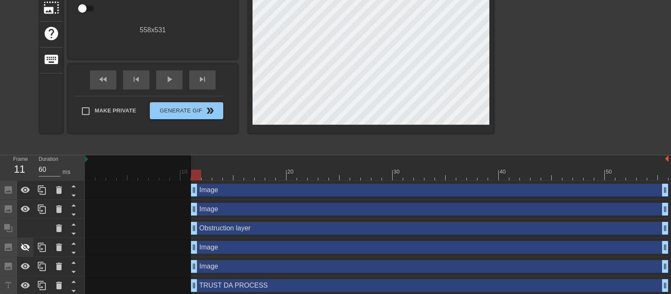
scroll to position [140, 0]
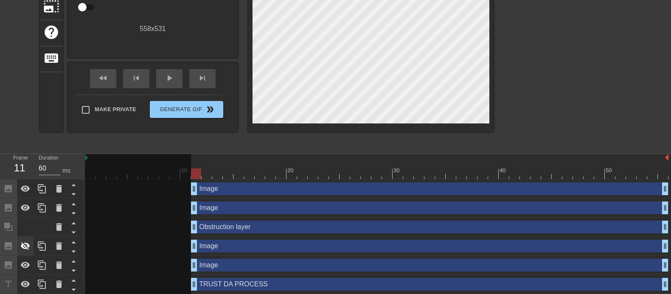
click at [23, 235] on icon at bounding box center [25, 246] width 10 height 10
click at [26, 235] on icon at bounding box center [25, 265] width 9 height 6
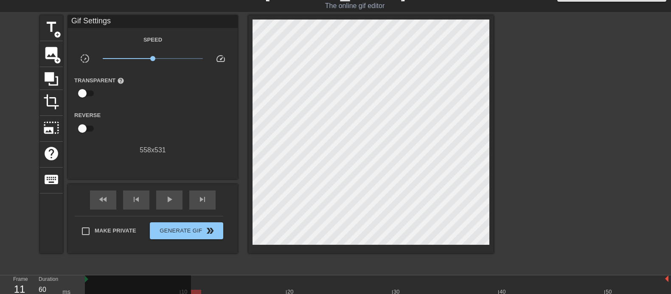
scroll to position [17, 0]
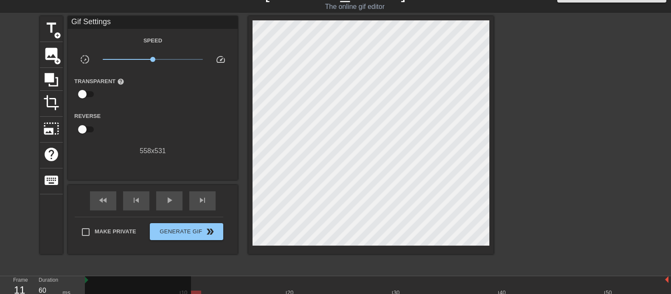
click at [537, 235] on div at bounding box center [567, 143] width 127 height 255
click at [169, 200] on span "play_arrow" at bounding box center [169, 200] width 10 height 10
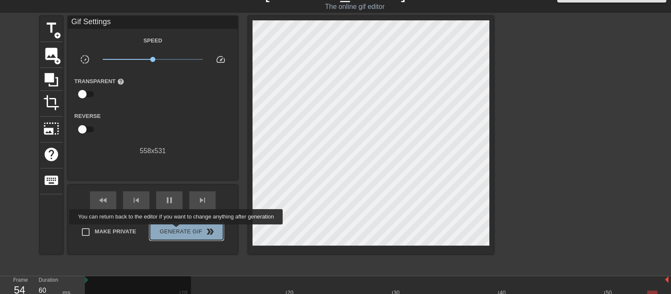
click at [177, 230] on span "Generate Gif double_arrow" at bounding box center [186, 232] width 67 height 10
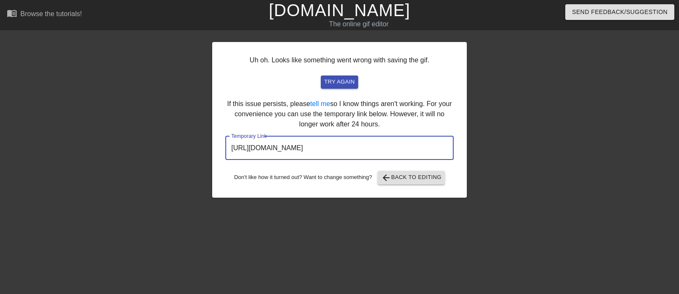
drag, startPoint x: 393, startPoint y: 146, endPoint x: 203, endPoint y: 129, distance: 190.1
click at [203, 129] on div "Uh oh. Looks like something went wrong with saving the gif. try again If this i…" at bounding box center [339, 161] width 679 height 255
click at [402, 177] on span "arrow_back Back to Editing" at bounding box center [411, 178] width 61 height 10
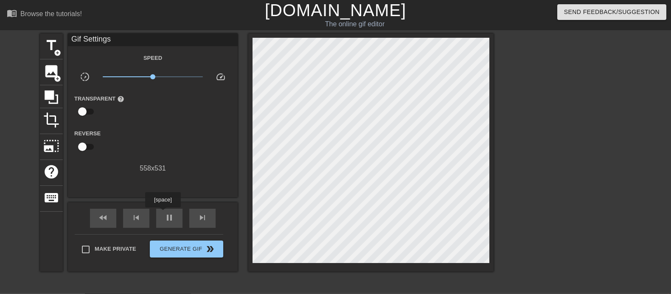
click at [163, 215] on div "pause" at bounding box center [169, 218] width 26 height 19
